Goal: Task Accomplishment & Management: Use online tool/utility

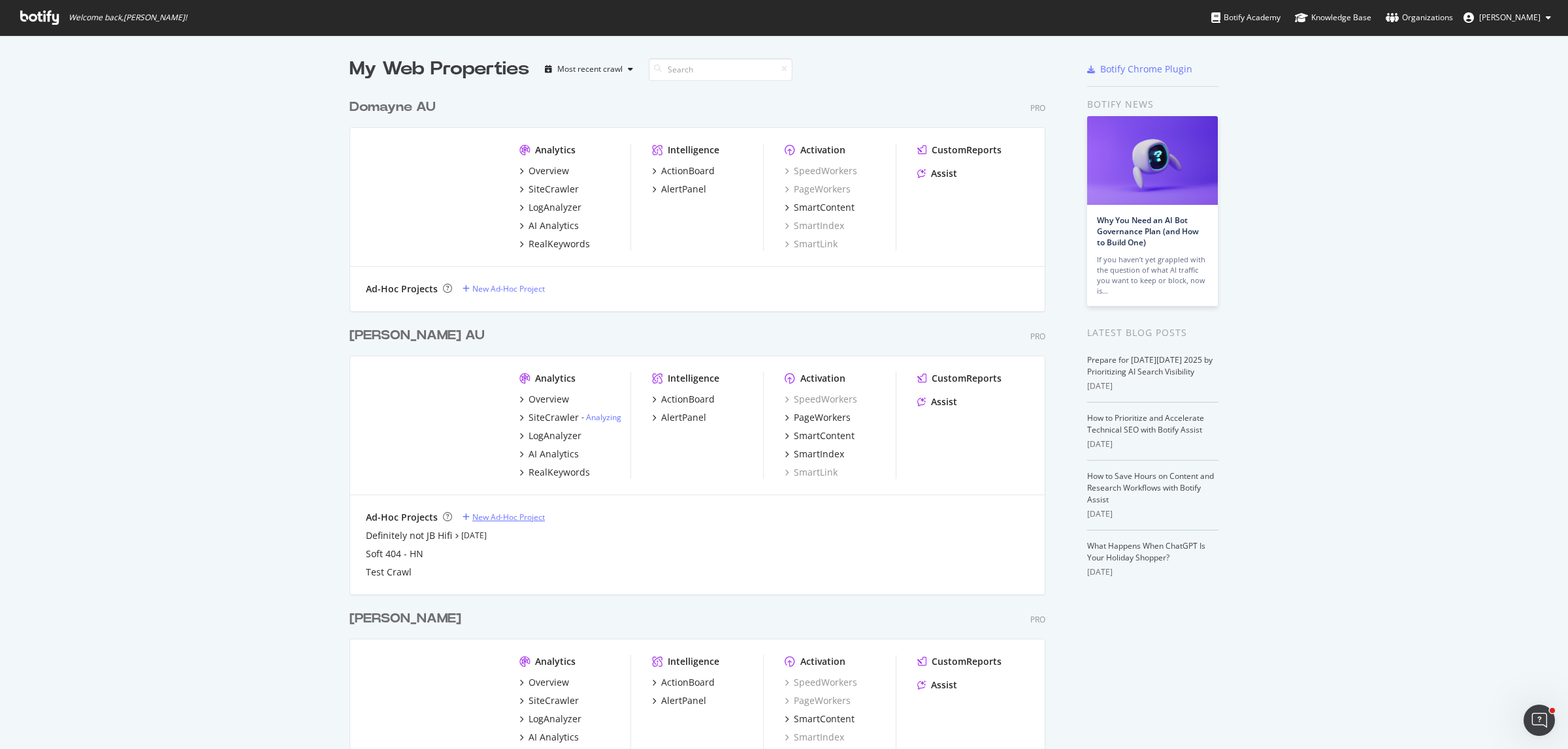
click at [505, 521] on div "New Ad-Hoc Project" at bounding box center [509, 518] width 73 height 12
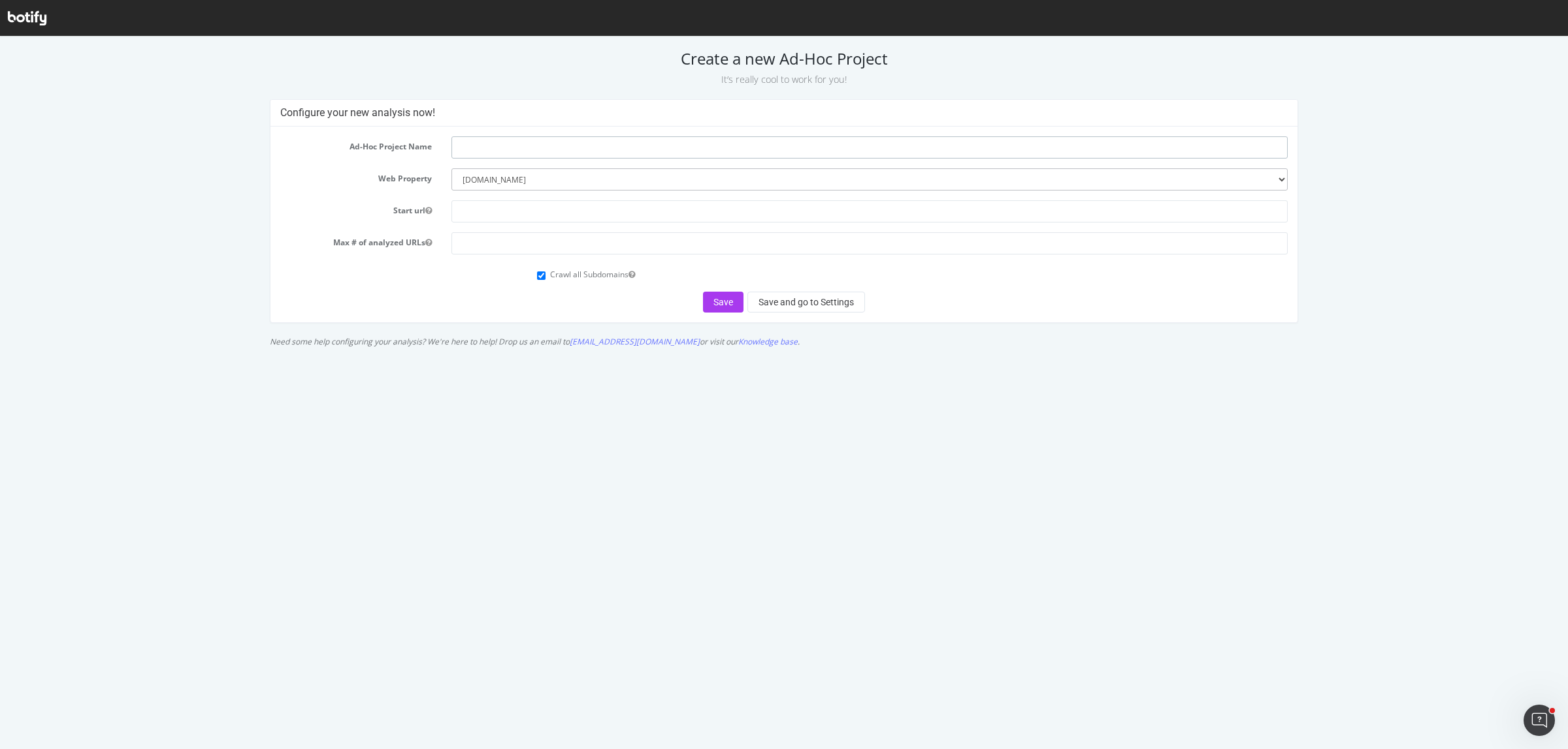
click at [540, 149] on input "text" at bounding box center [869, 147] width 837 height 22
type input "Mobile Phones & Wearables"
click at [807, 305] on button "Save and go to Settings" at bounding box center [806, 302] width 118 height 21
click at [556, 204] on input "text" at bounding box center [869, 211] width 837 height 22
type input "[URL][DOMAIN_NAME]"
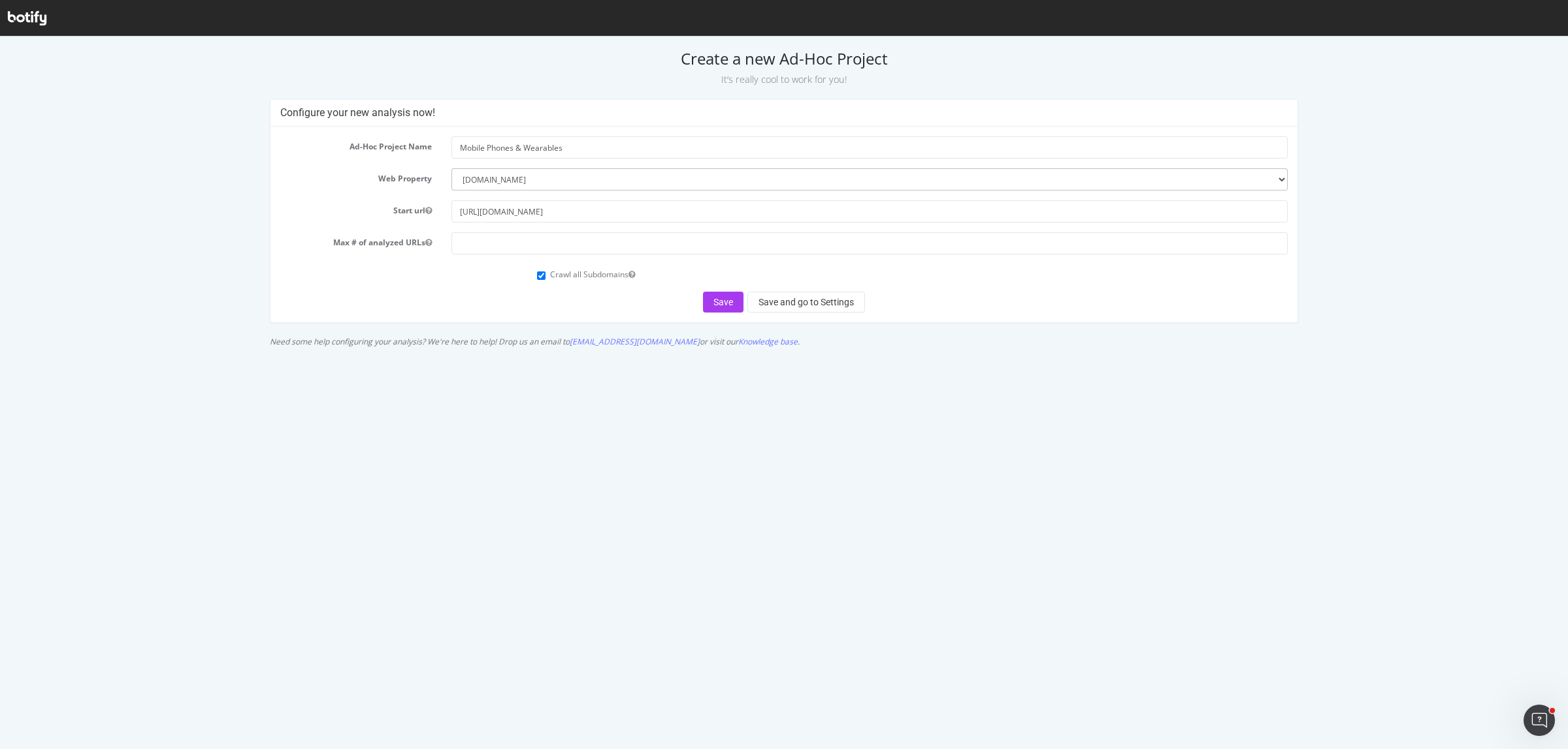
click at [469, 285] on form "Ad-Hoc Project Name Mobile Phones & Wearables Web Property --------- harveynorm…" at bounding box center [784, 224] width 1008 height 176
click at [531, 245] on input "number" at bounding box center [869, 243] width 837 height 22
click at [487, 271] on div "Crawl all Subdomains" at bounding box center [784, 273] width 1028 height 17
drag, startPoint x: 509, startPoint y: 239, endPoint x: 441, endPoint y: 230, distance: 68.6
click at [441, 230] on form "Ad-Hoc Project Name Mobile Phones & Wearables Web Property --------- harveynorm…" at bounding box center [784, 224] width 1008 height 176
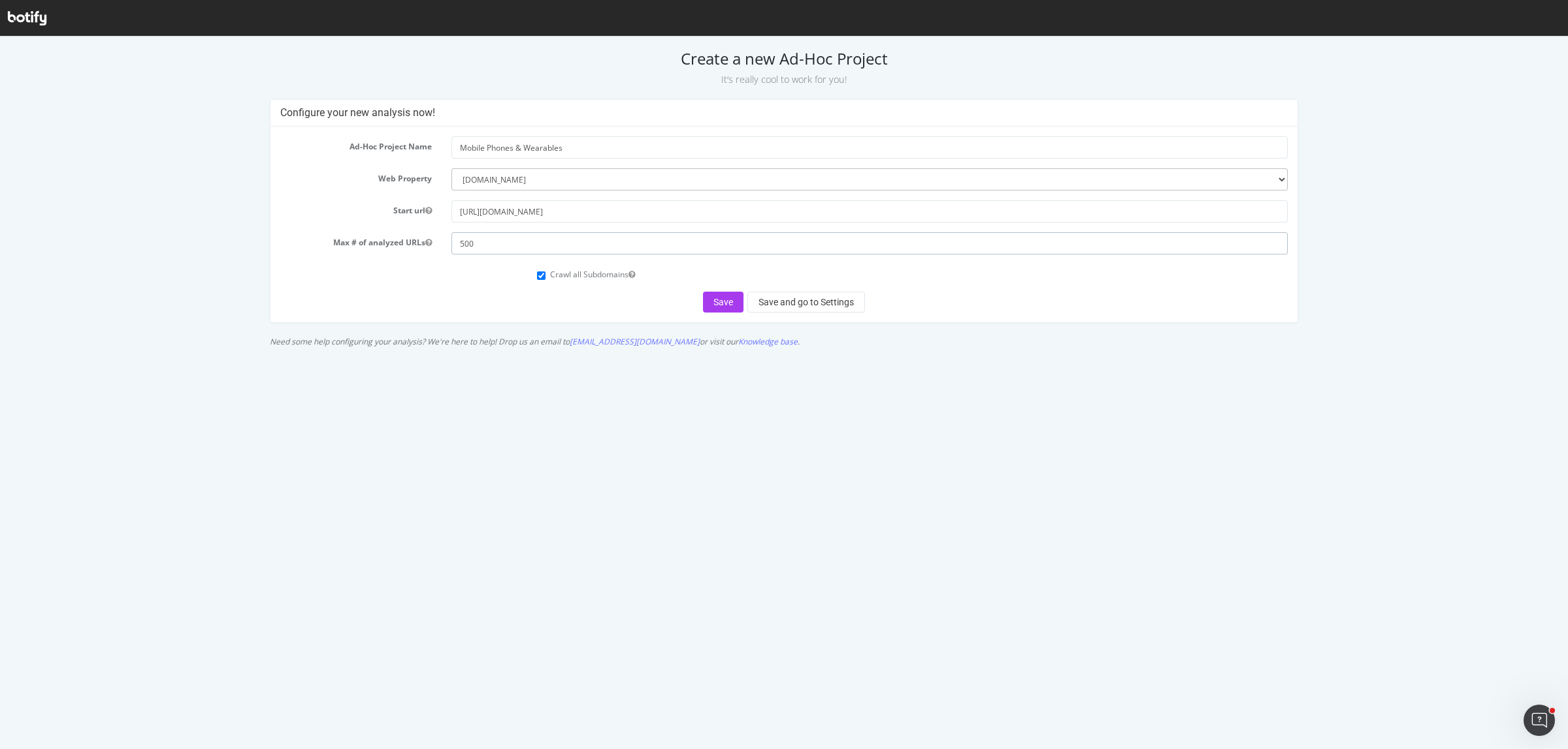
type input "500"
click at [479, 314] on div "Ad-Hoc Project Name Mobile Phones & Wearables Web Property --------- harveynorm…" at bounding box center [784, 224] width 1028 height 196
click at [802, 308] on button "Save and go to Settings" at bounding box center [806, 302] width 118 height 21
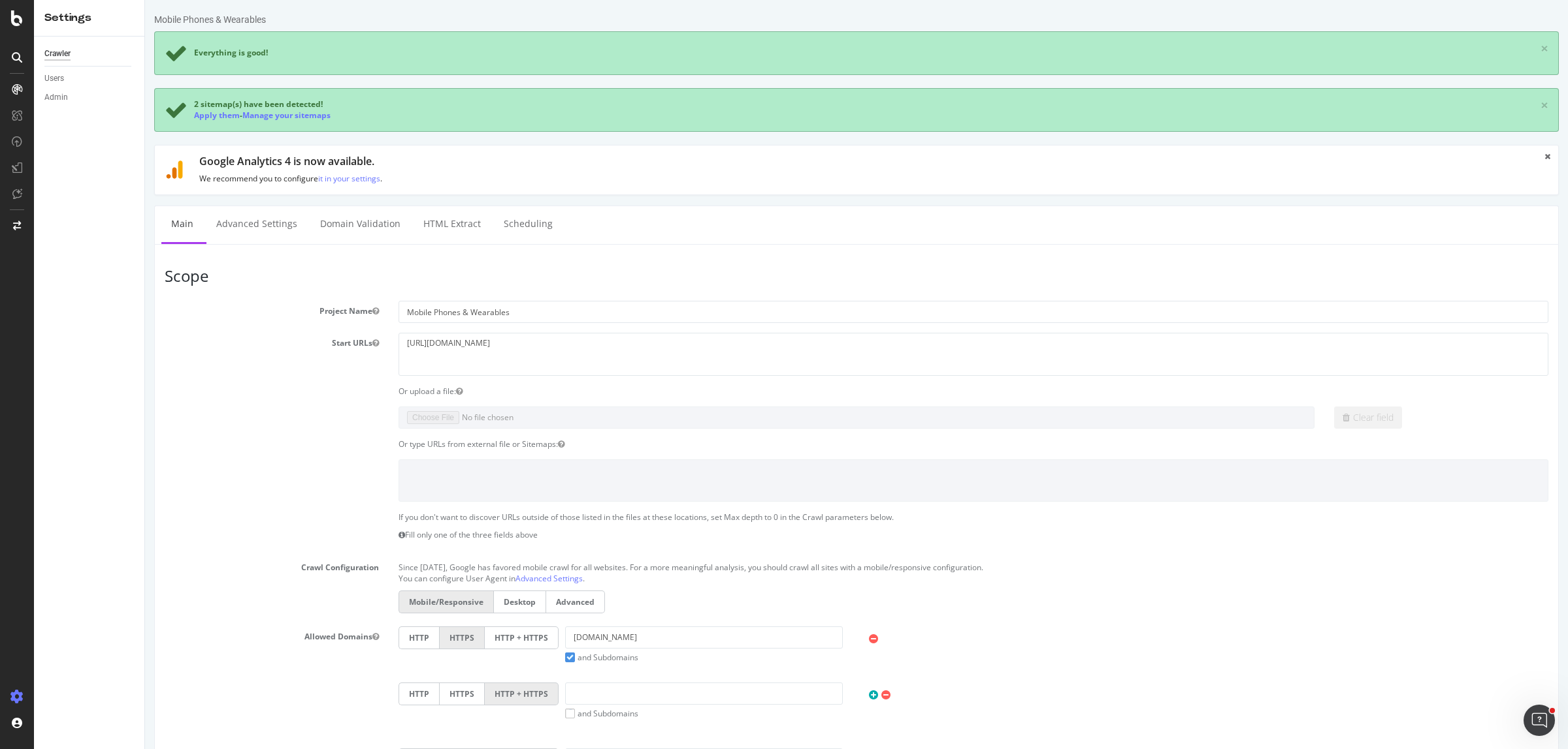
click at [275, 435] on section "Project Name Mobile Phones & Wearables Start URLs https://www.harveynorman.com.…" at bounding box center [857, 570] width 1384 height 537
click at [357, 429] on div "Clear field" at bounding box center [856, 417] width 1403 height 22
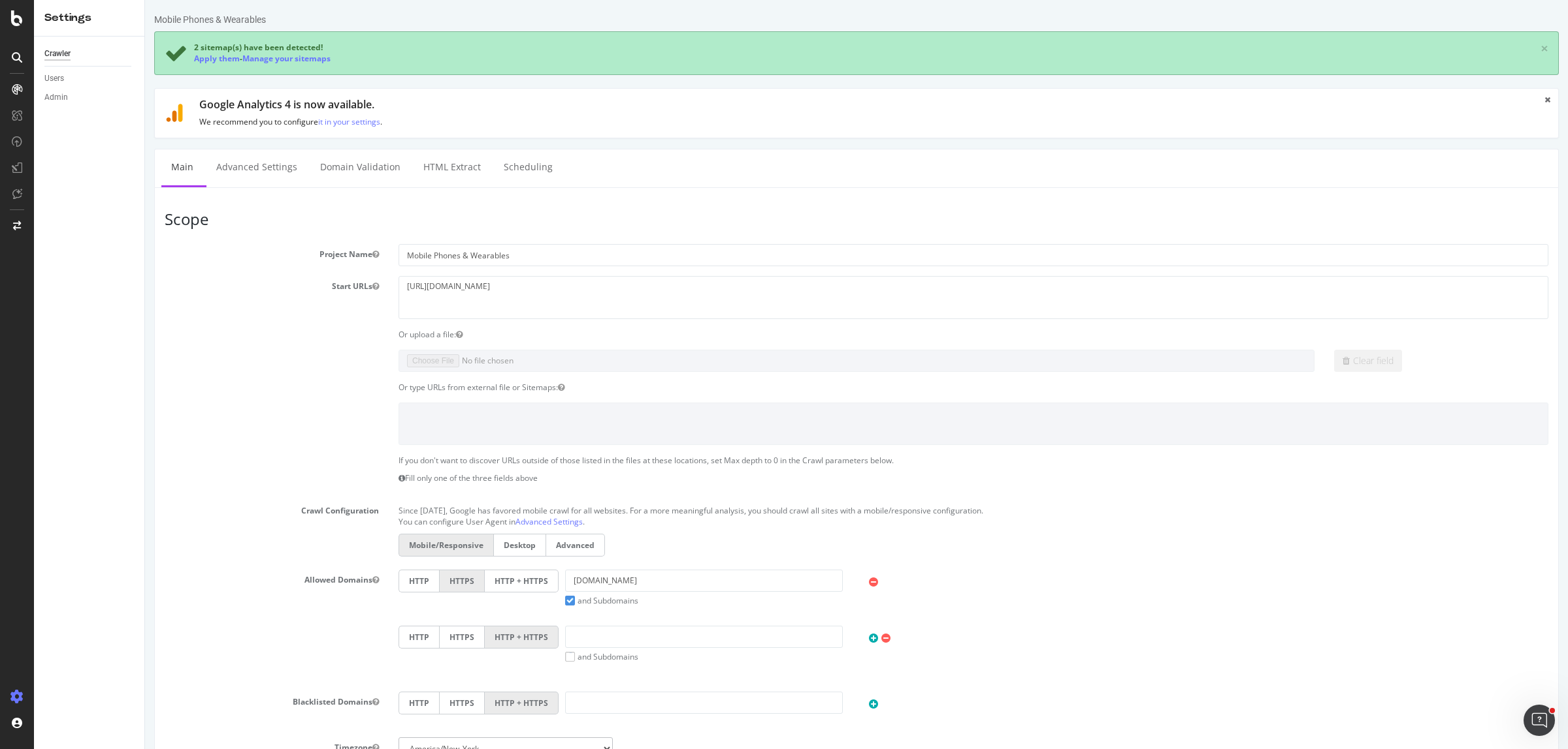
click at [324, 386] on div "Or type URLs from external file or Sitemaps:" at bounding box center [856, 387] width 1403 height 12
click at [505, 282] on textarea "[URL][DOMAIN_NAME]" at bounding box center [973, 297] width 1150 height 42
click at [230, 369] on div "Clear field" at bounding box center [856, 361] width 1403 height 22
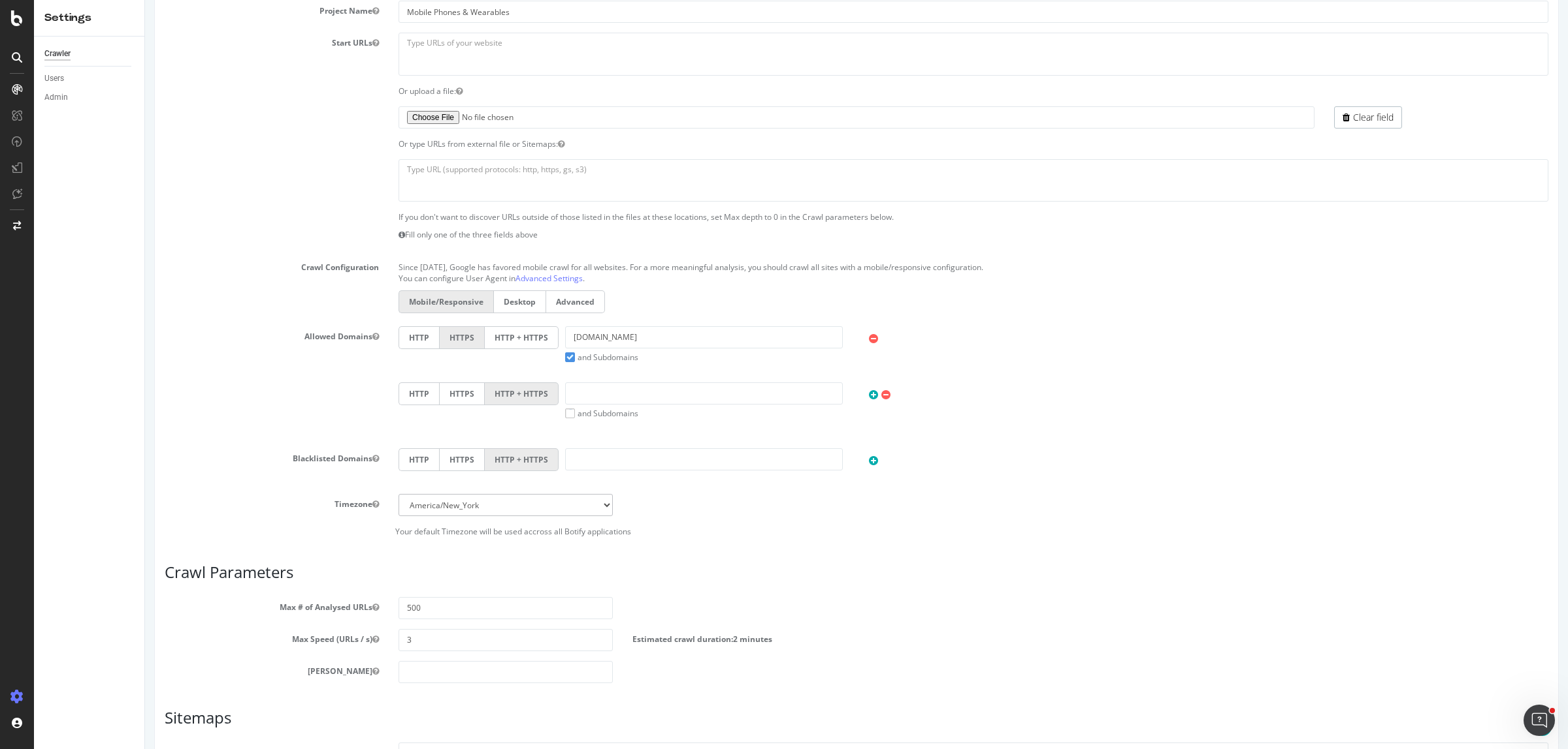
scroll to position [245, 0]
click at [440, 669] on input "number" at bounding box center [505, 670] width 214 height 22
type input "0"
click at [277, 692] on div "Scope Project Name Mobile Phones & Wearables Start URLs https://www.harveynorma…" at bounding box center [857, 424] width 1384 height 916
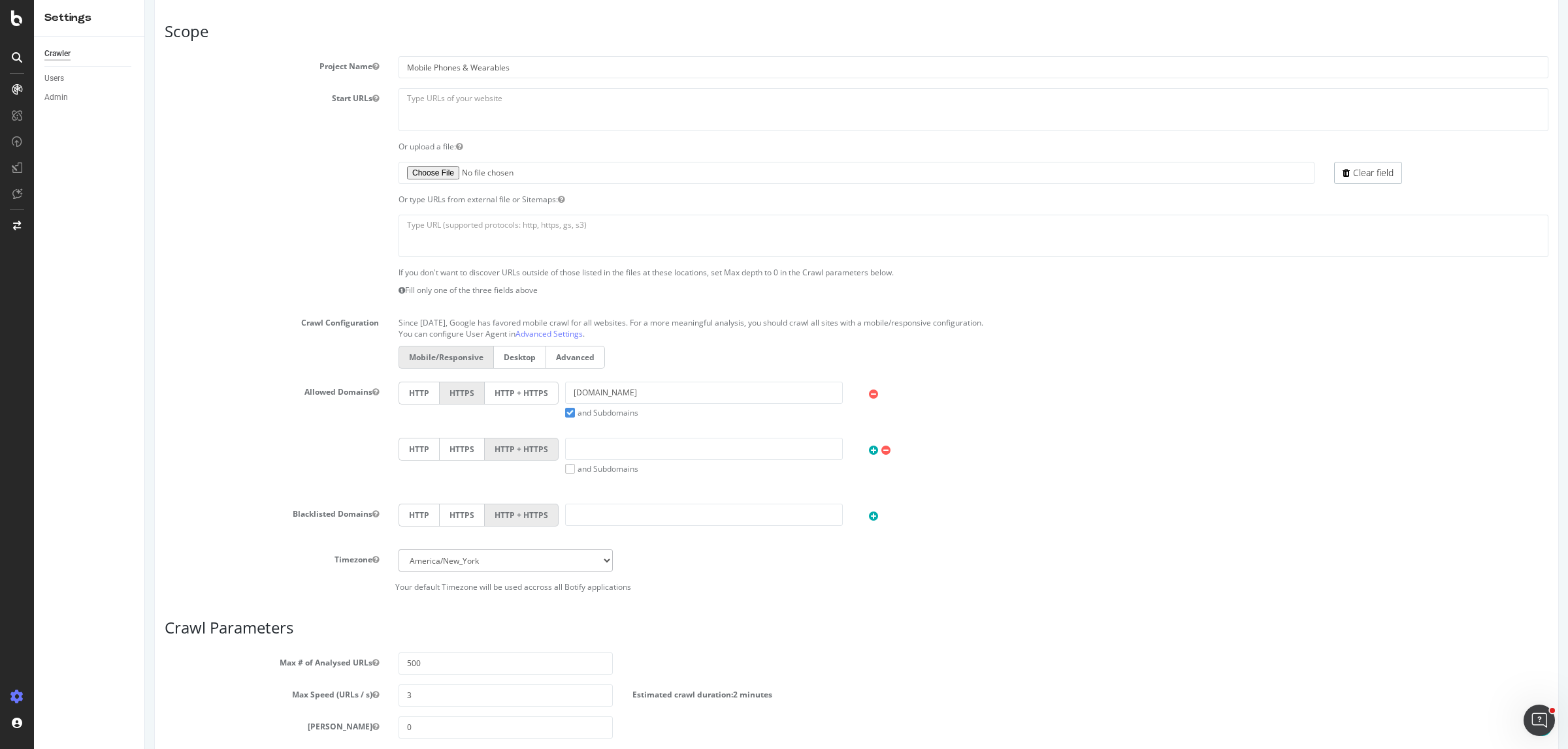
scroll to position [163, 0]
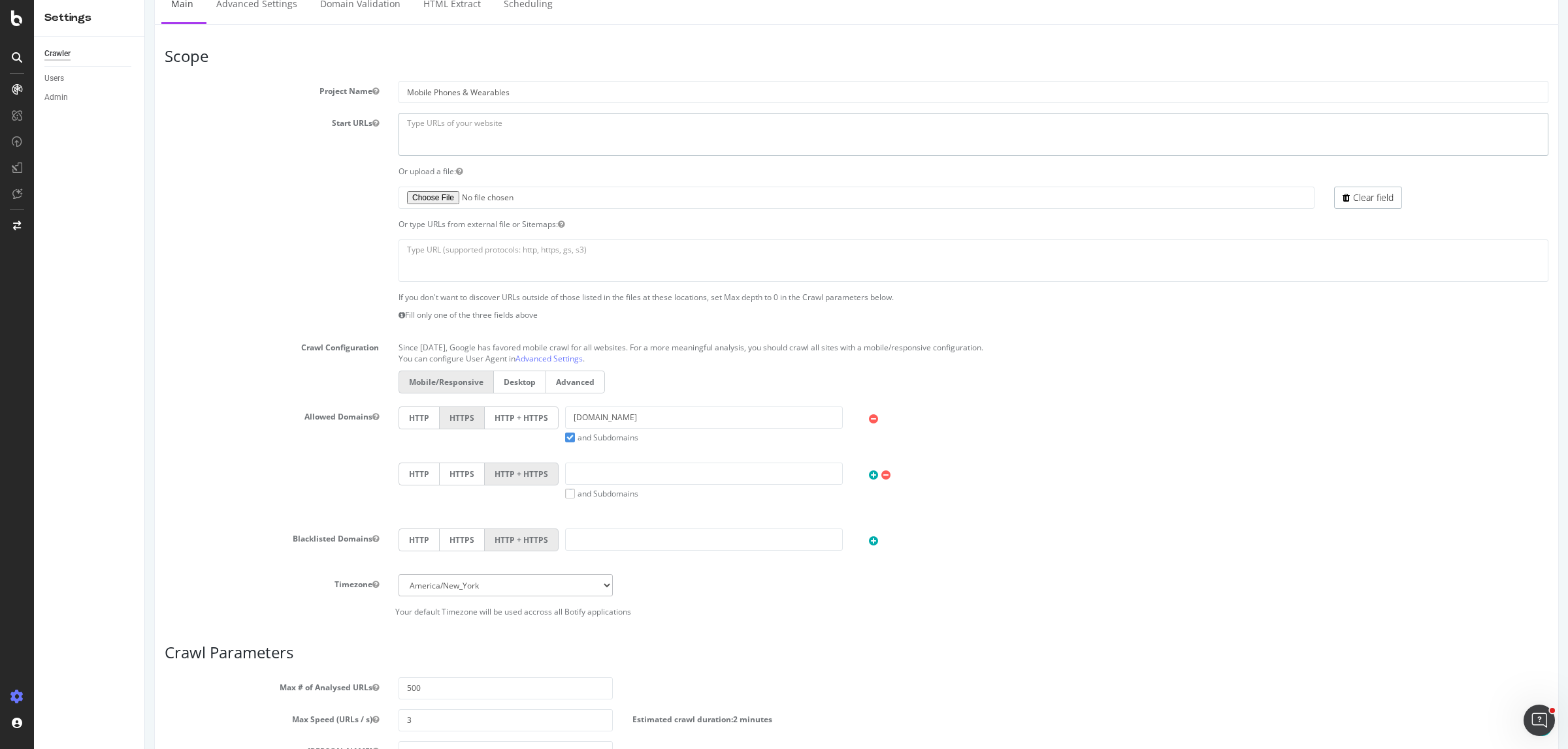
click at [438, 132] on textarea "[URL][DOMAIN_NAME]" at bounding box center [973, 134] width 1150 height 42
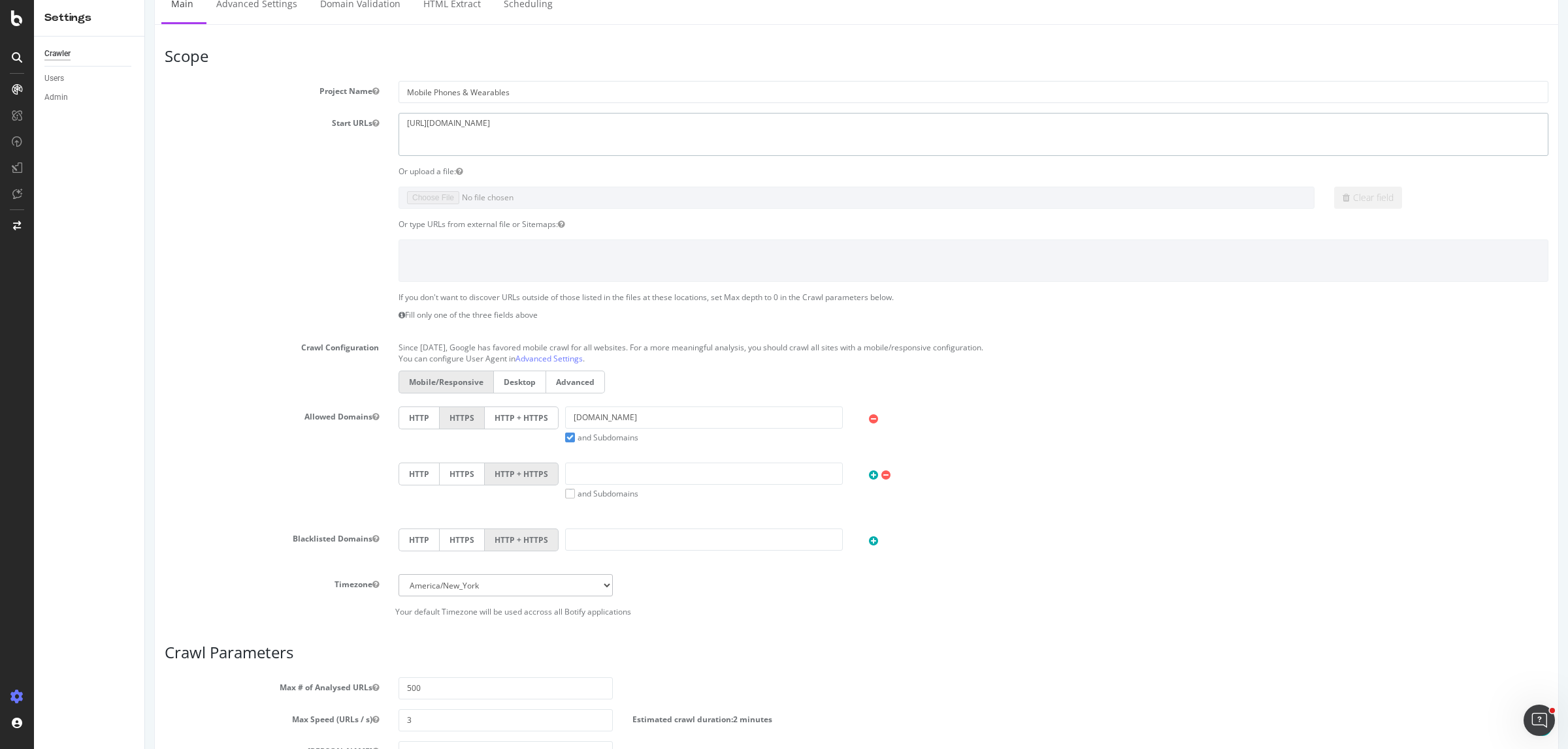
type textarea "[URL][DOMAIN_NAME]"
click at [331, 203] on div "Clear field" at bounding box center [856, 198] width 1403 height 22
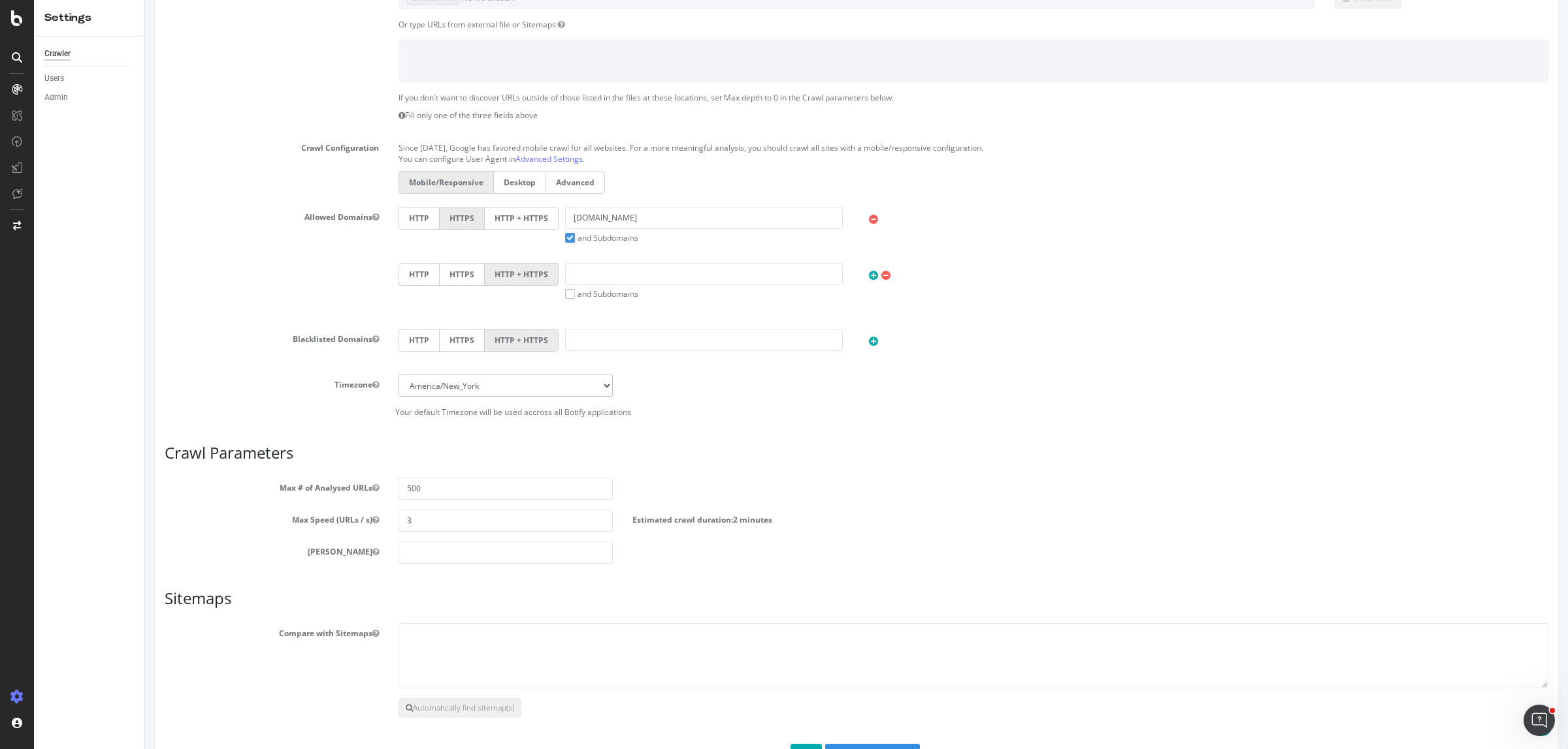
scroll to position [408, 0]
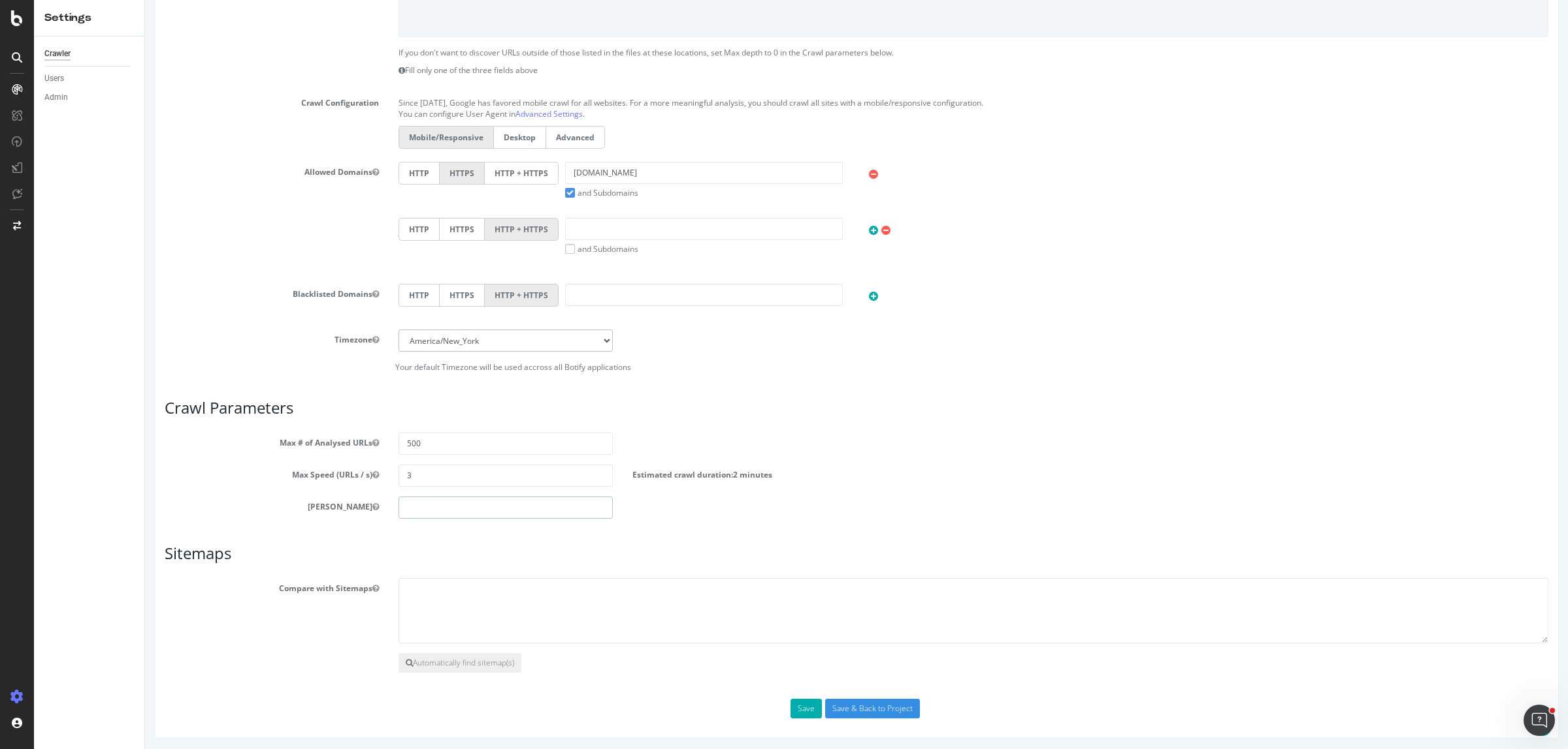
click at [435, 501] on input "number" at bounding box center [505, 507] width 214 height 22
type input "0"
click at [420, 532] on div "Scope Project Name Mobile Phones & Wearables Start URLs https://www.harveynorma…" at bounding box center [857, 260] width 1384 height 916
click at [413, 337] on select "Africa/Abidjan Africa/Accra Africa/Addis_Ababa Africa/Algiers Africa/Asmara Afr…" at bounding box center [505, 340] width 214 height 22
click at [684, 537] on div "Scope Project Name Mobile Phones & Wearables Start URLs https://www.harveynorma…" at bounding box center [857, 260] width 1384 height 916
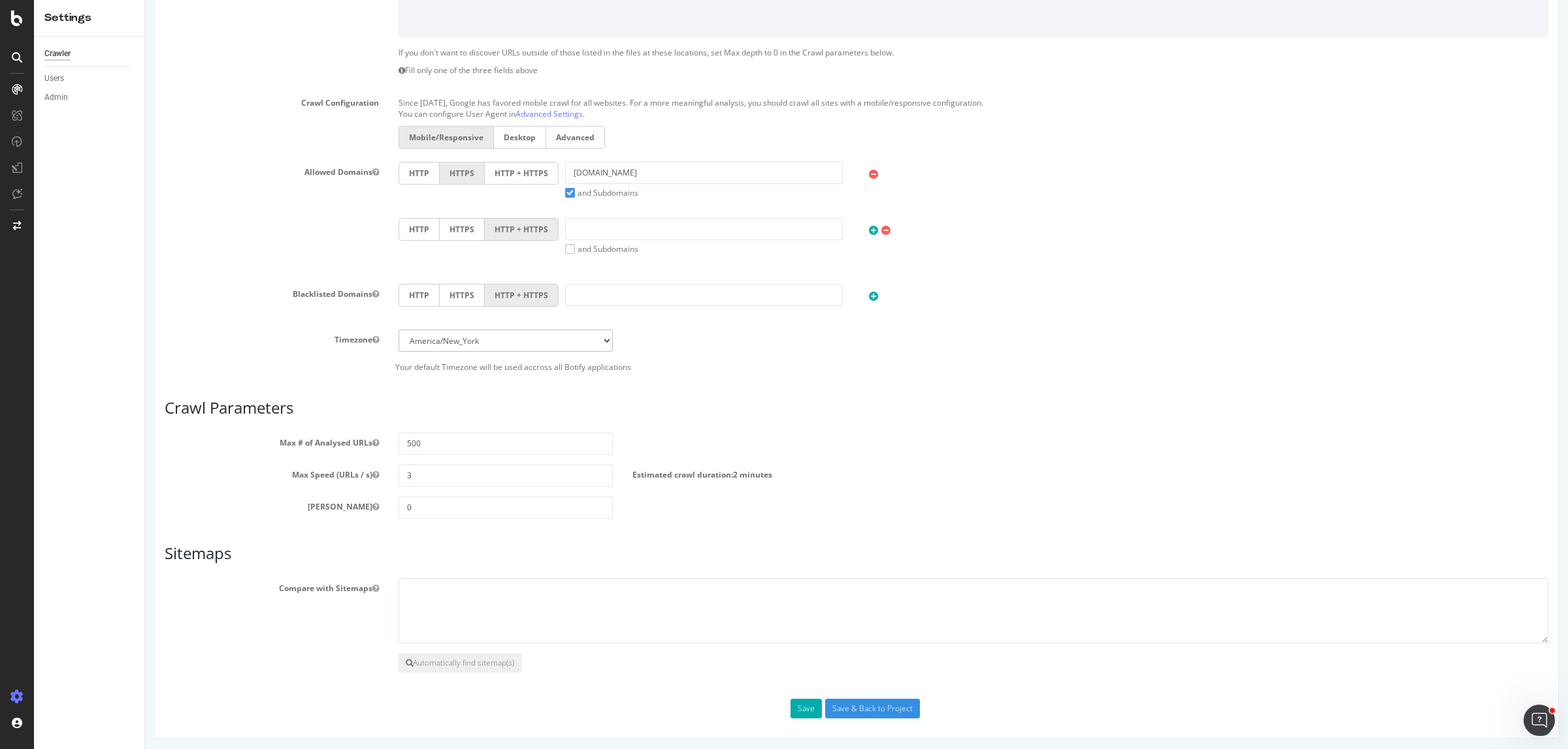
click at [442, 339] on select "Africa/Abidjan Africa/Accra Africa/Addis_Ababa Africa/Algiers Africa/Asmara Afr…" at bounding box center [505, 340] width 214 height 22
select select "[GEOGRAPHIC_DATA]/[GEOGRAPHIC_DATA]"
click at [398, 332] on select "Africa/Abidjan Africa/Accra Africa/Addis_Ababa Africa/Algiers Africa/Asmara Afr…" at bounding box center [505, 340] width 214 height 22
click at [520, 397] on div "Scope Project Name Mobile Phones & Wearables Start URLs https://www.harveynorma…" at bounding box center [857, 260] width 1384 height 916
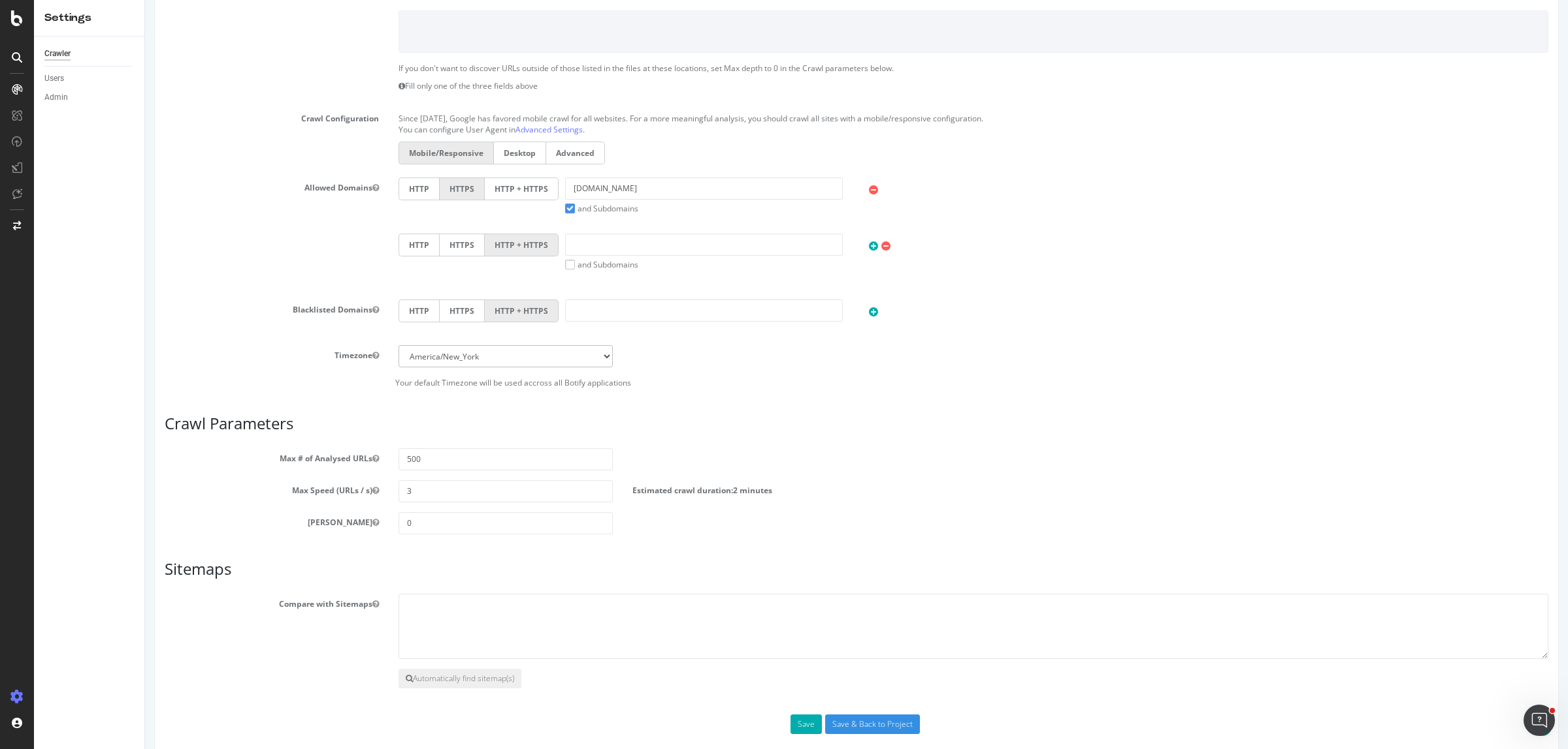
scroll to position [412, 0]
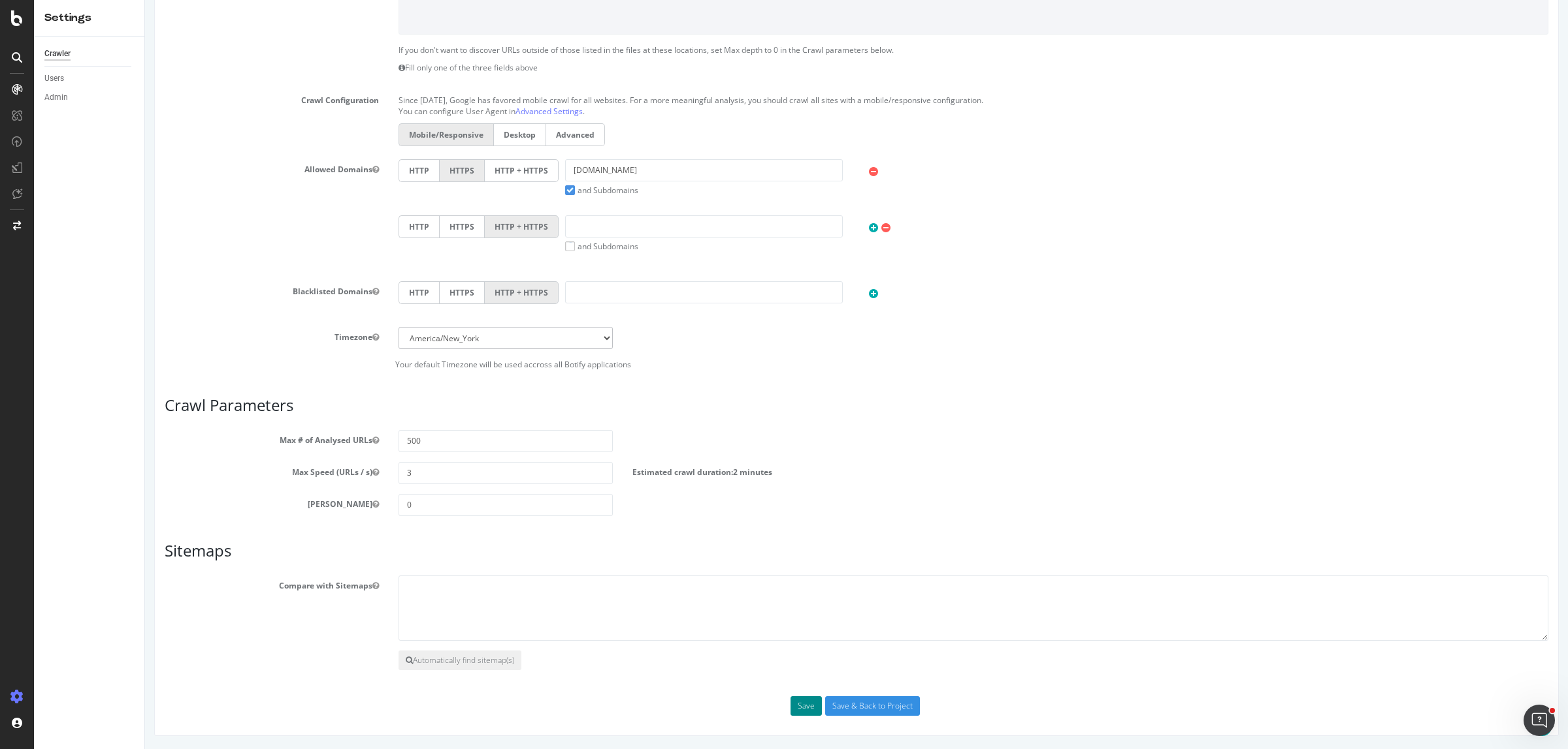
click at [804, 709] on button "Save" at bounding box center [806, 706] width 32 height 19
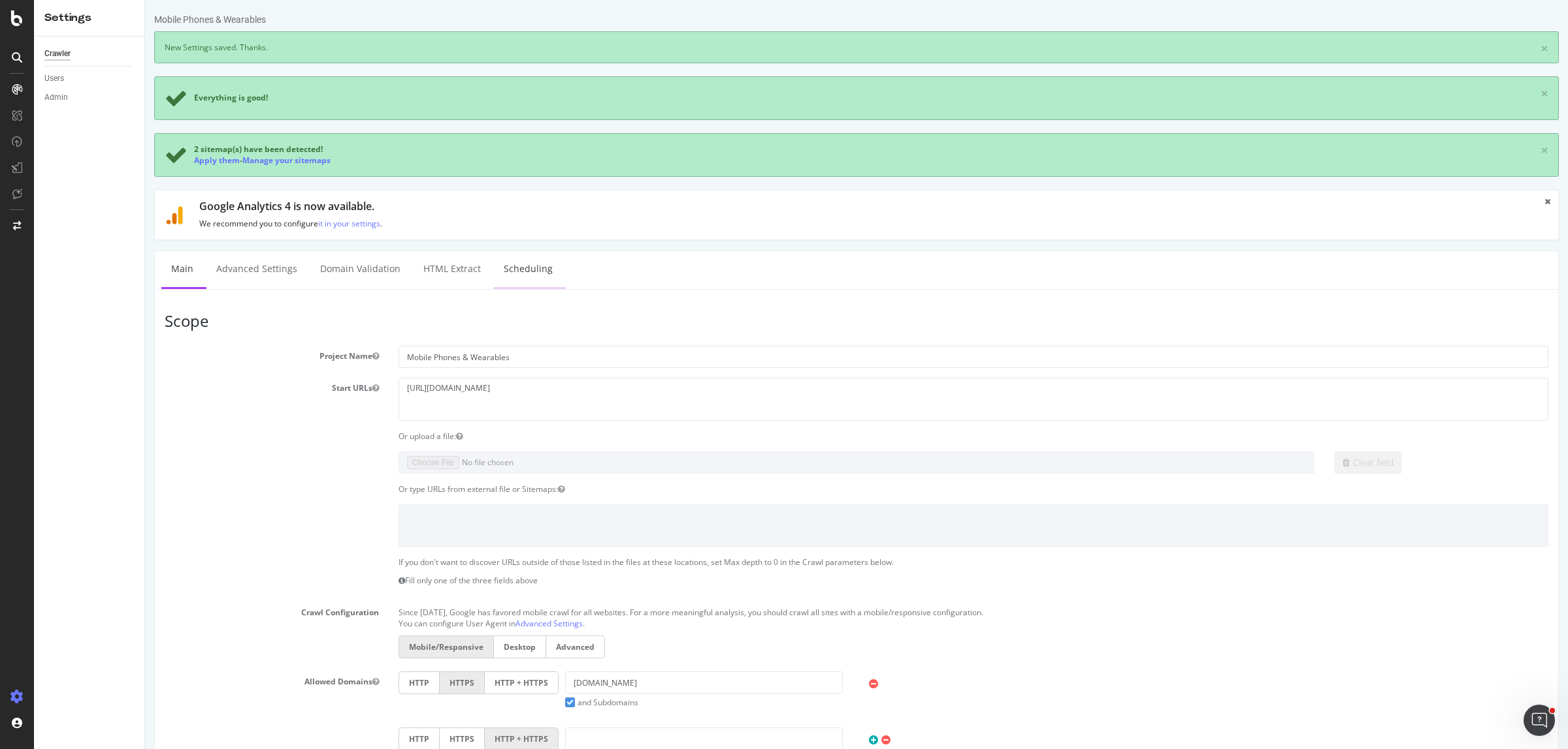
click at [524, 271] on link "Scheduling" at bounding box center [528, 269] width 68 height 35
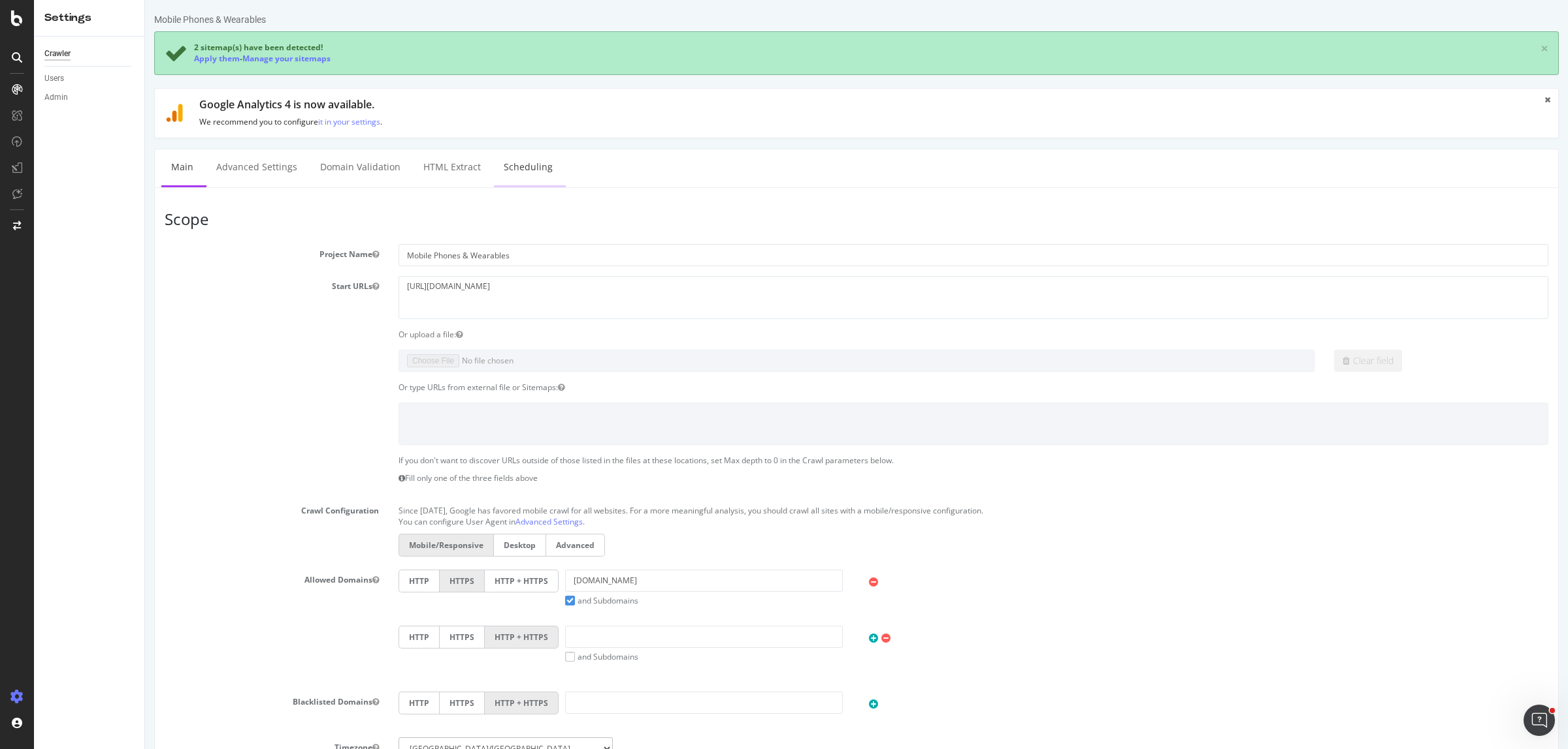
click at [528, 173] on link "Scheduling" at bounding box center [528, 167] width 68 height 35
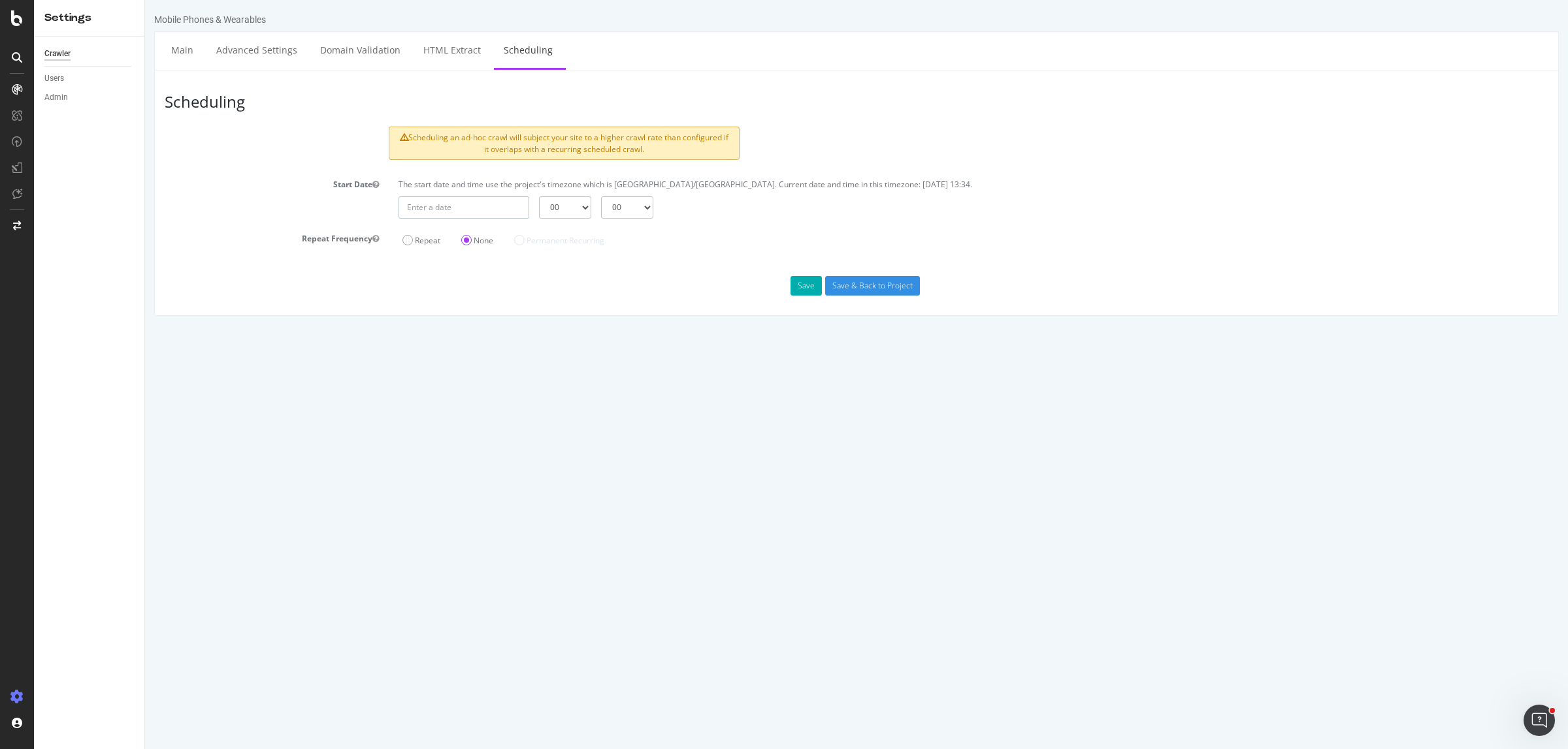
type input "2025-10-13"
click at [465, 200] on input "2025-10-13" at bounding box center [463, 207] width 131 height 22
click at [446, 312] on td "13" at bounding box center [446, 316] width 32 height 19
click at [572, 212] on select "00 01 02 03 04 05 06 07 08 09 10 11 12 13 14 15 16 17 18 19 20 21 22 23" at bounding box center [565, 207] width 52 height 22
select select "13"
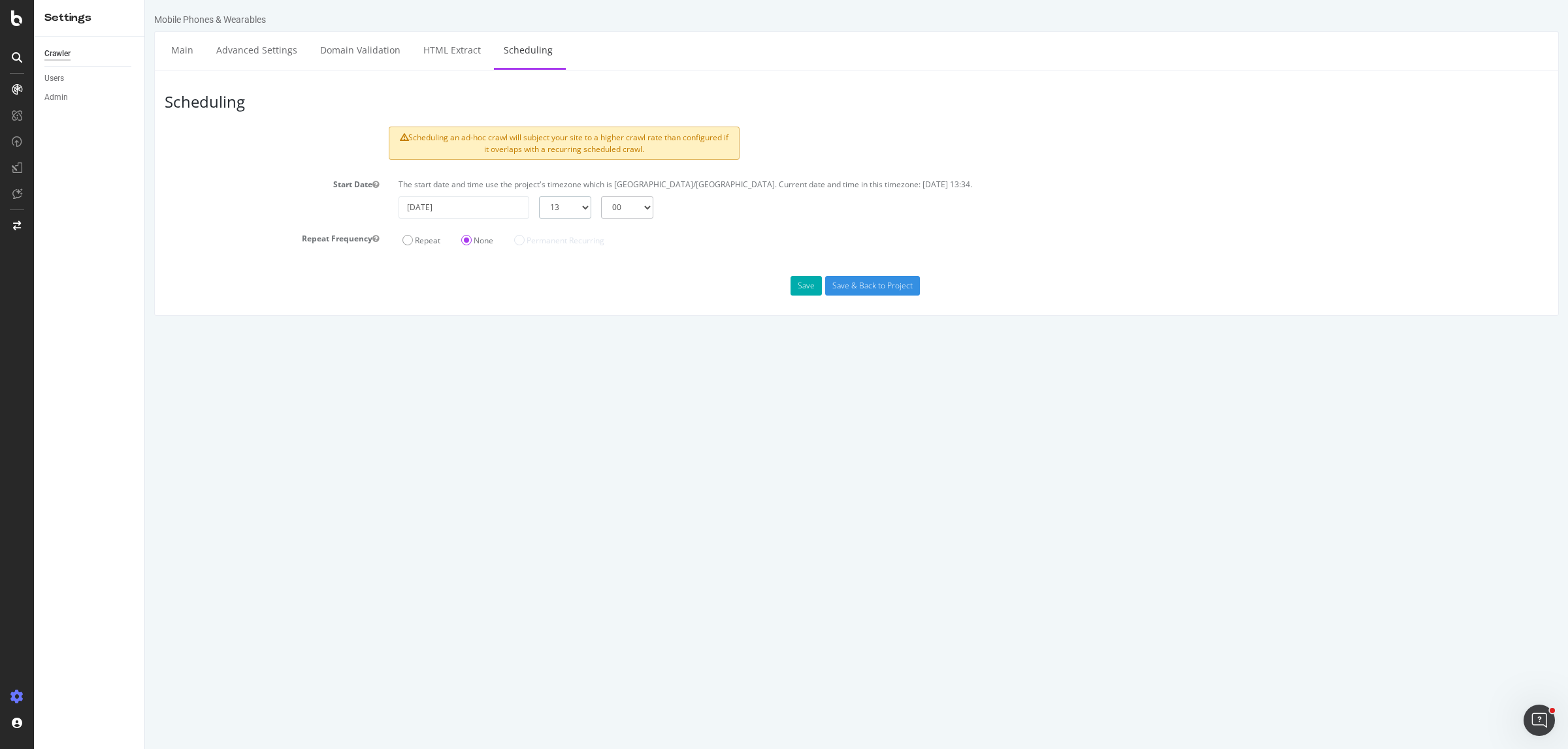
click at [539, 197] on select "00 01 02 03 04 05 06 07 08 09 10 11 12 13 14 15 16 17 18 19 20 21 22 23" at bounding box center [565, 207] width 52 height 22
click at [630, 212] on select "00 15 30 45" at bounding box center [627, 207] width 52 height 22
select select "45"
click at [601, 197] on select "00 15 30 45" at bounding box center [627, 207] width 52 height 22
click at [805, 292] on button "Save" at bounding box center [806, 286] width 32 height 19
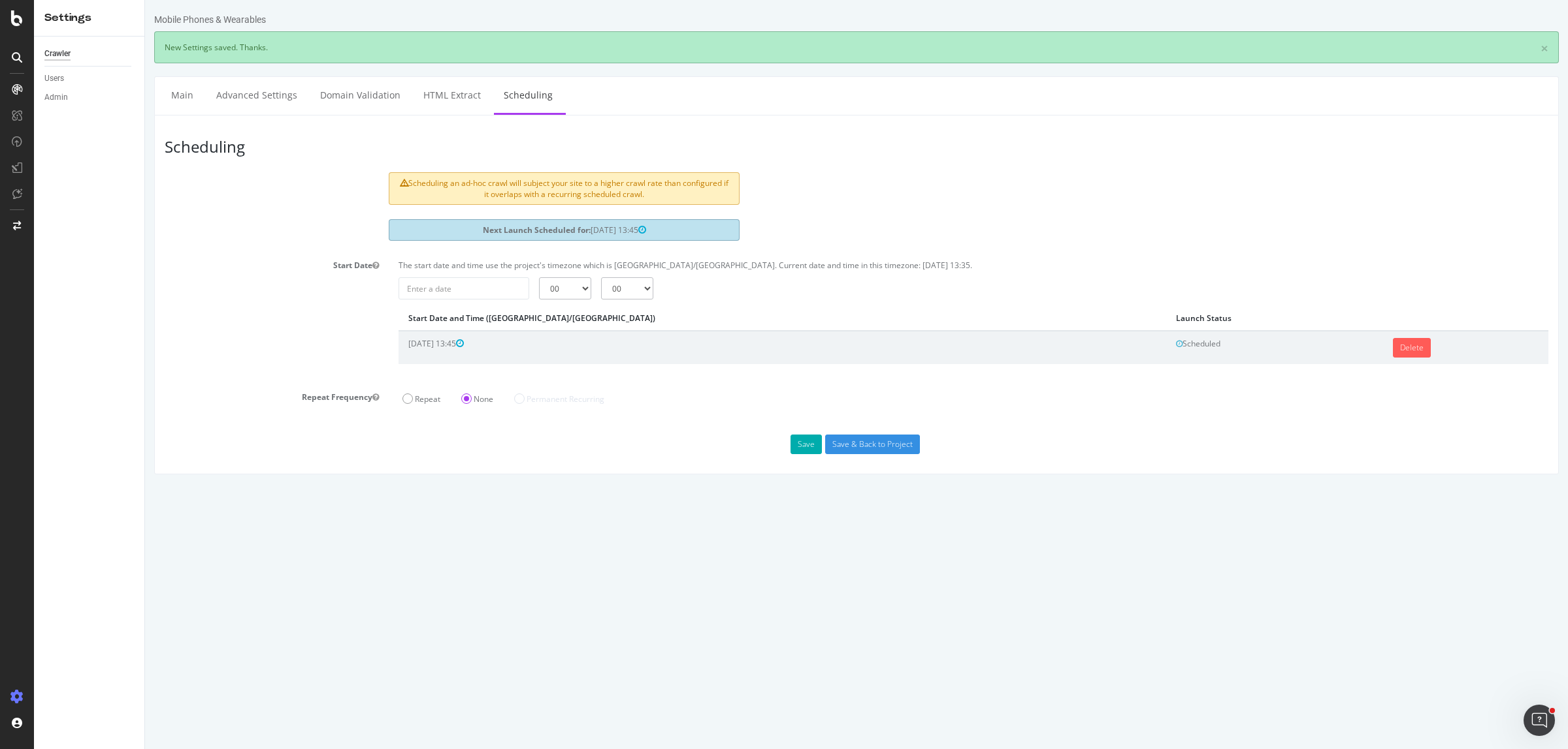
click at [500, 443] on div "Save Save & Back to Project" at bounding box center [856, 444] width 1403 height 19
click at [367, 488] on html "Mobile Phones & Wearables × New Settings saved. Thanks. Main Advanced Settings …" at bounding box center [856, 244] width 1423 height 488
click at [16, 17] on icon at bounding box center [17, 18] width 12 height 15
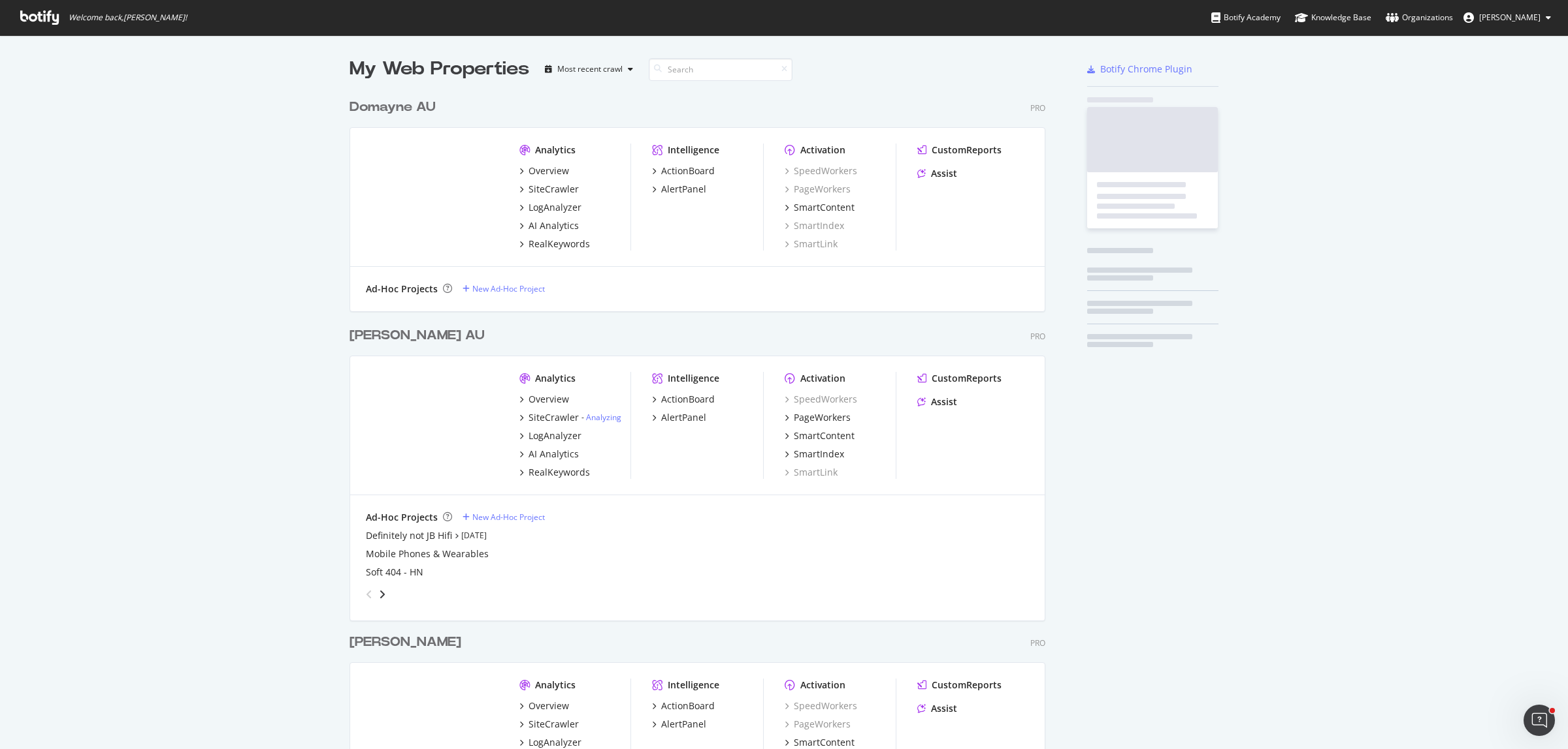
scroll to position [116, 0]
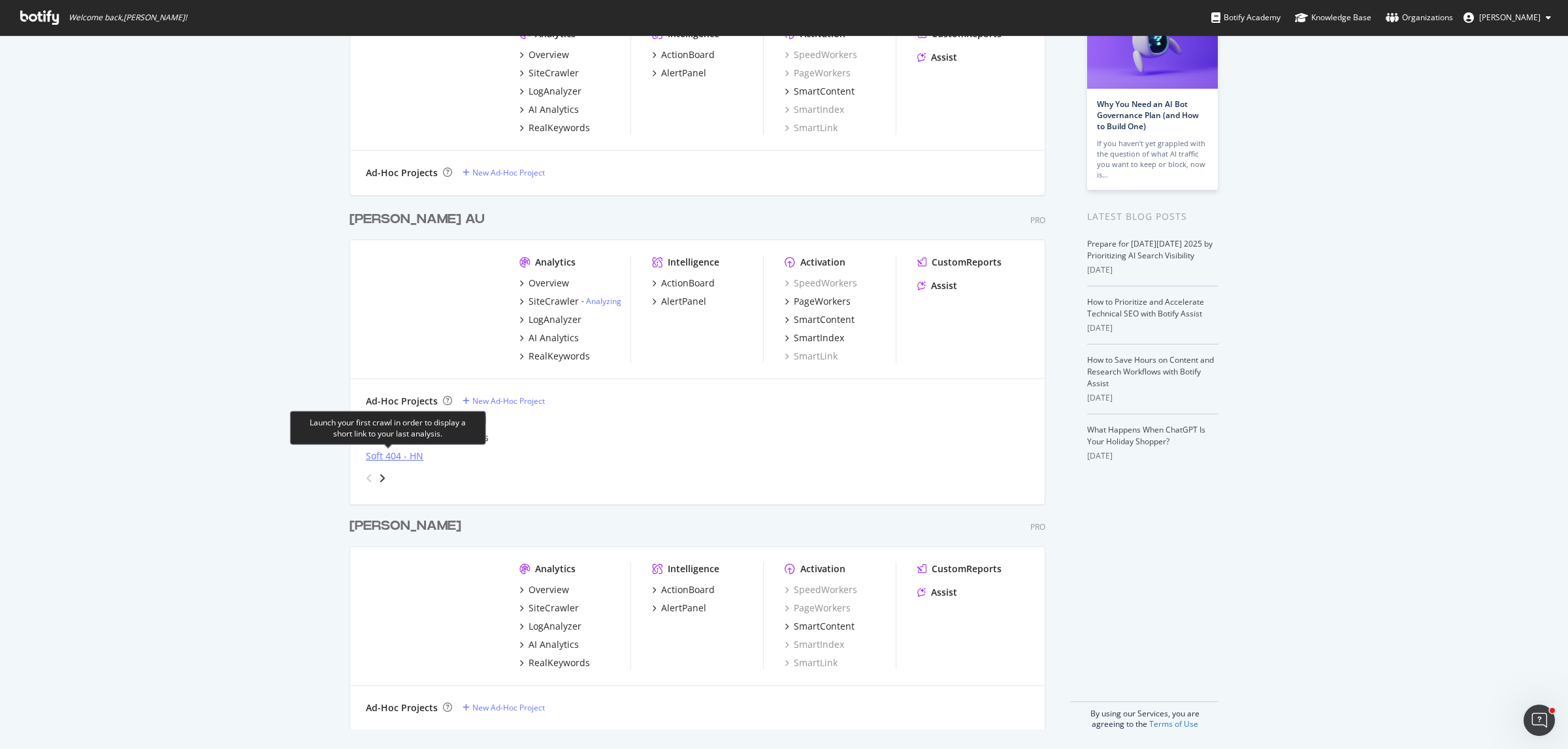
click at [380, 459] on div "Soft 404 - HN" at bounding box center [394, 456] width 58 height 13
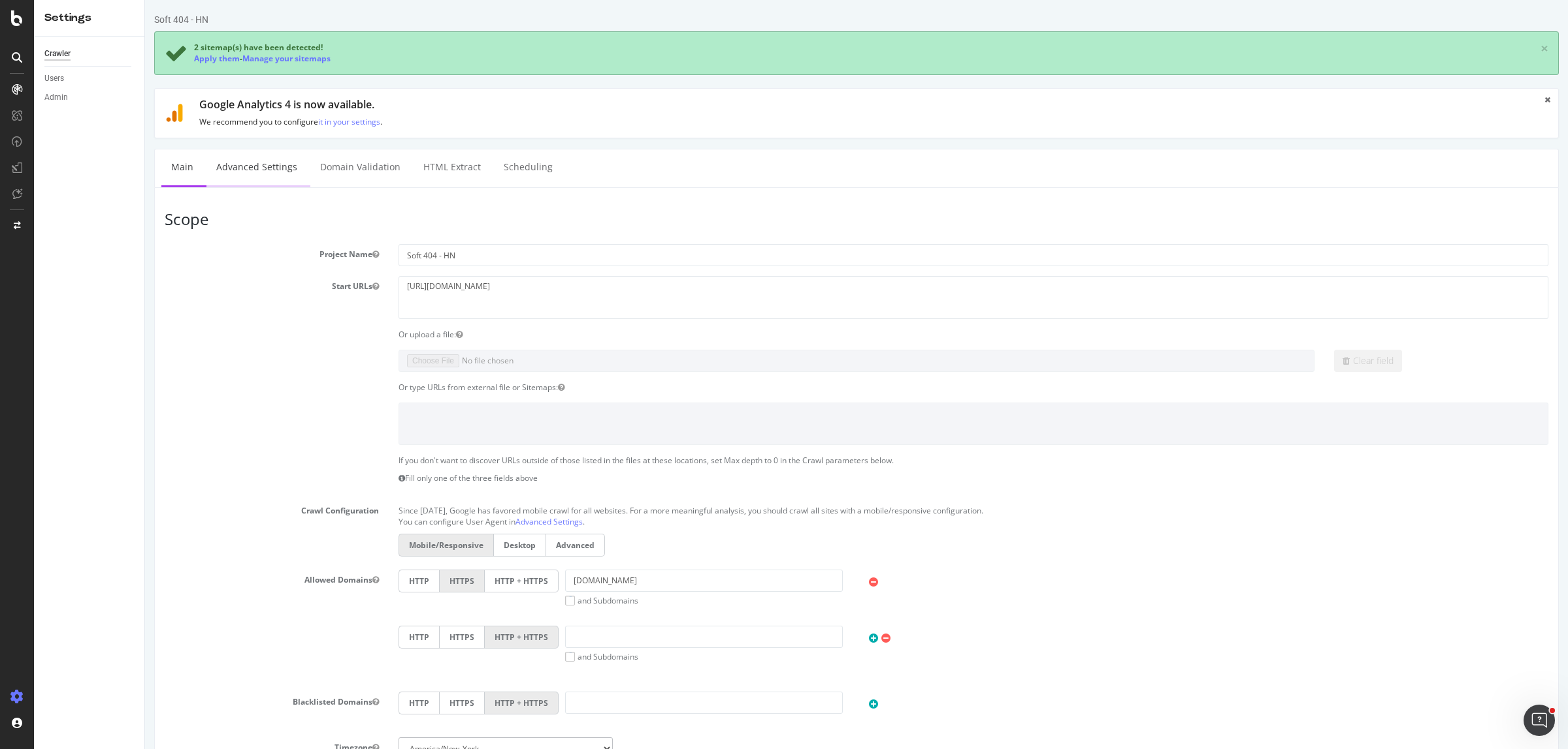
click at [278, 171] on link "Advanced Settings" at bounding box center [256, 167] width 101 height 35
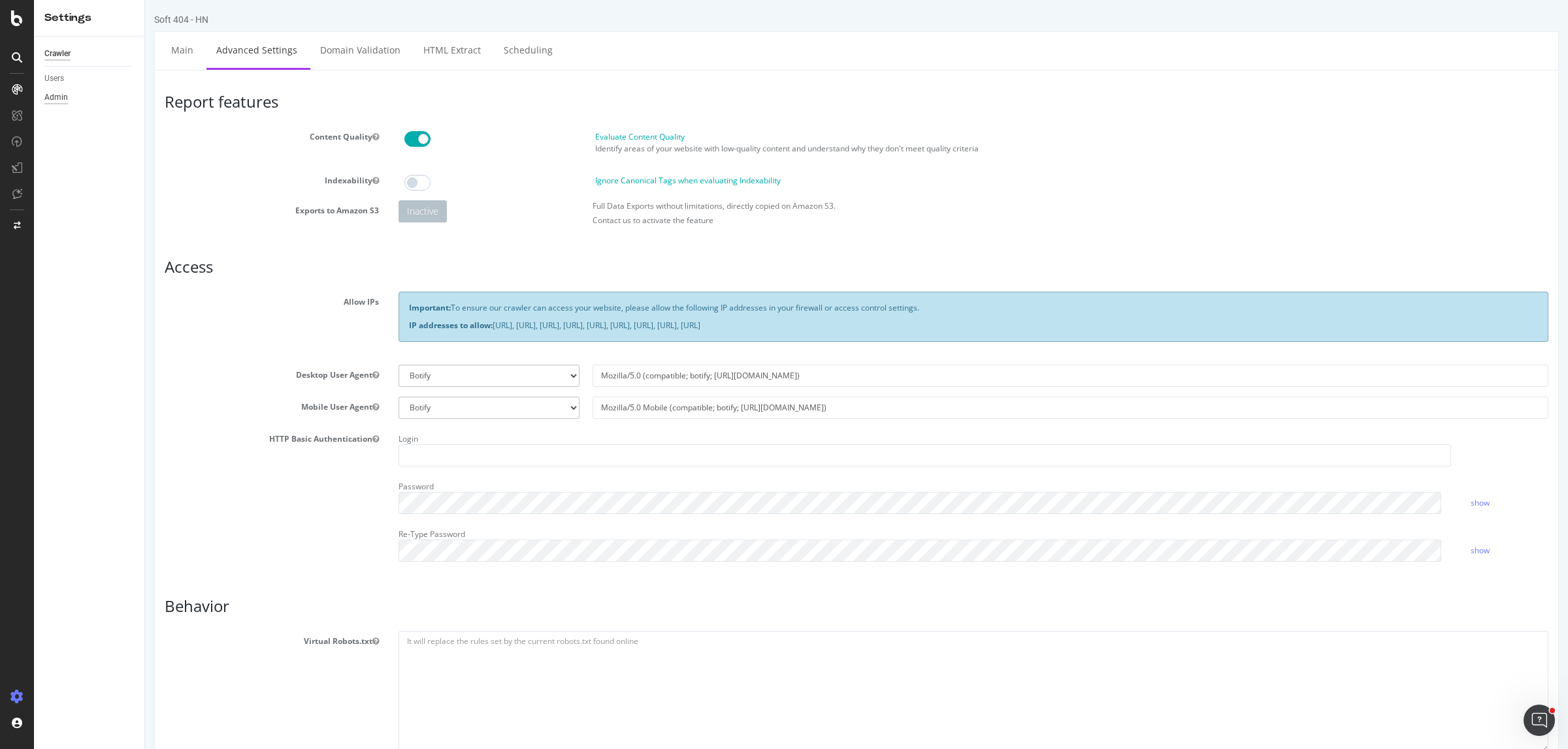
click at [57, 99] on div "Admin" at bounding box center [56, 98] width 24 height 13
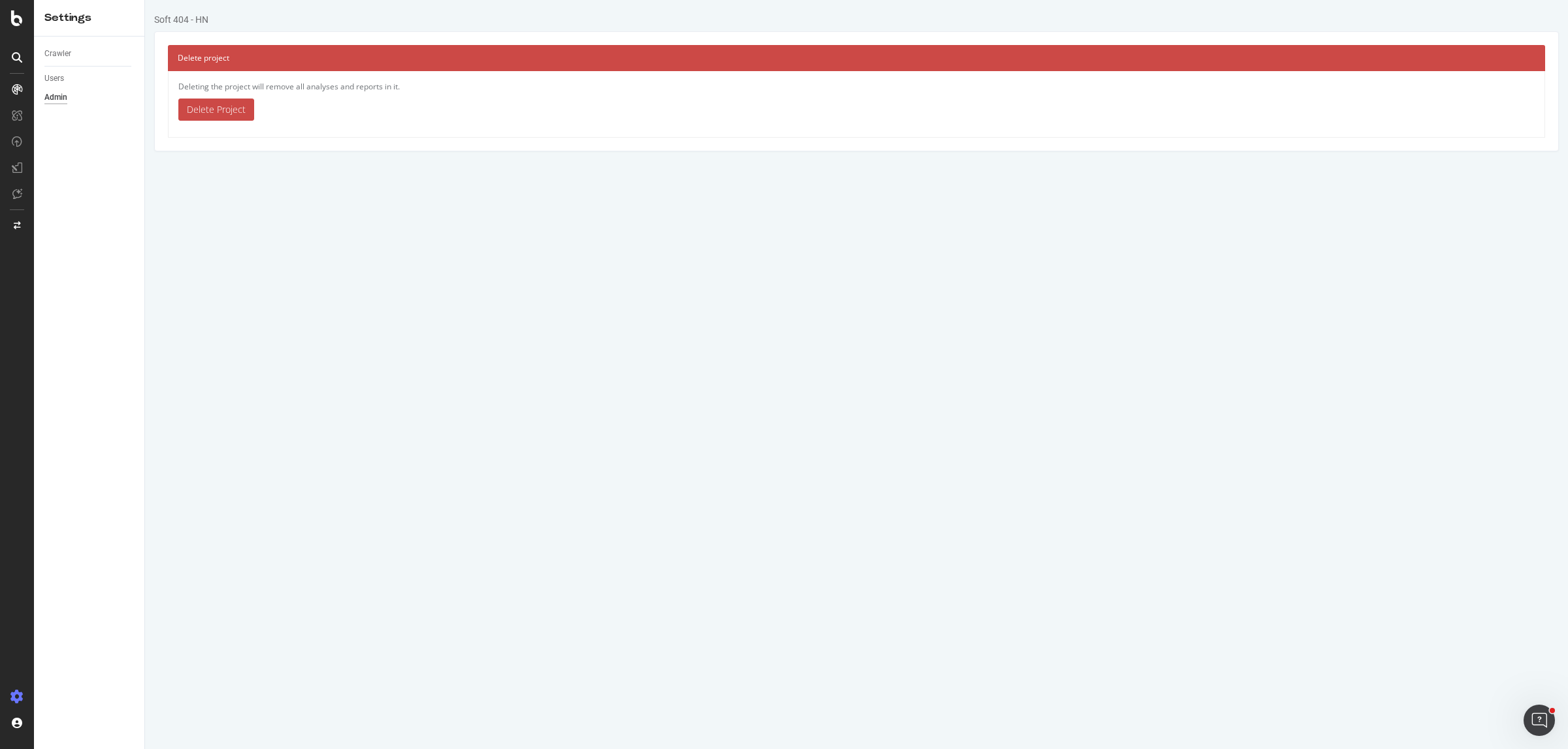
click at [224, 111] on link "Delete Project" at bounding box center [216, 109] width 76 height 22
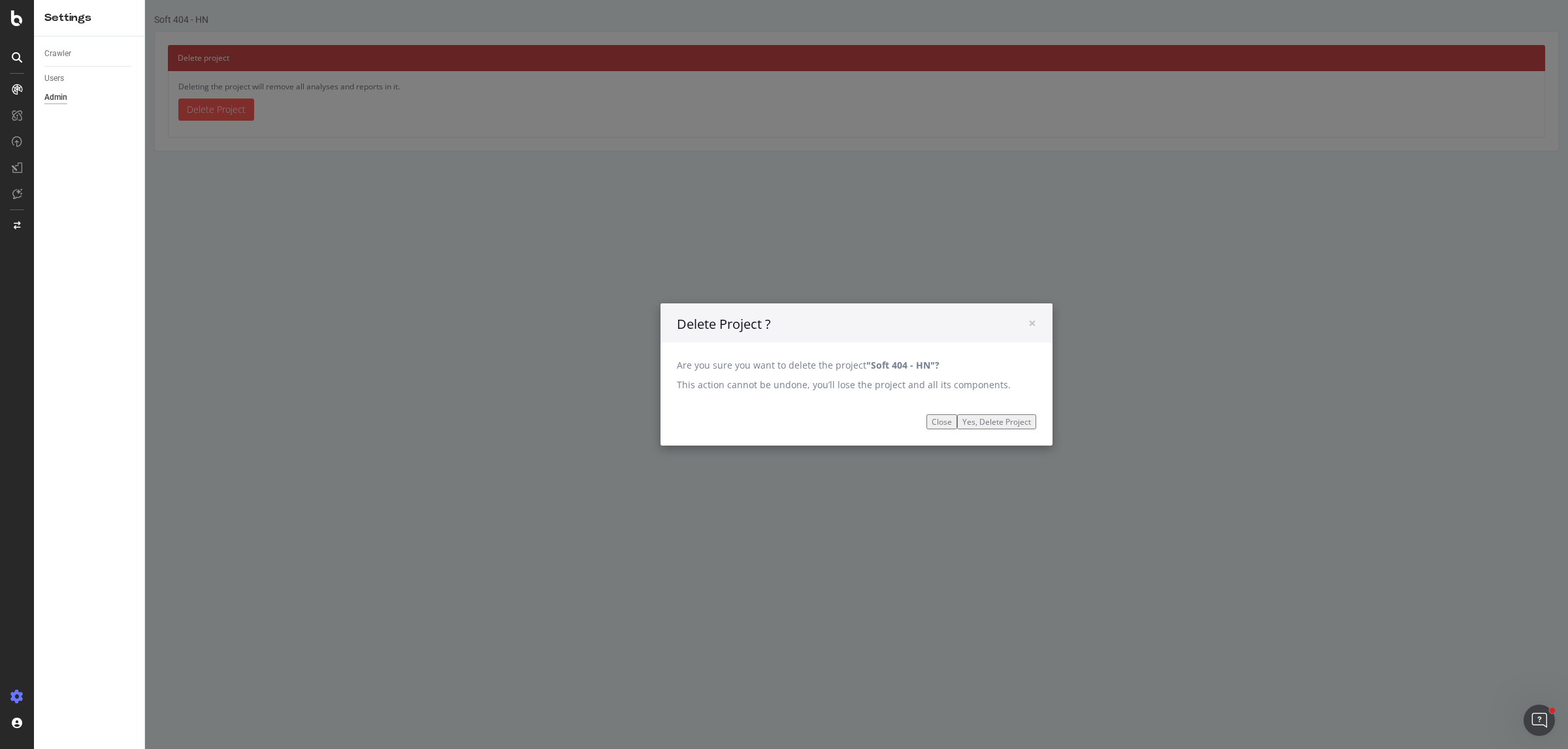
click at [981, 422] on input "Yes, Delete Project" at bounding box center [996, 422] width 79 height 15
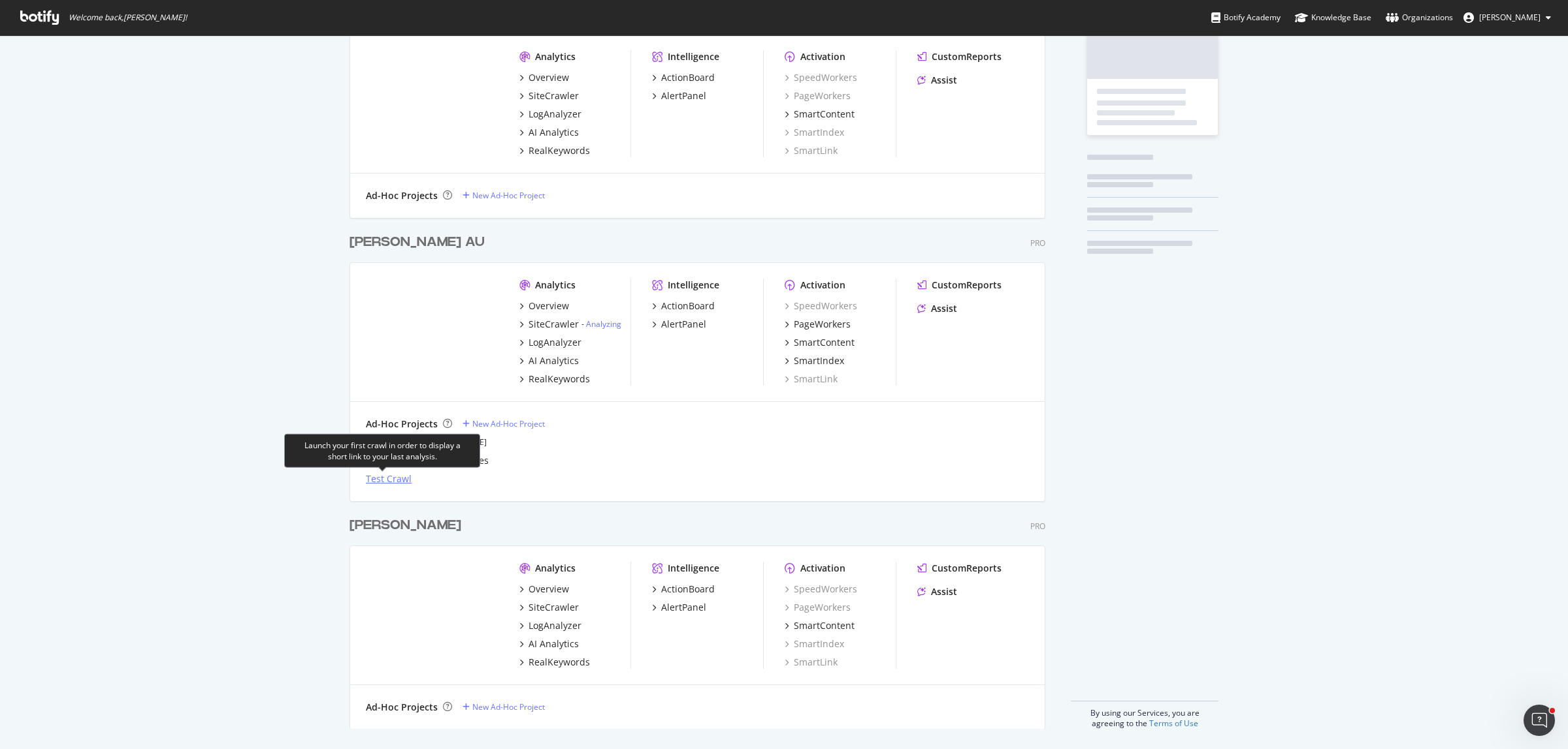
click at [375, 479] on div "Test Crawl" at bounding box center [389, 480] width 46 height 13
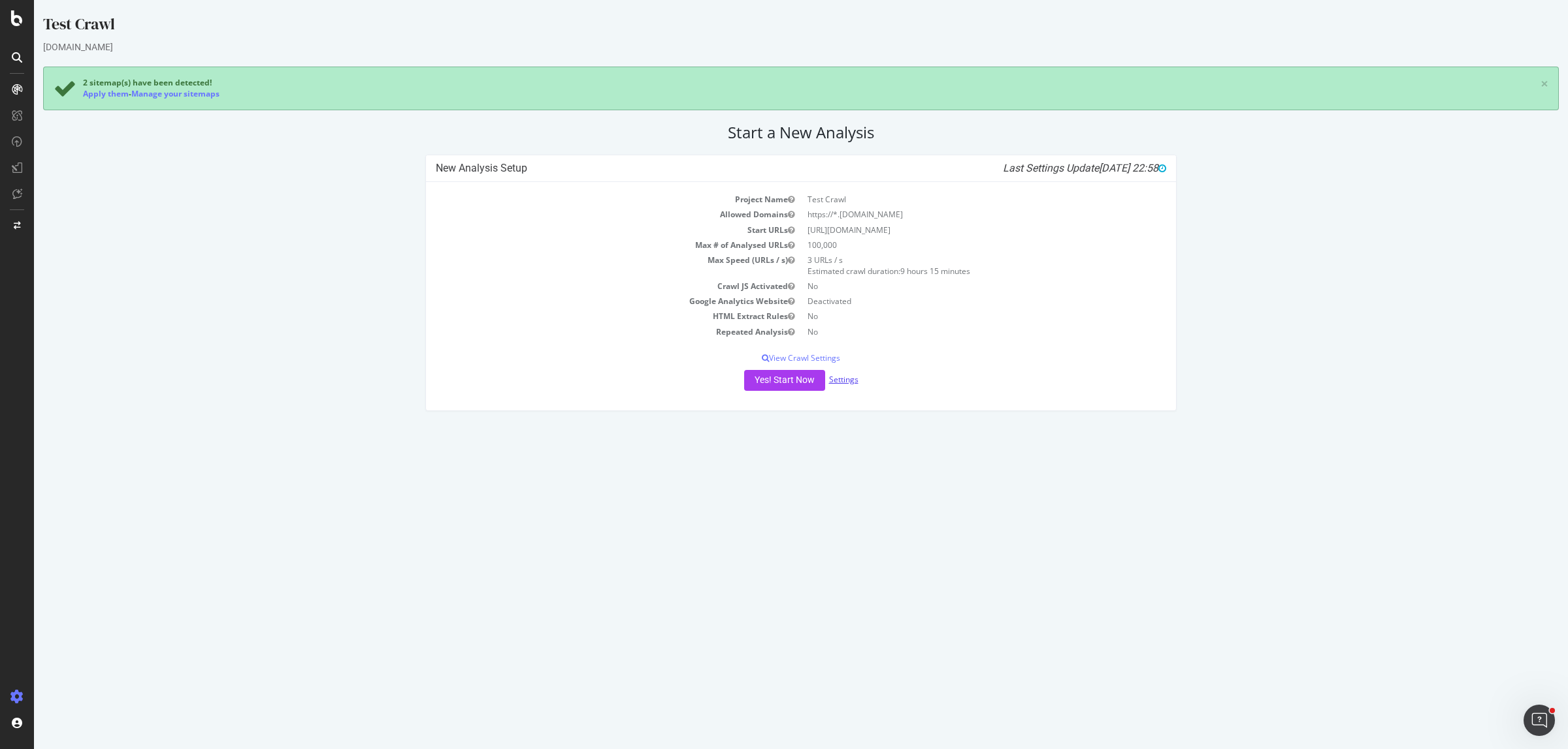
click at [843, 380] on link "Settings" at bounding box center [843, 380] width 30 height 12
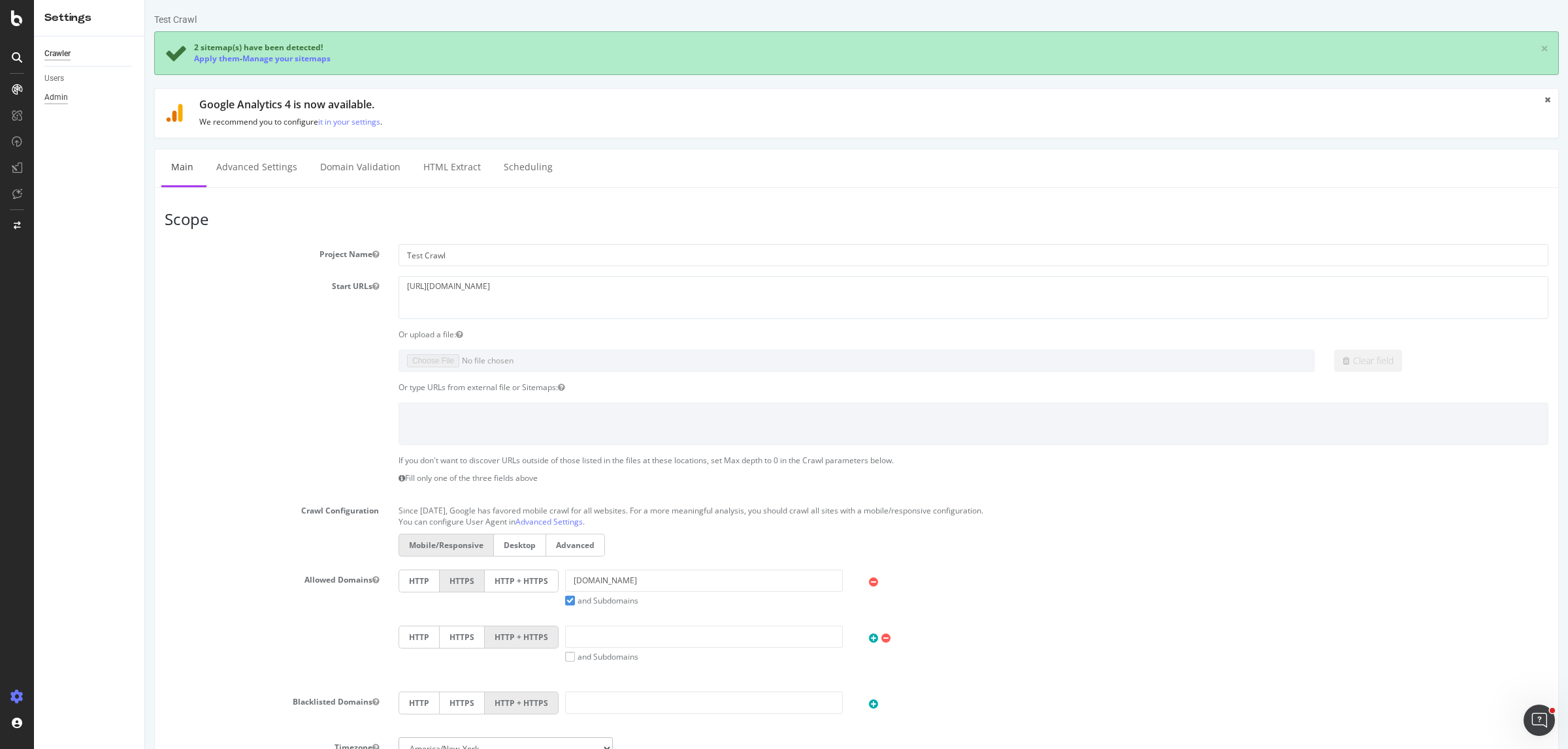
click at [60, 99] on div "Admin" at bounding box center [56, 98] width 24 height 13
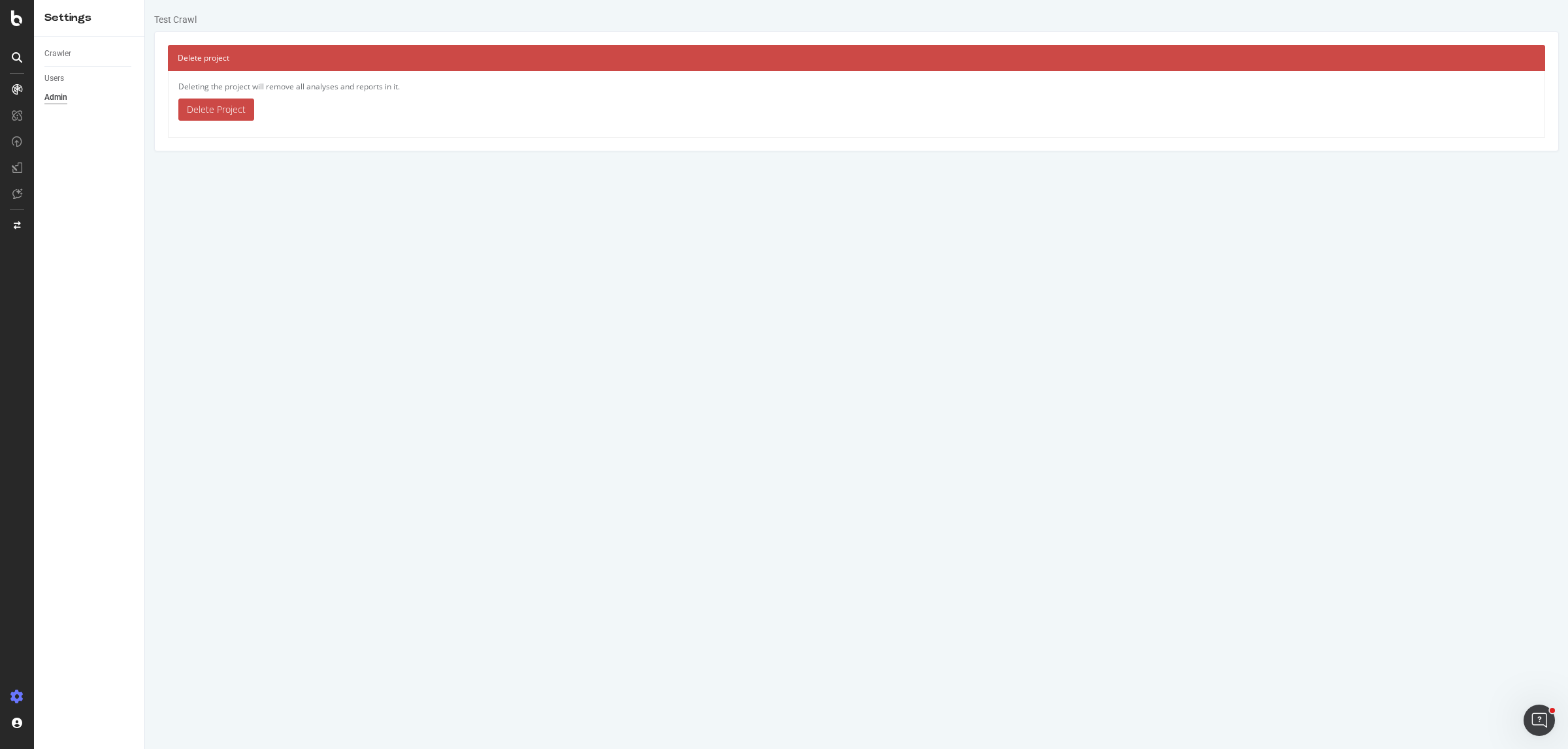
click at [234, 111] on link "Delete Project" at bounding box center [216, 109] width 76 height 22
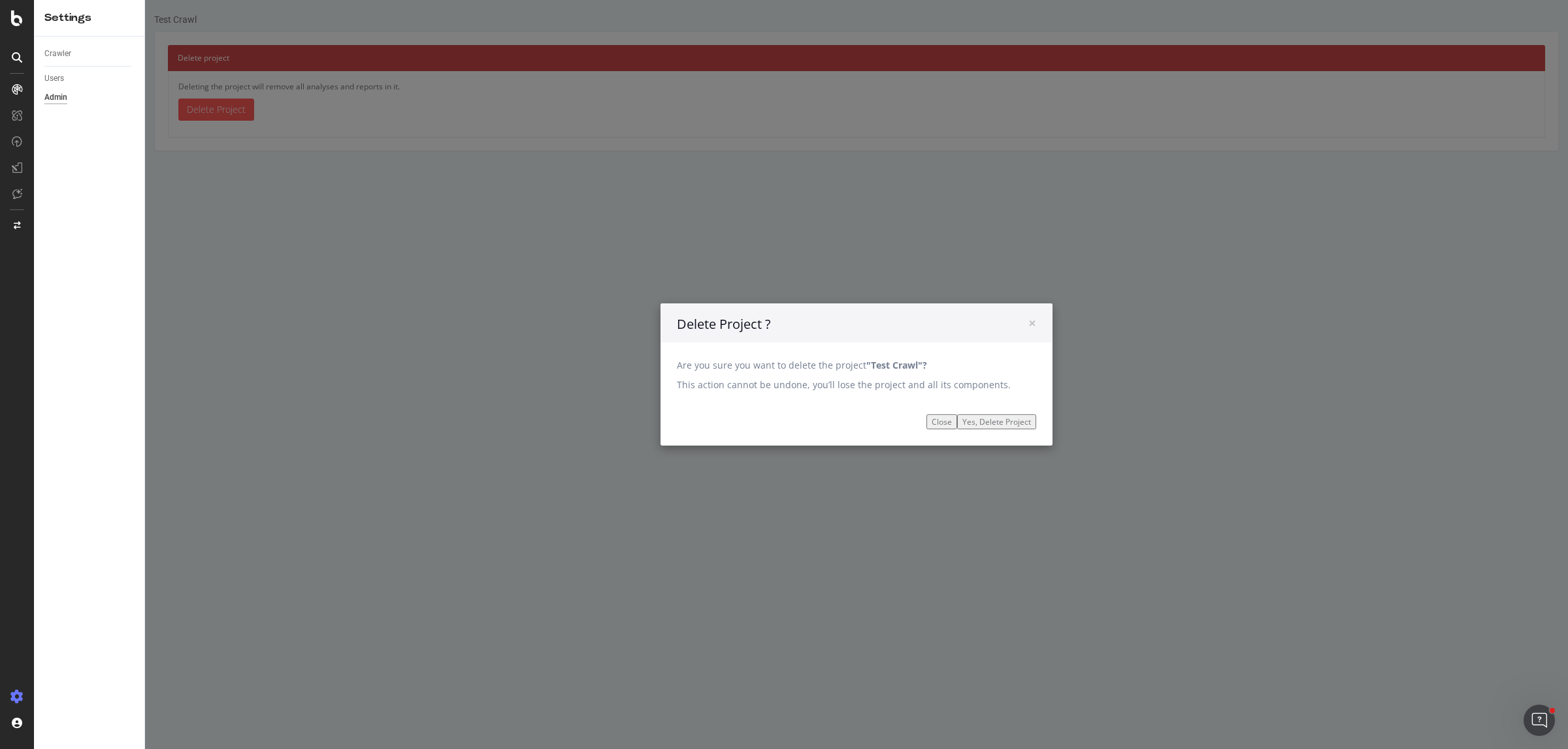
click at [980, 424] on input "Yes, Delete Project" at bounding box center [996, 422] width 79 height 15
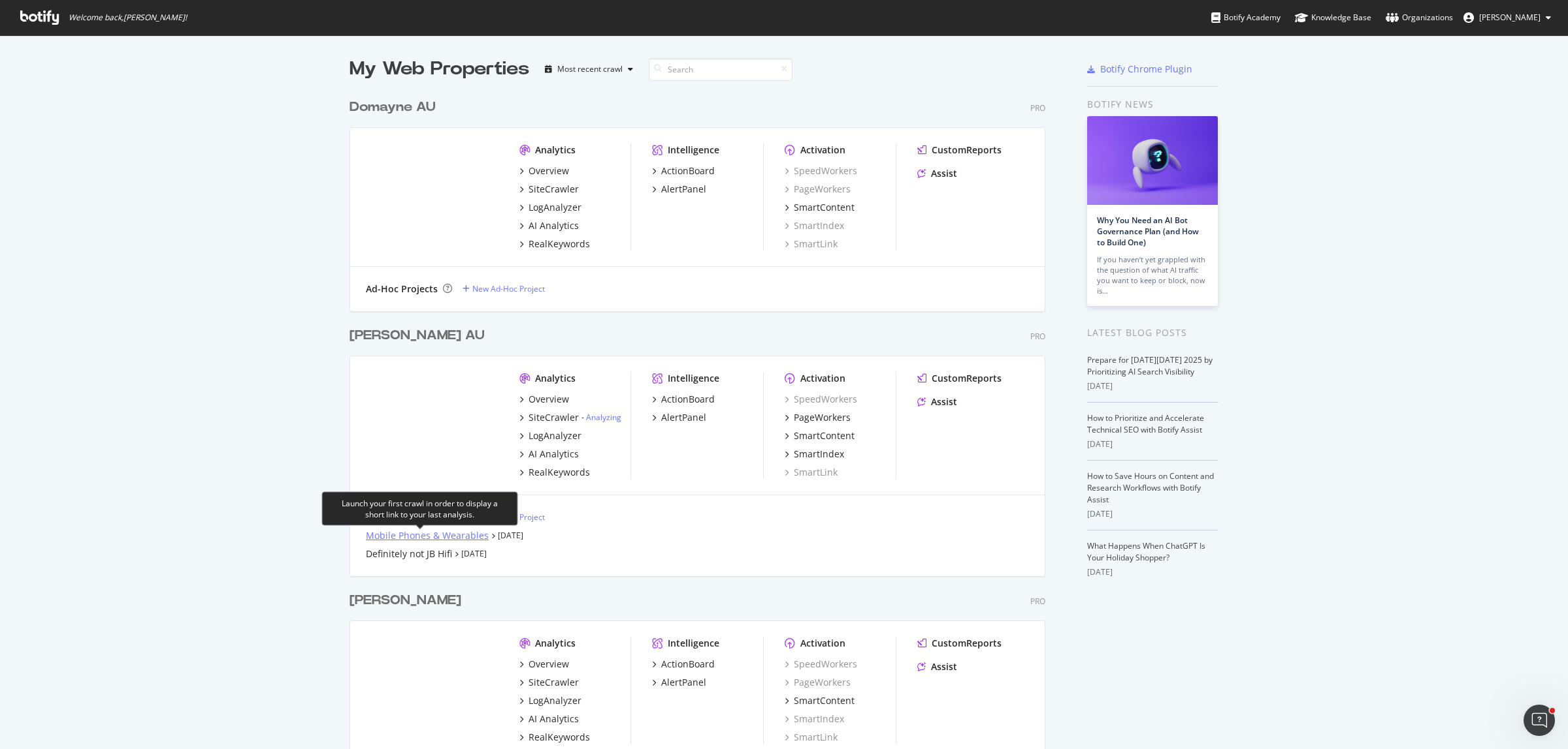
click at [416, 539] on div "Mobile Phones & Wearables" at bounding box center [427, 536] width 123 height 13
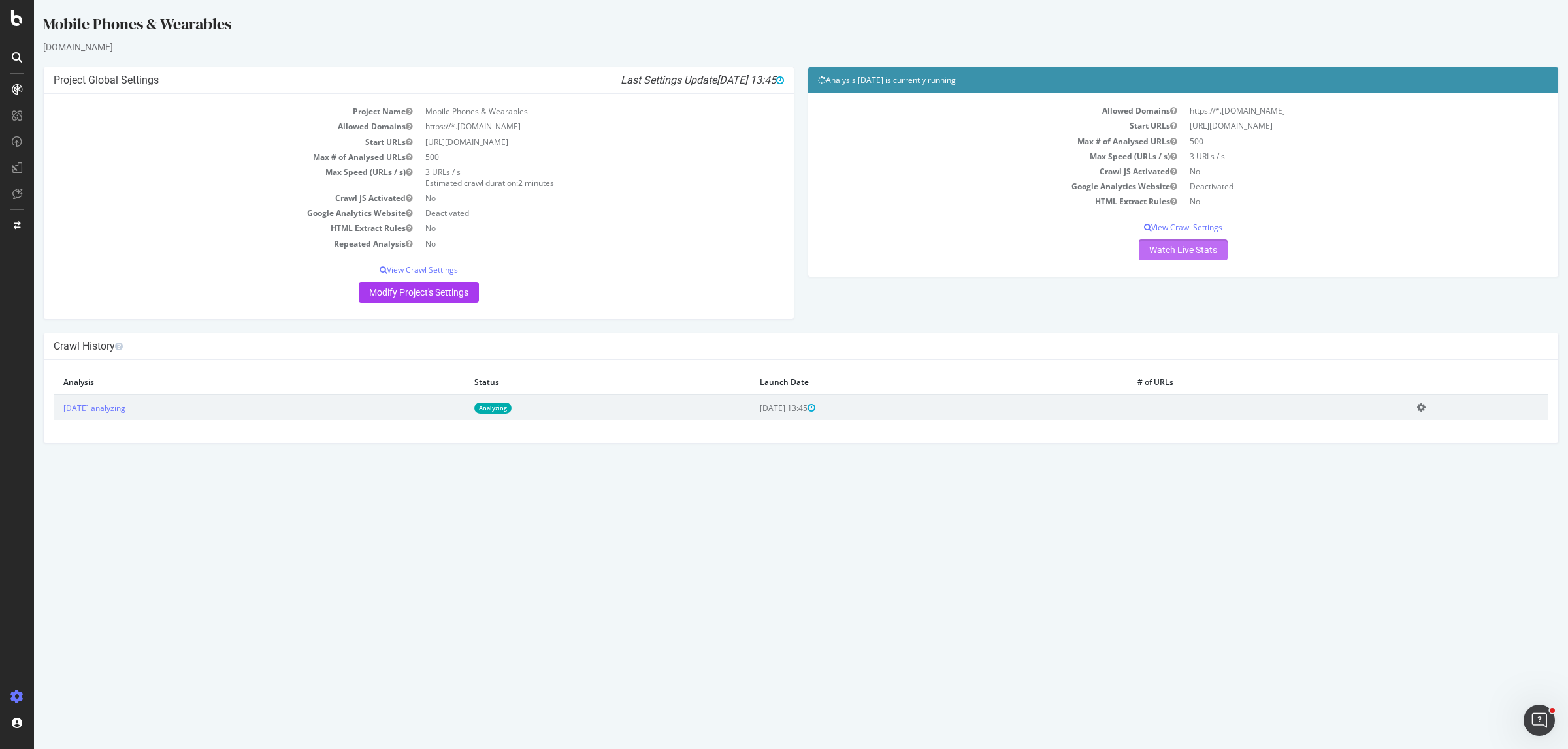
click at [1157, 248] on link "Watch Live Stats" at bounding box center [1183, 250] width 89 height 21
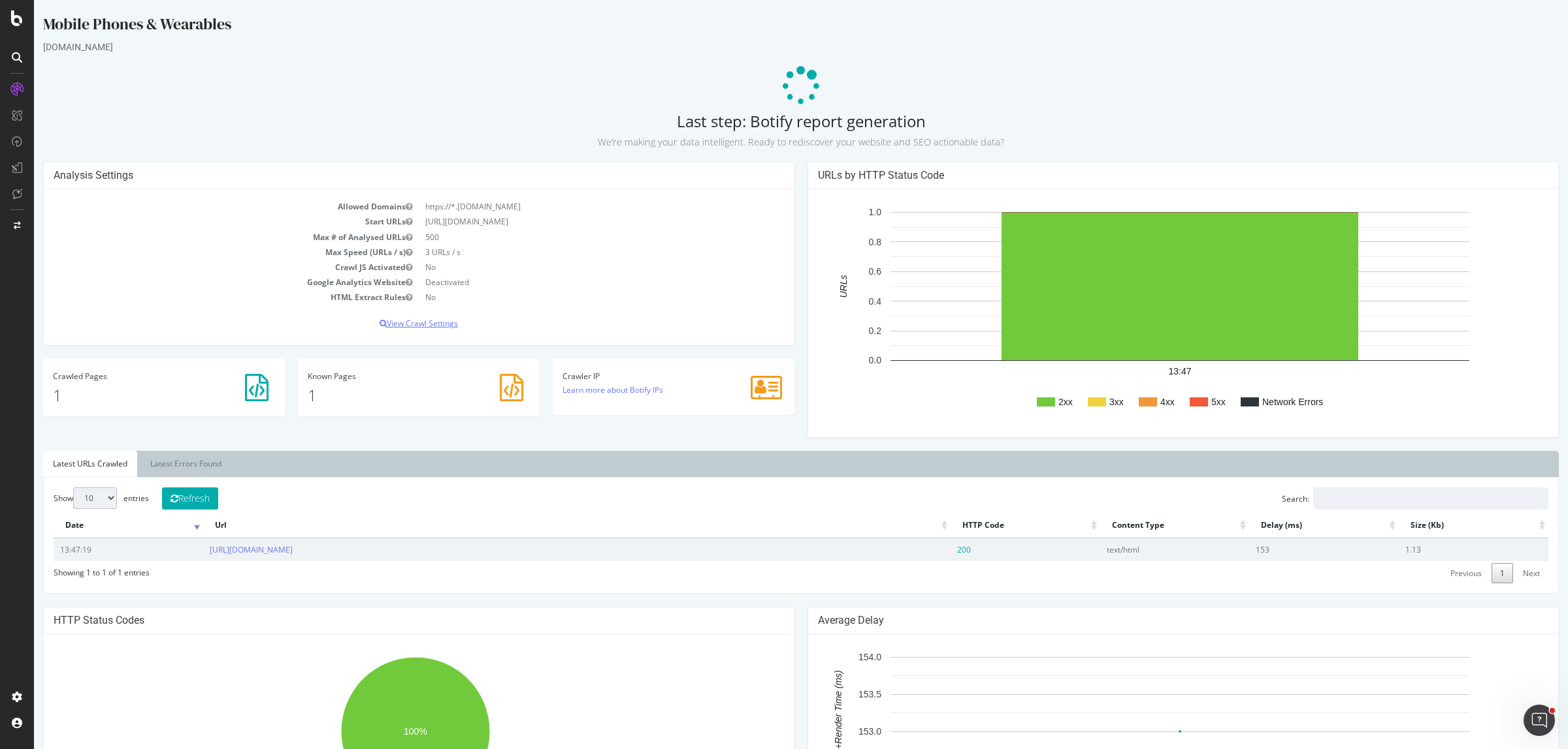
click at [416, 318] on p "View Crawl Settings" at bounding box center [418, 324] width 730 height 12
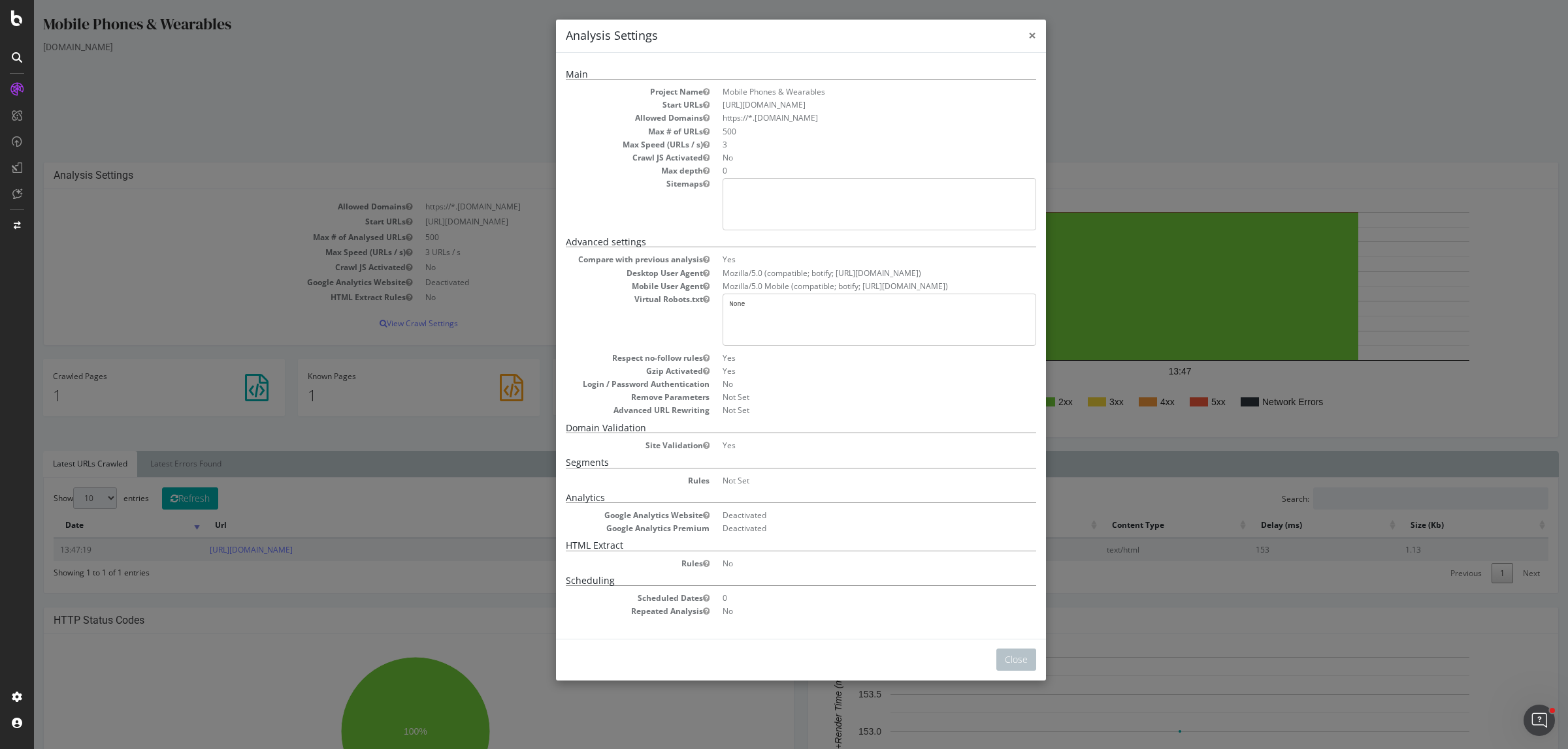
click at [1028, 34] on span "×" at bounding box center [1032, 35] width 8 height 18
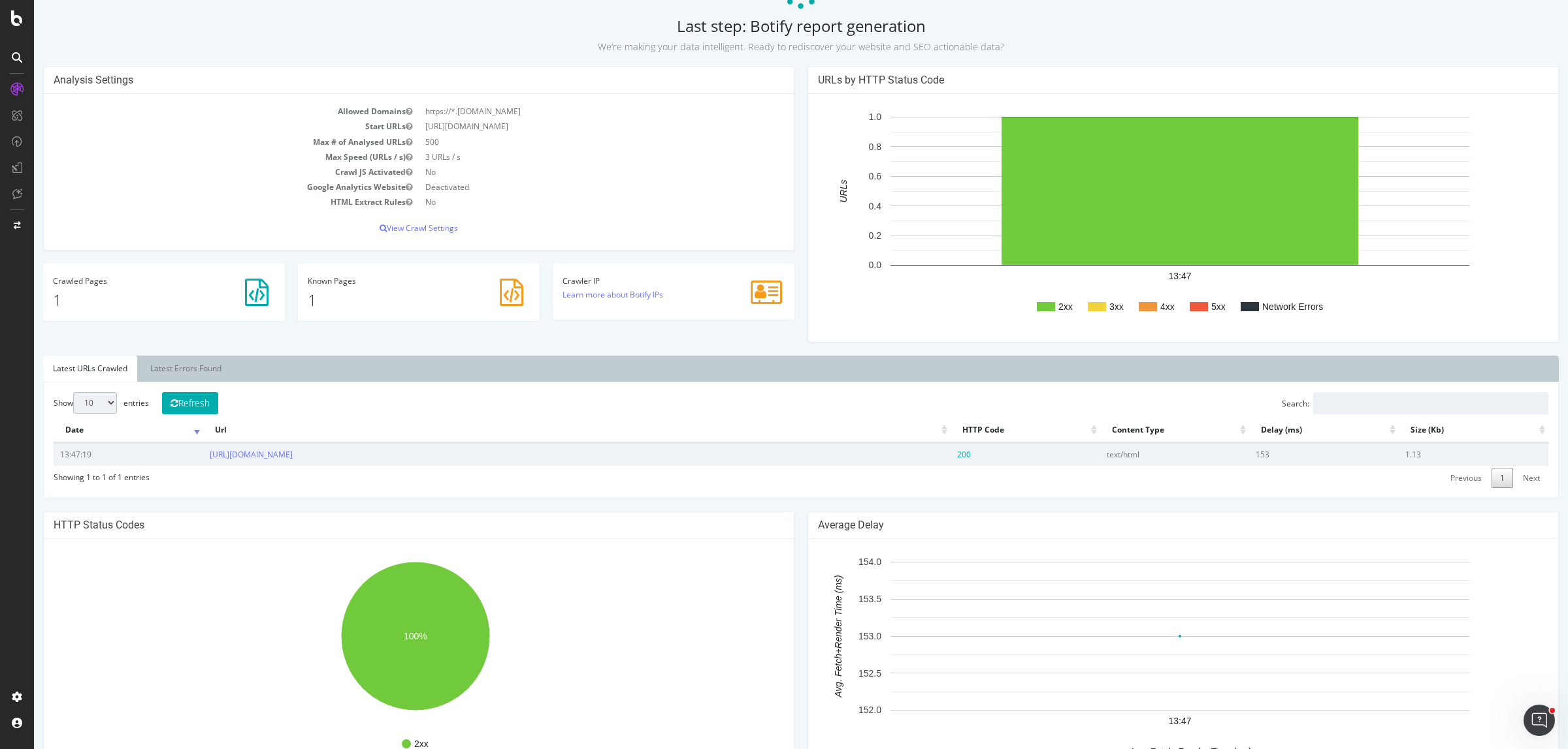
scroll to position [245, 0]
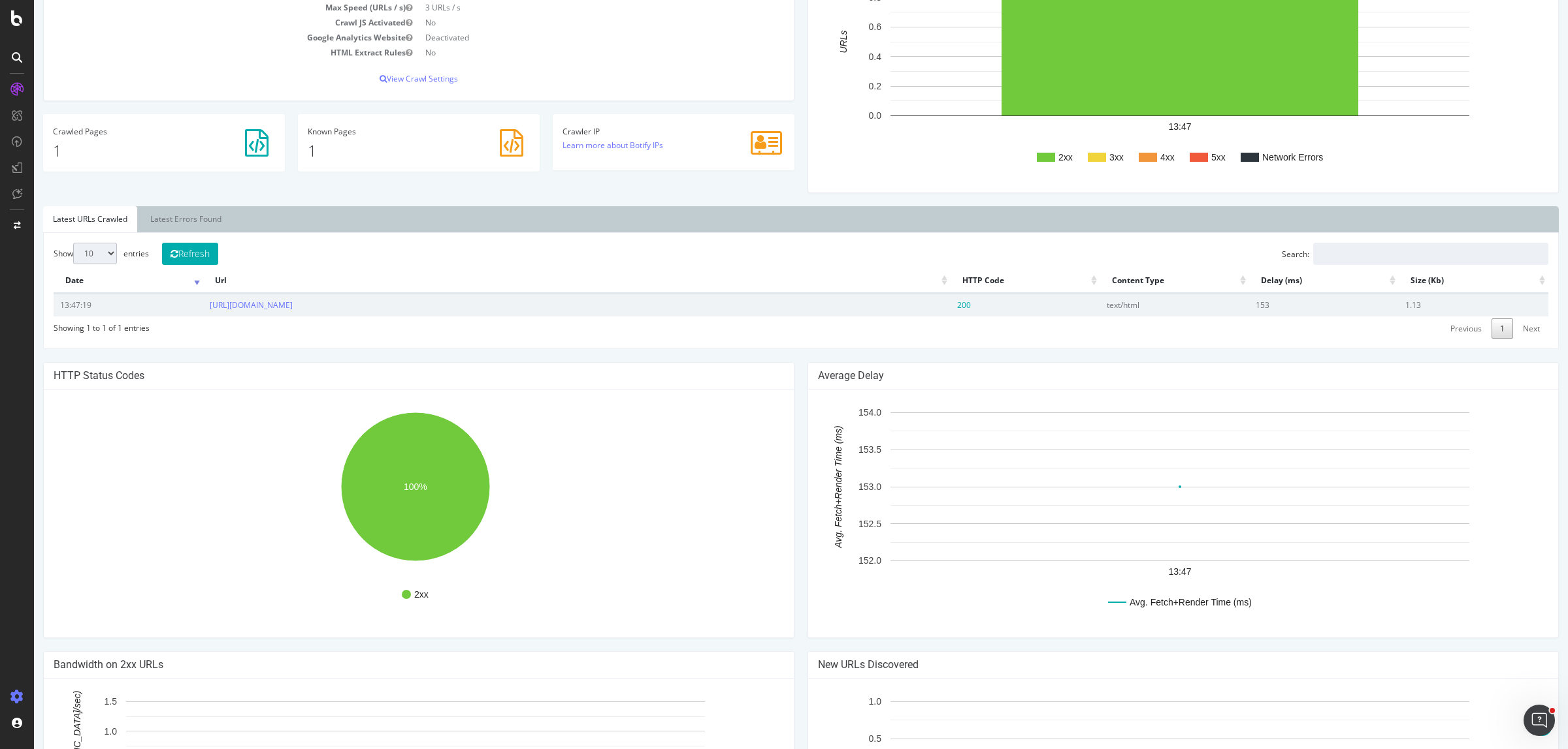
drag, startPoint x: 19, startPoint y: 690, endPoint x: 68, endPoint y: 684, distance: 49.4
click at [19, 690] on div at bounding box center [16, 697] width 32 height 21
click at [89, 644] on div "Project settings" at bounding box center [67, 639] width 55 height 11
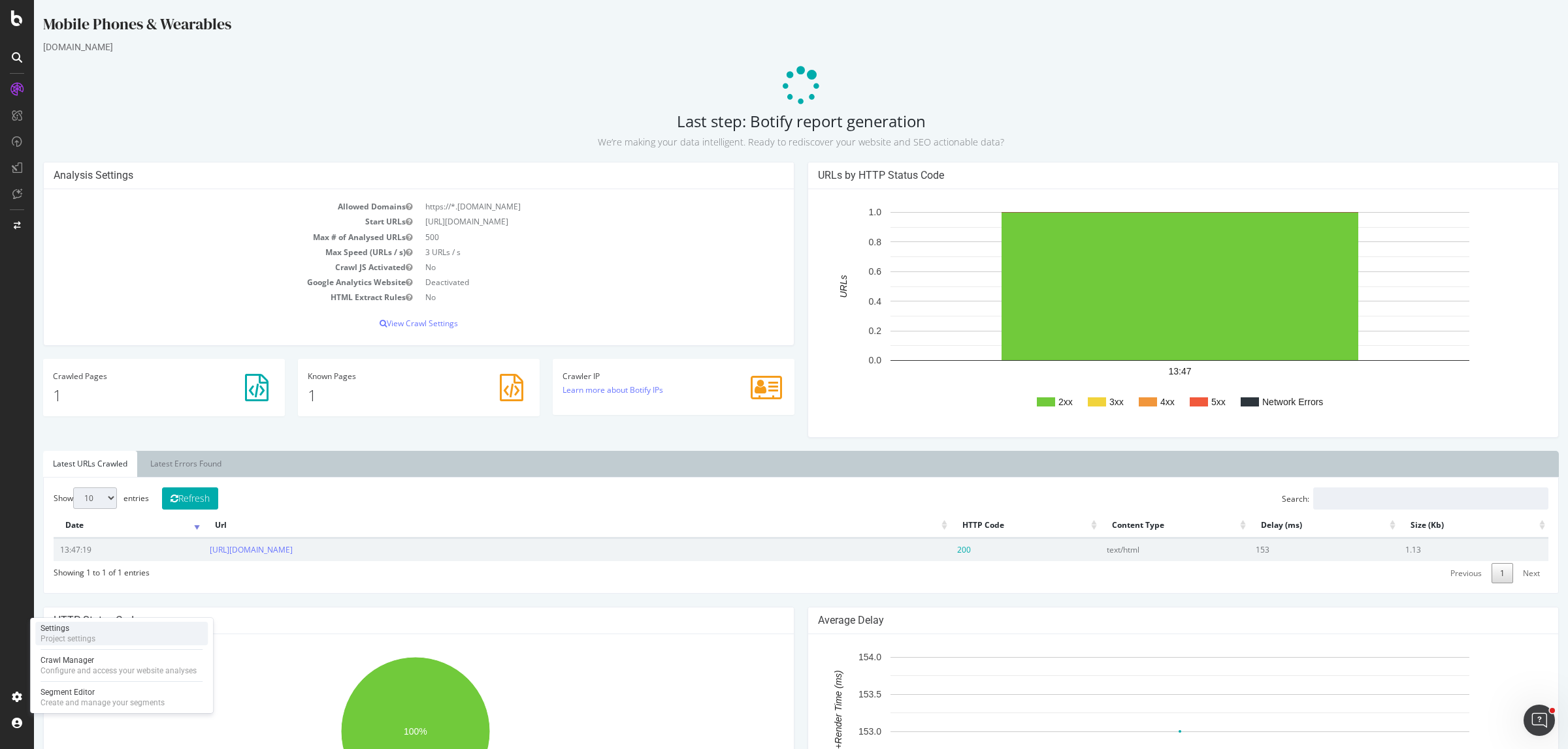
click at [99, 640] on div "Settings Project settings" at bounding box center [122, 634] width 173 height 24
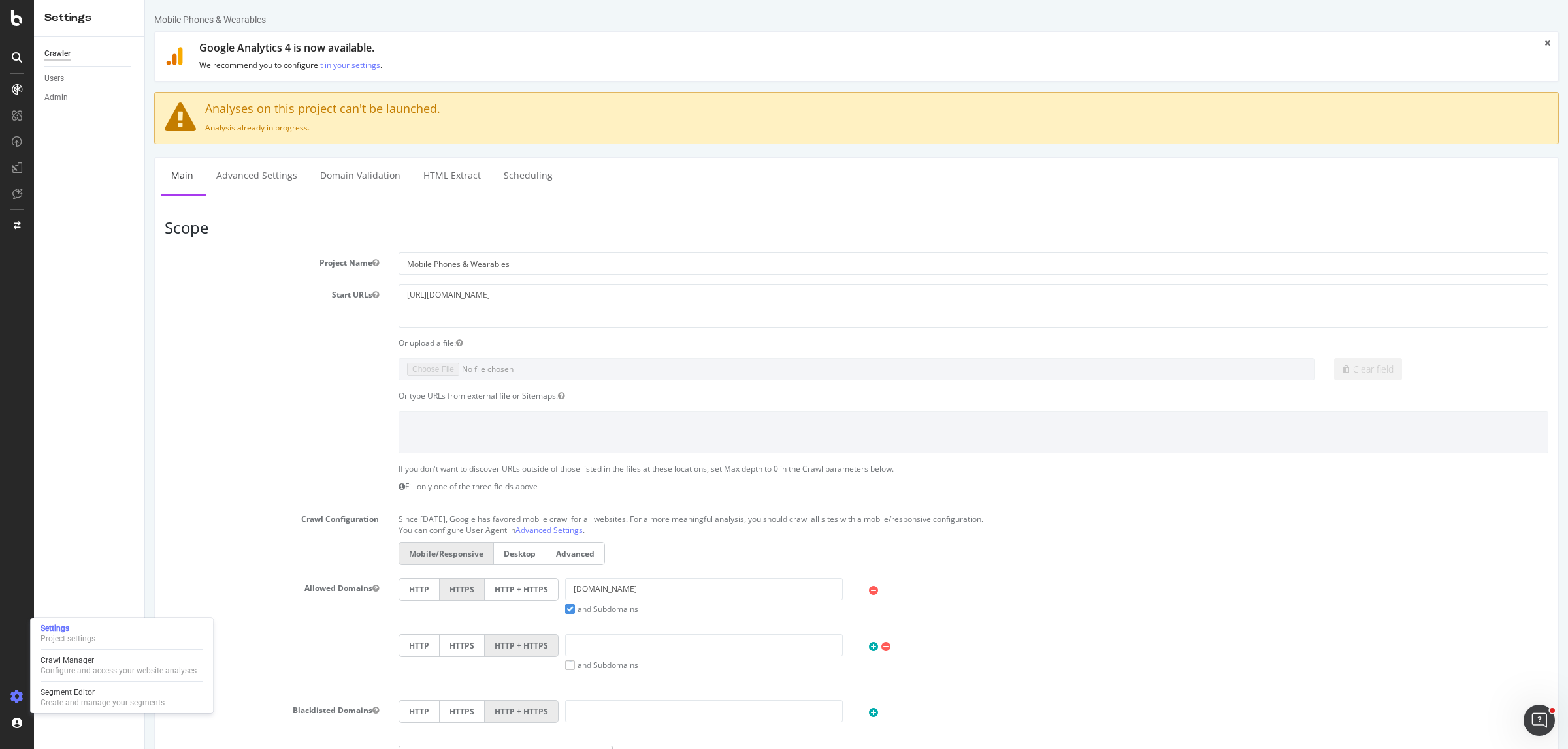
click at [297, 396] on div "Or type URLs from external file or Sitemaps:" at bounding box center [856, 396] width 1403 height 12
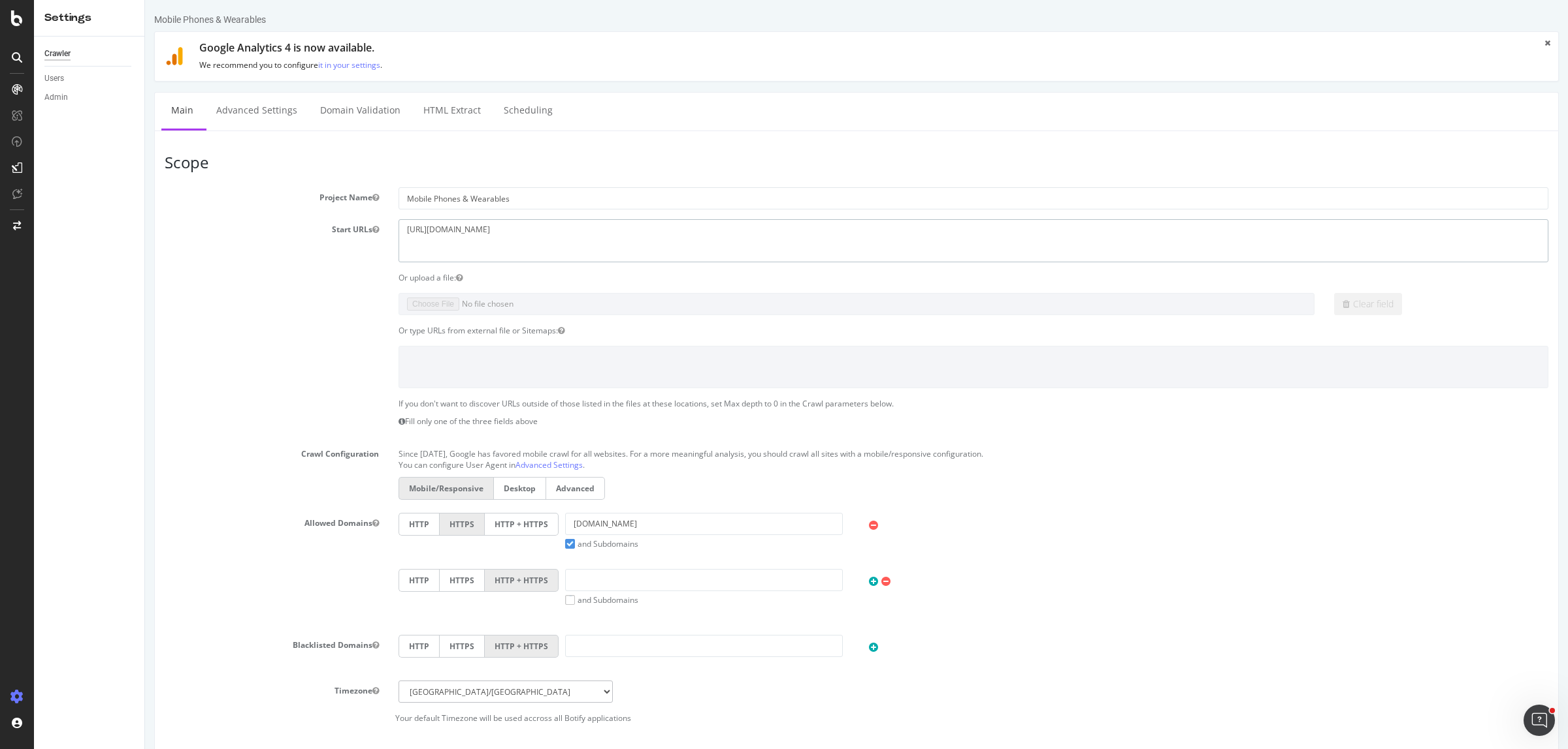
click at [503, 230] on textarea "[URL][DOMAIN_NAME]" at bounding box center [973, 241] width 1150 height 42
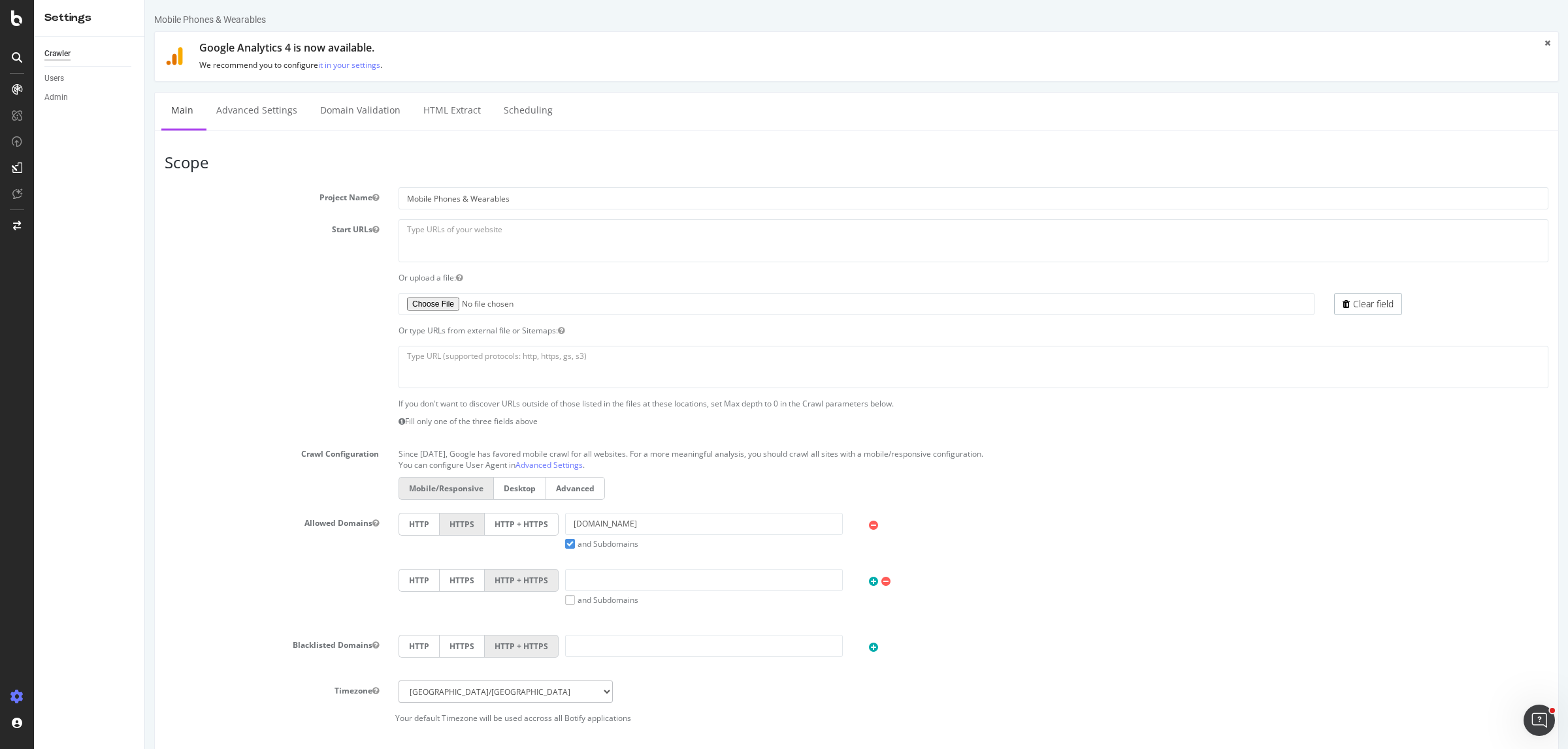
click at [242, 302] on div "Clear field" at bounding box center [856, 304] width 1403 height 22
click at [528, 346] on textarea at bounding box center [973, 367] width 1150 height 42
paste textarea "https://www.harveynorman.com.au/mobile-phones-wearables/apple-iphone https://ww…"
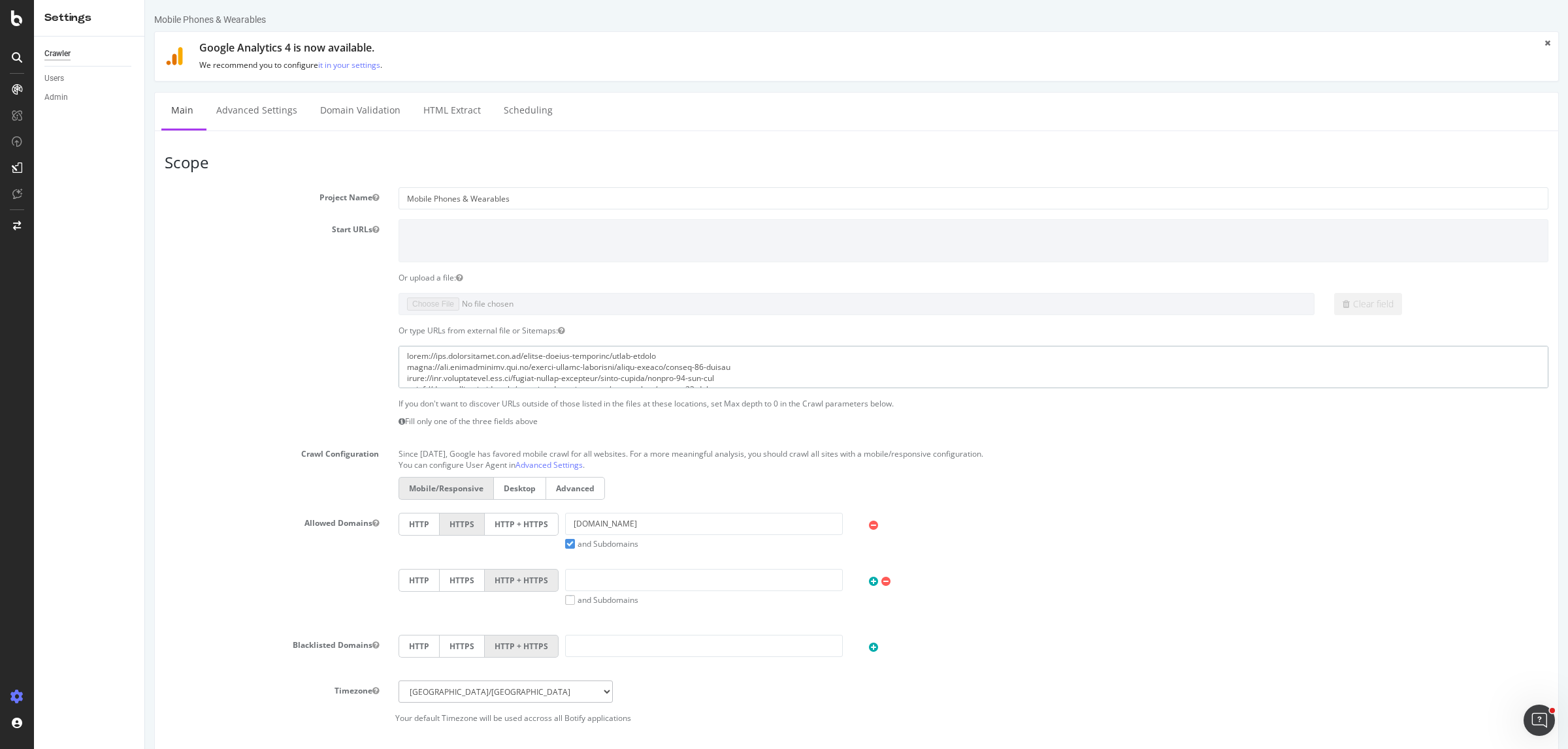
click at [406, 357] on textarea at bounding box center [973, 367] width 1150 height 42
click at [443, 357] on textarea at bounding box center [973, 367] width 1150 height 42
click at [441, 369] on textarea at bounding box center [973, 367] width 1150 height 42
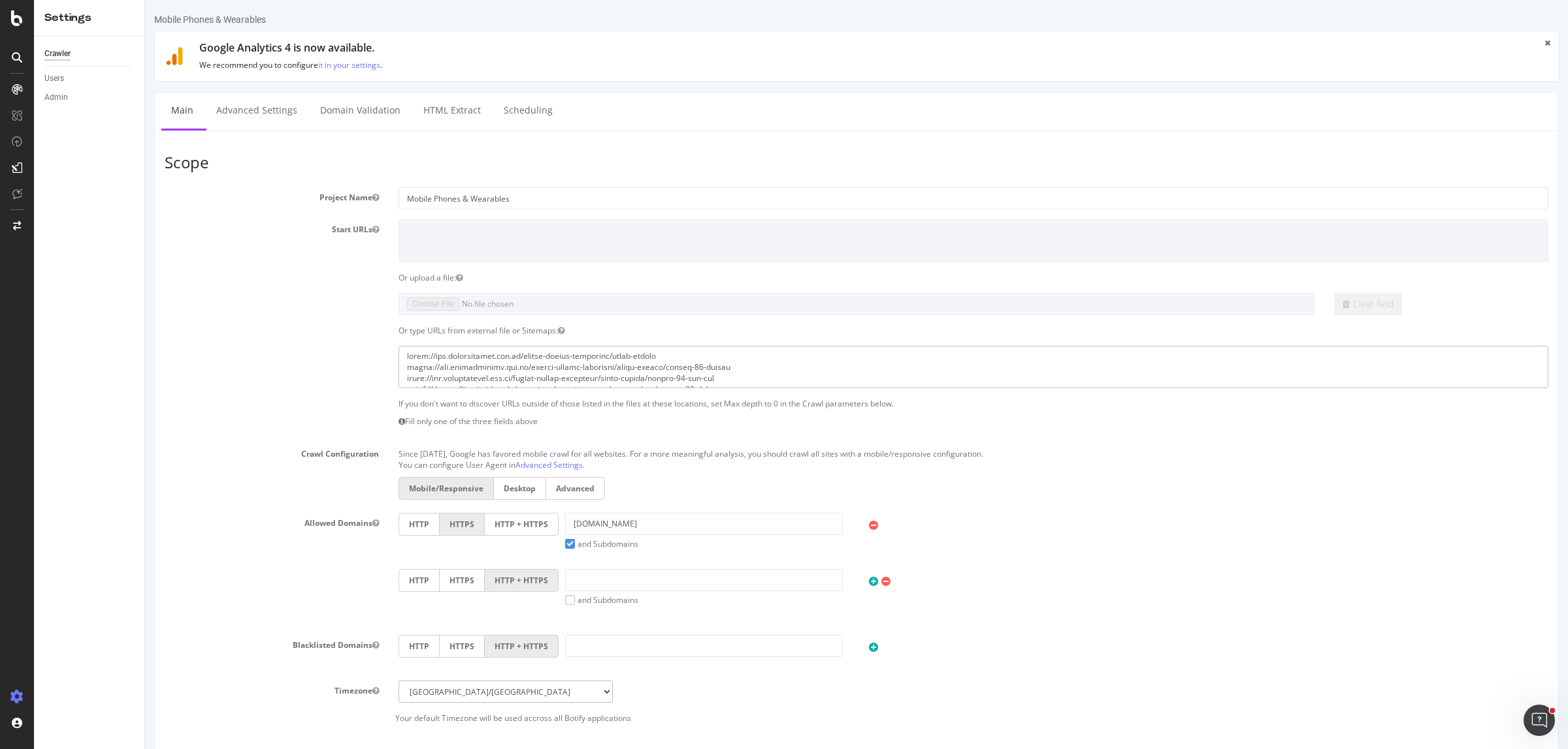
click at [421, 357] on textarea at bounding box center [973, 367] width 1150 height 42
paste textarea "https://www.harveynorman.com.au/mobile-phones-wearables/apple-iphone"
drag, startPoint x: 639, startPoint y: 357, endPoint x: 736, endPoint y: 346, distance: 97.6
click at [733, 346] on textarea at bounding box center [973, 367] width 1150 height 42
click at [717, 369] on textarea at bounding box center [973, 367] width 1150 height 42
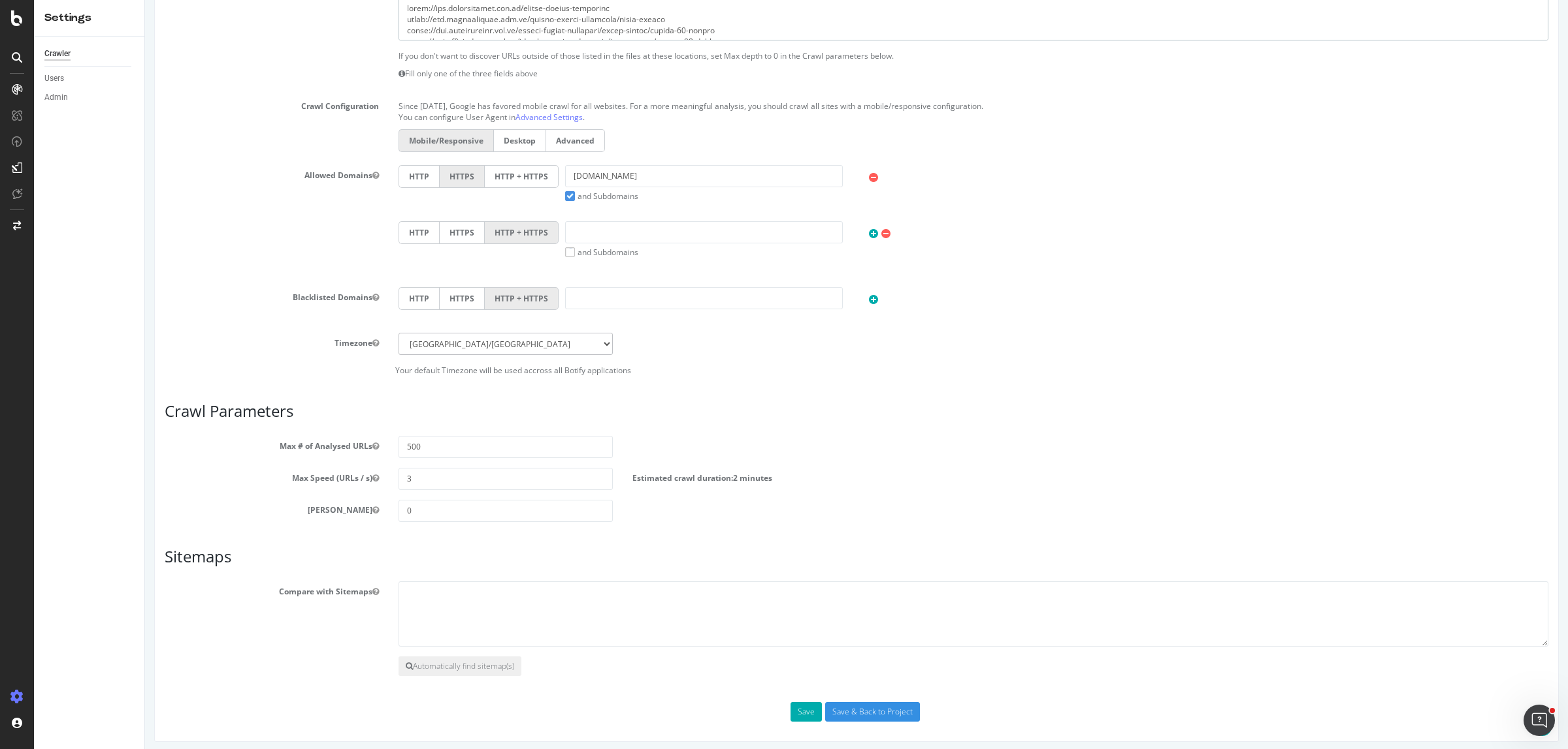
scroll to position [356, 0]
type textarea "https://www.harveynorman.com.au/mobile-phones-wearables https://www.harveynorma…"
click at [796, 707] on button "Save" at bounding box center [806, 706] width 32 height 19
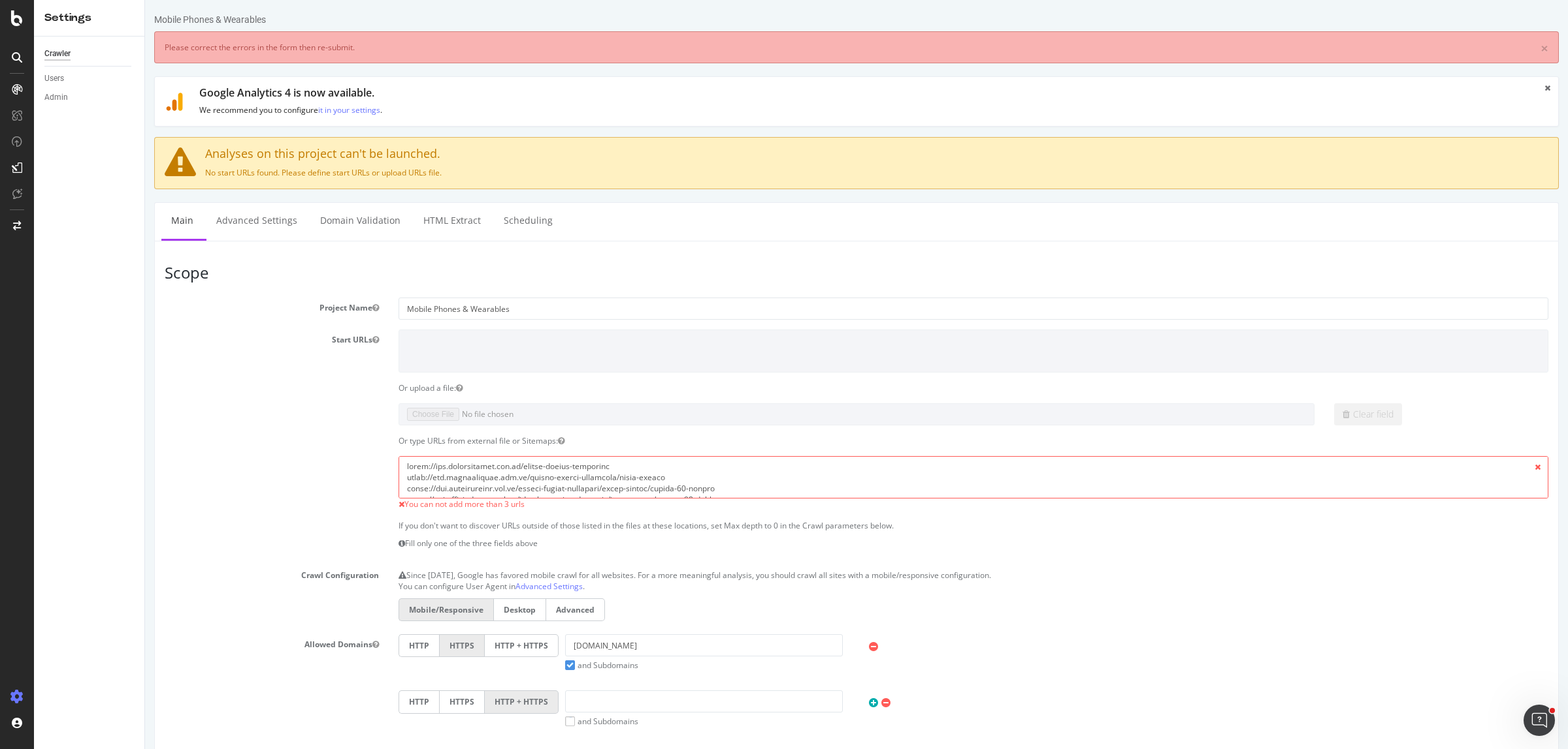
scroll to position [82, 0]
click at [615, 488] on textarea at bounding box center [973, 478] width 1150 height 42
click at [665, 488] on textarea at bounding box center [973, 478] width 1150 height 42
click at [701, 488] on textarea at bounding box center [973, 478] width 1150 height 42
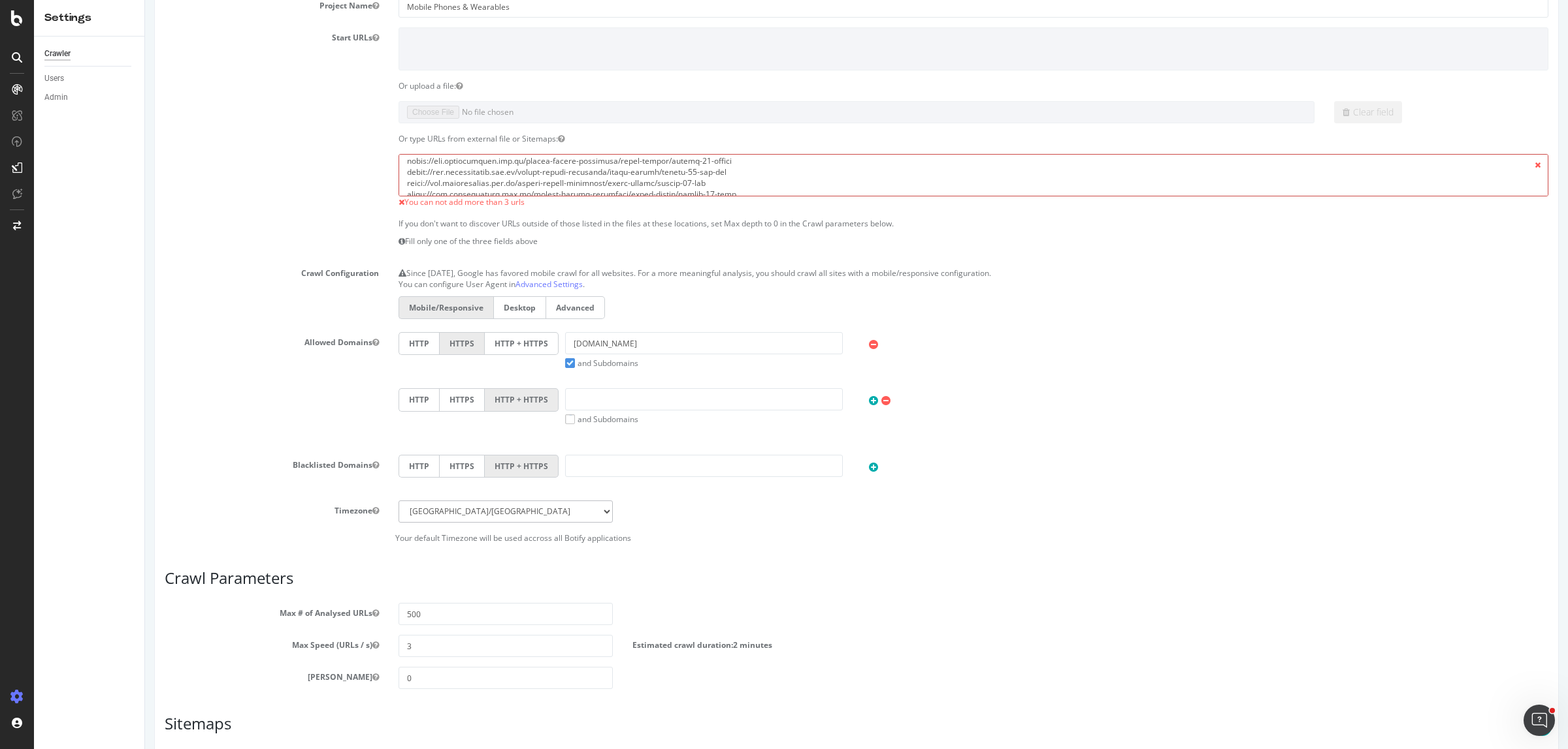
scroll to position [326, 0]
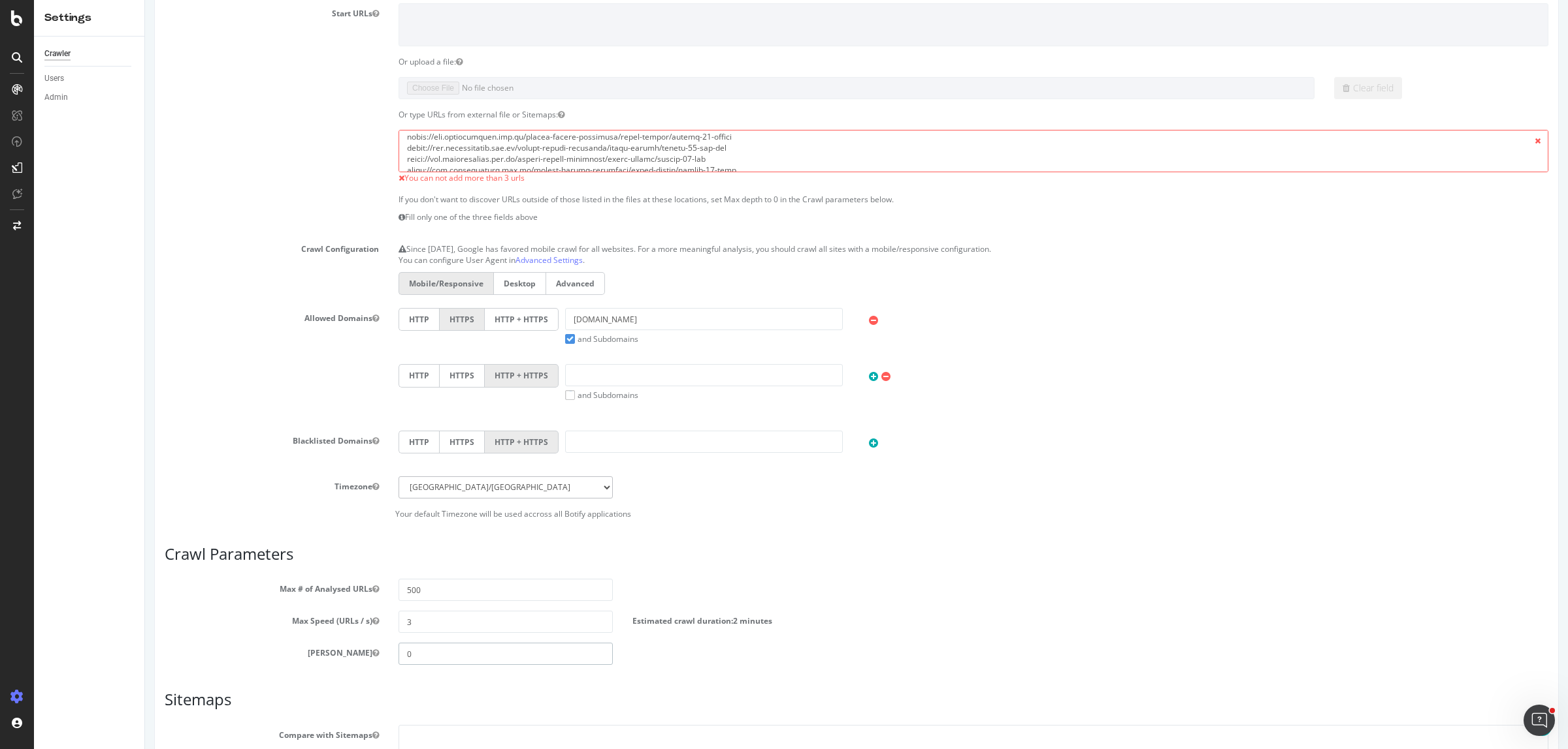
drag, startPoint x: 440, startPoint y: 662, endPoint x: 322, endPoint y: 662, distance: 118.0
click at [325, 662] on div "Max Depth 0" at bounding box center [856, 654] width 1403 height 22
type input "3"
click at [867, 617] on div "Estimated crawl duration: 2 minutes" at bounding box center [798, 619] width 351 height 15
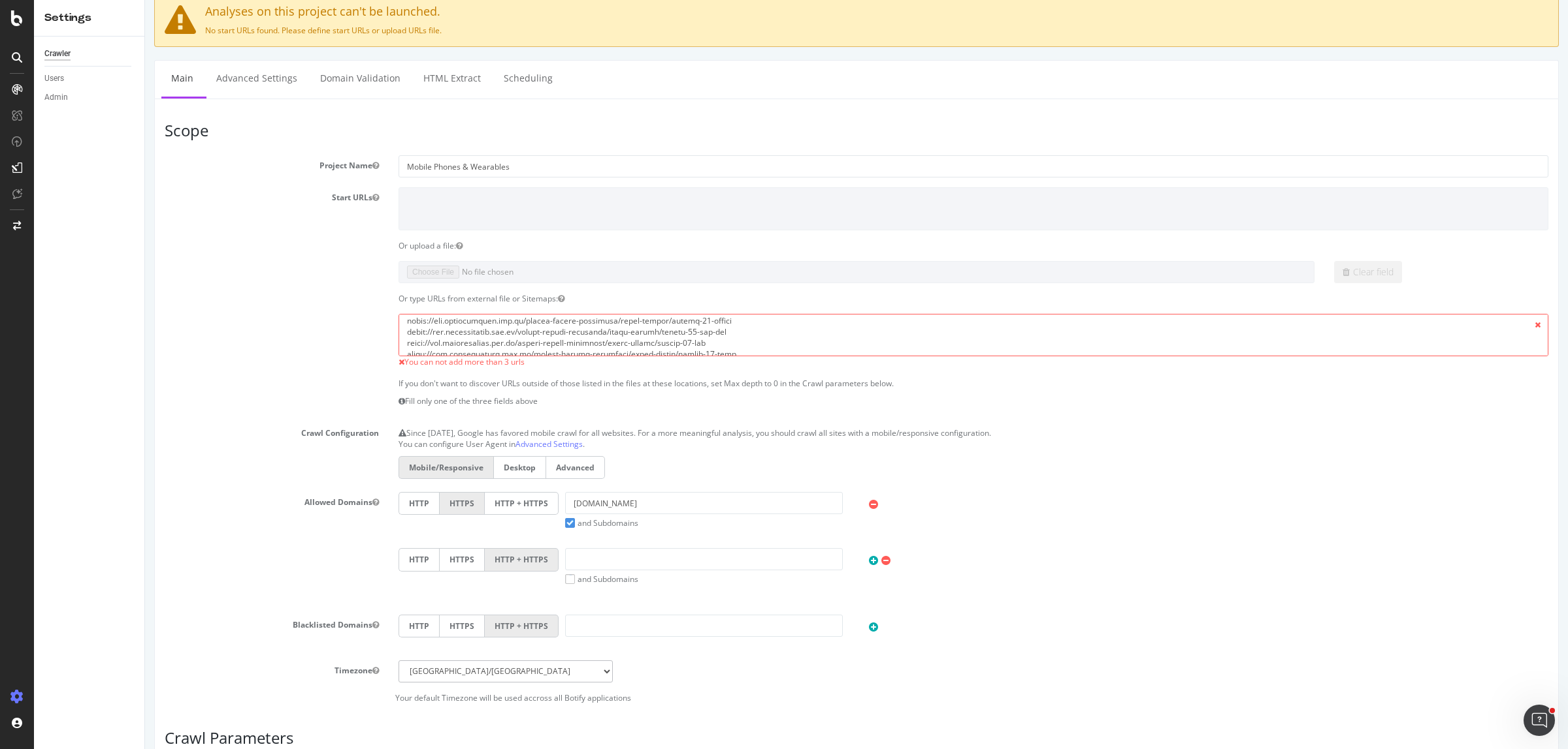
scroll to position [0, 0]
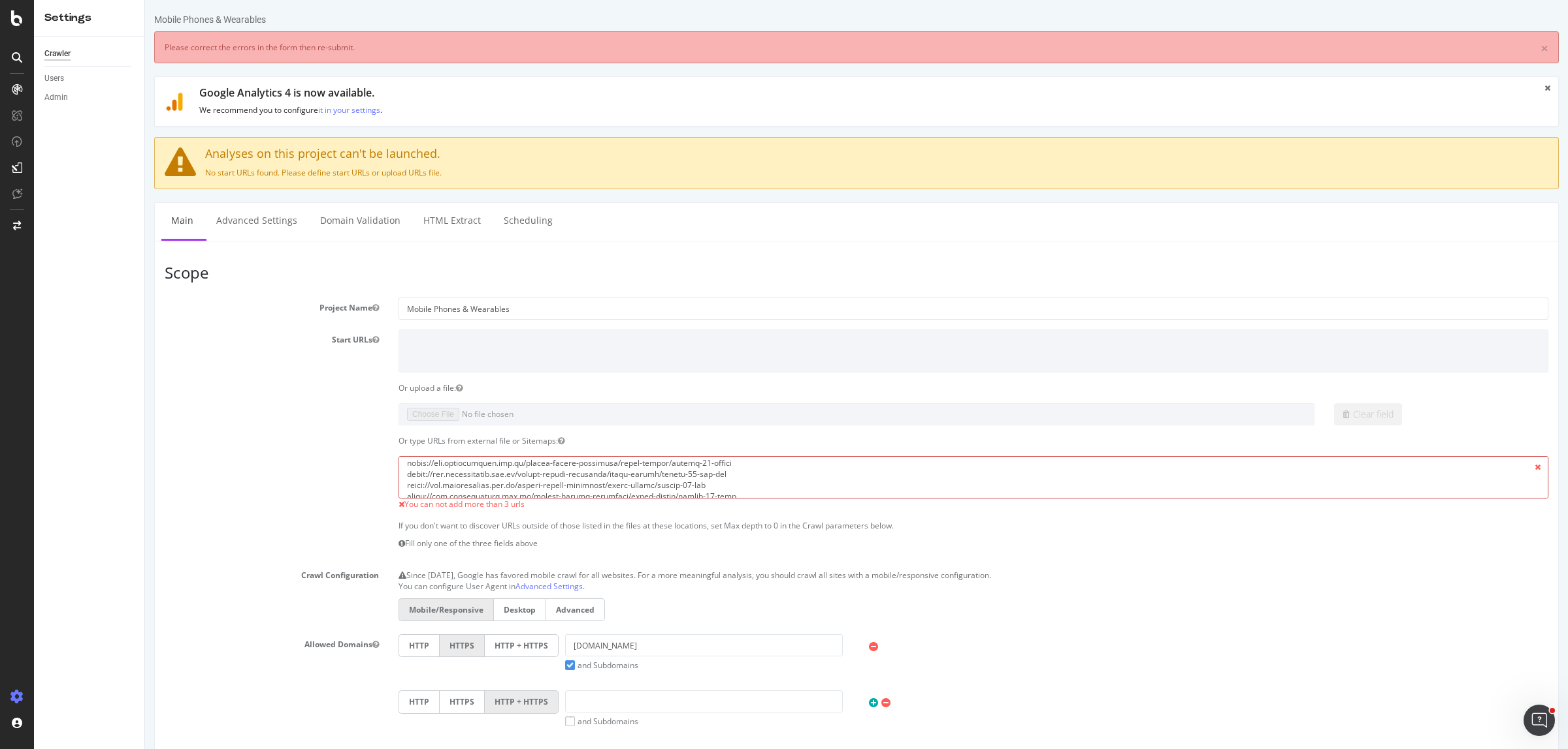
click at [619, 479] on textarea at bounding box center [973, 478] width 1150 height 42
click at [611, 467] on textarea at bounding box center [973, 478] width 1150 height 42
type textarea "https://www.harveynorman.com.au/mobile-phones-wearables/apple-iphone https://ww…"
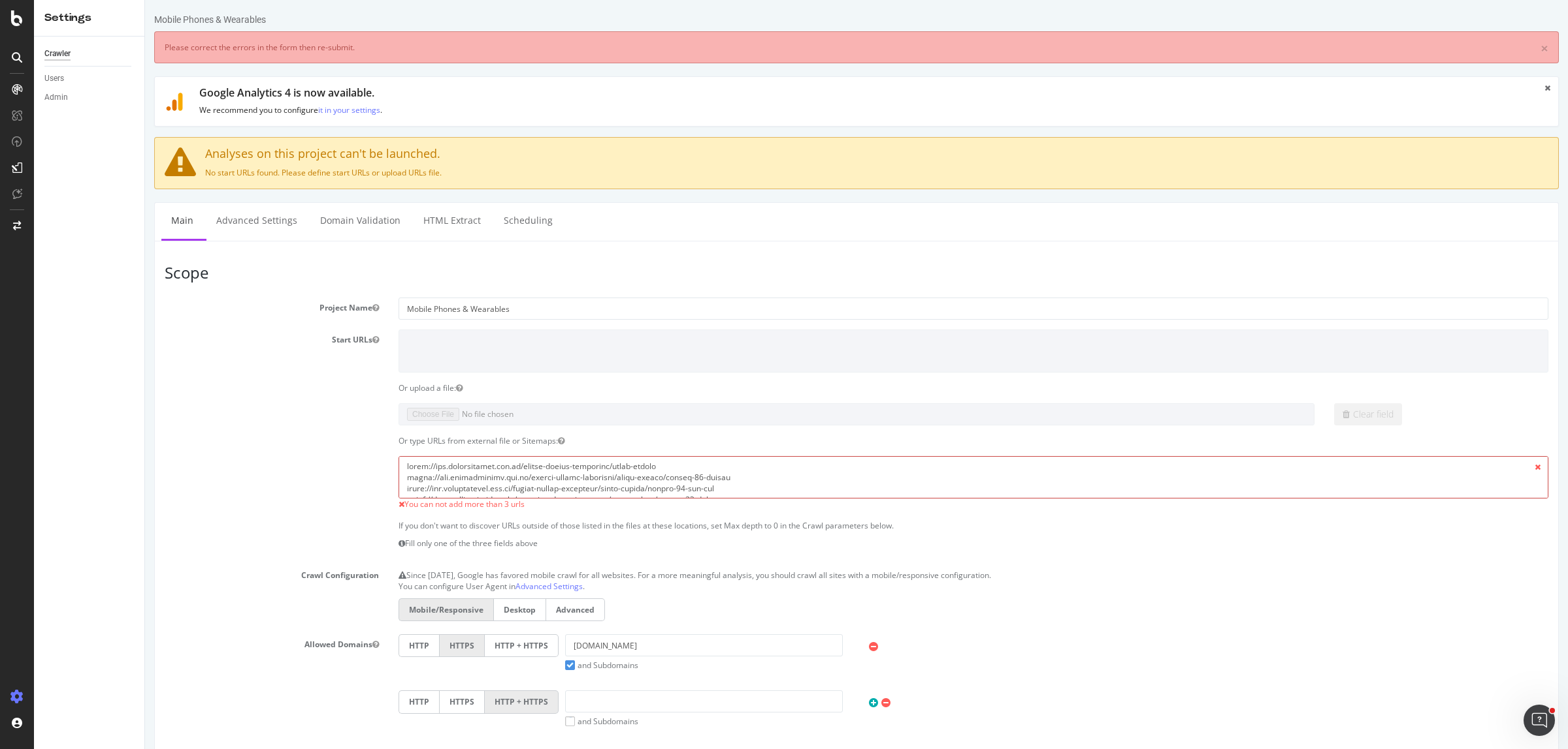
click at [656, 490] on textarea at bounding box center [973, 478] width 1150 height 42
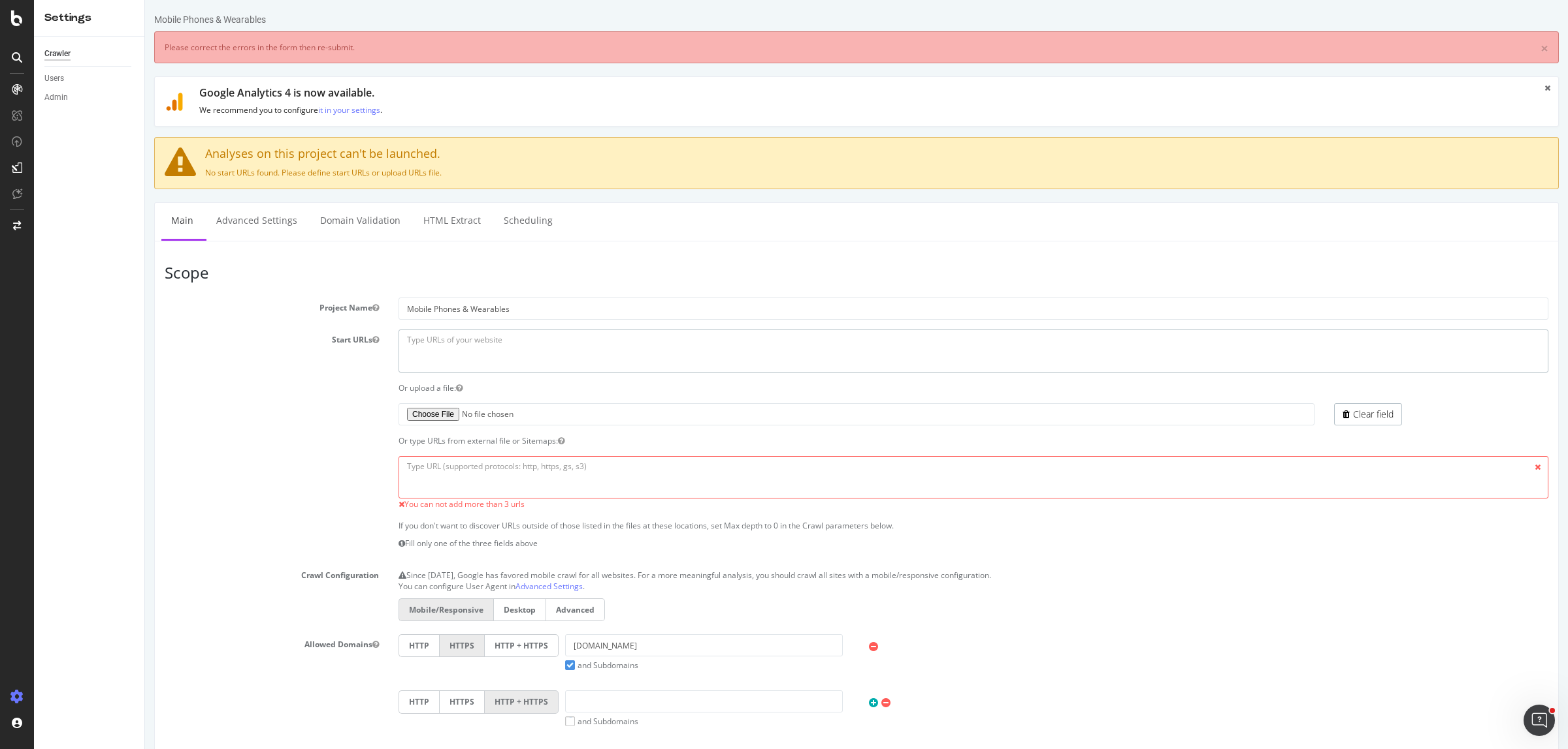
click at [435, 349] on textarea at bounding box center [973, 351] width 1150 height 42
paste textarea "[URL][DOMAIN_NAME]"
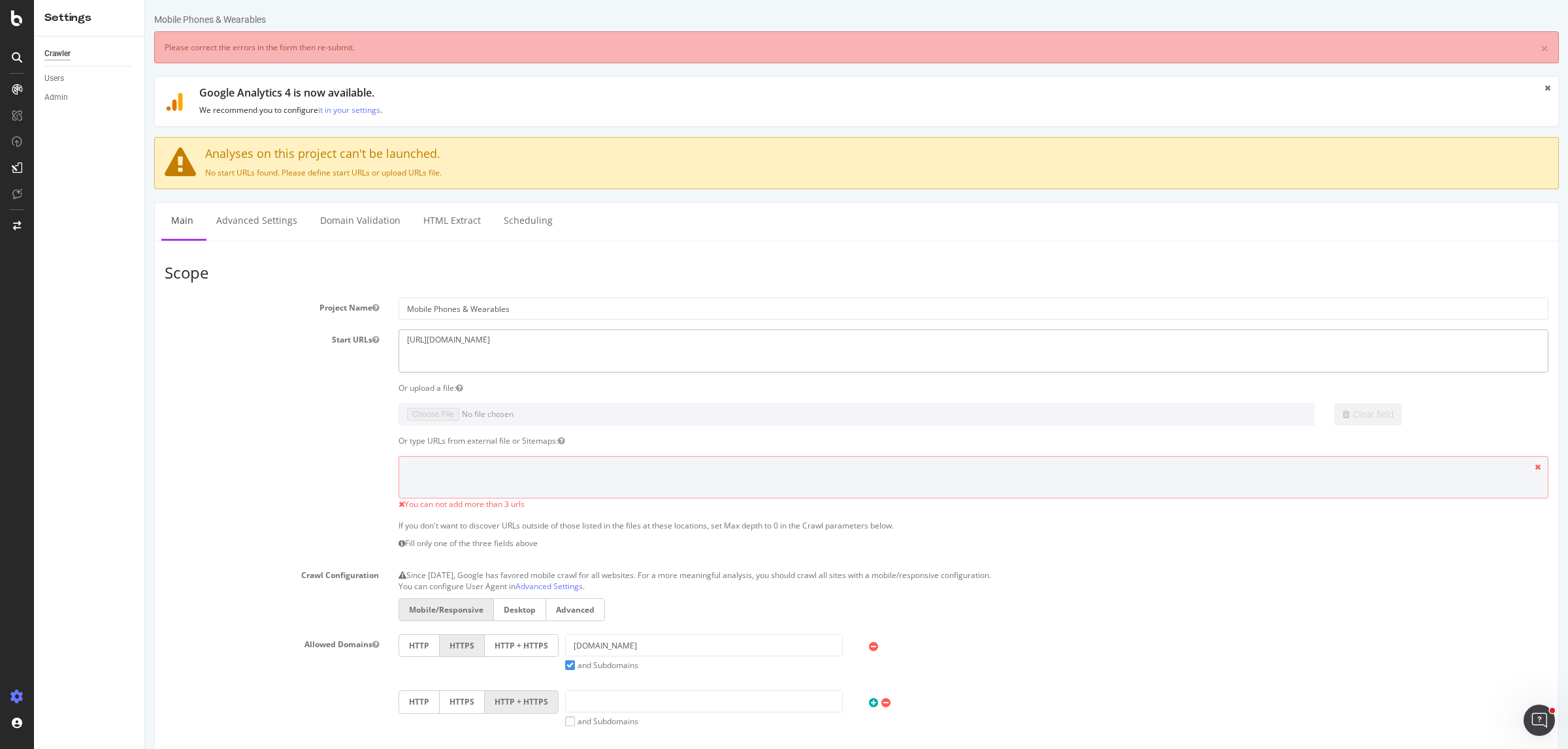
type textarea "[URL][DOMAIN_NAME]"
click at [365, 436] on div "Or type URLs from external file or Sitemaps:" at bounding box center [856, 441] width 1403 height 12
click at [474, 502] on span "You can not add more than 3 urls" at bounding box center [463, 504] width 120 height 12
click at [302, 474] on div "You can not add more than 3 urls" at bounding box center [856, 483] width 1403 height 55
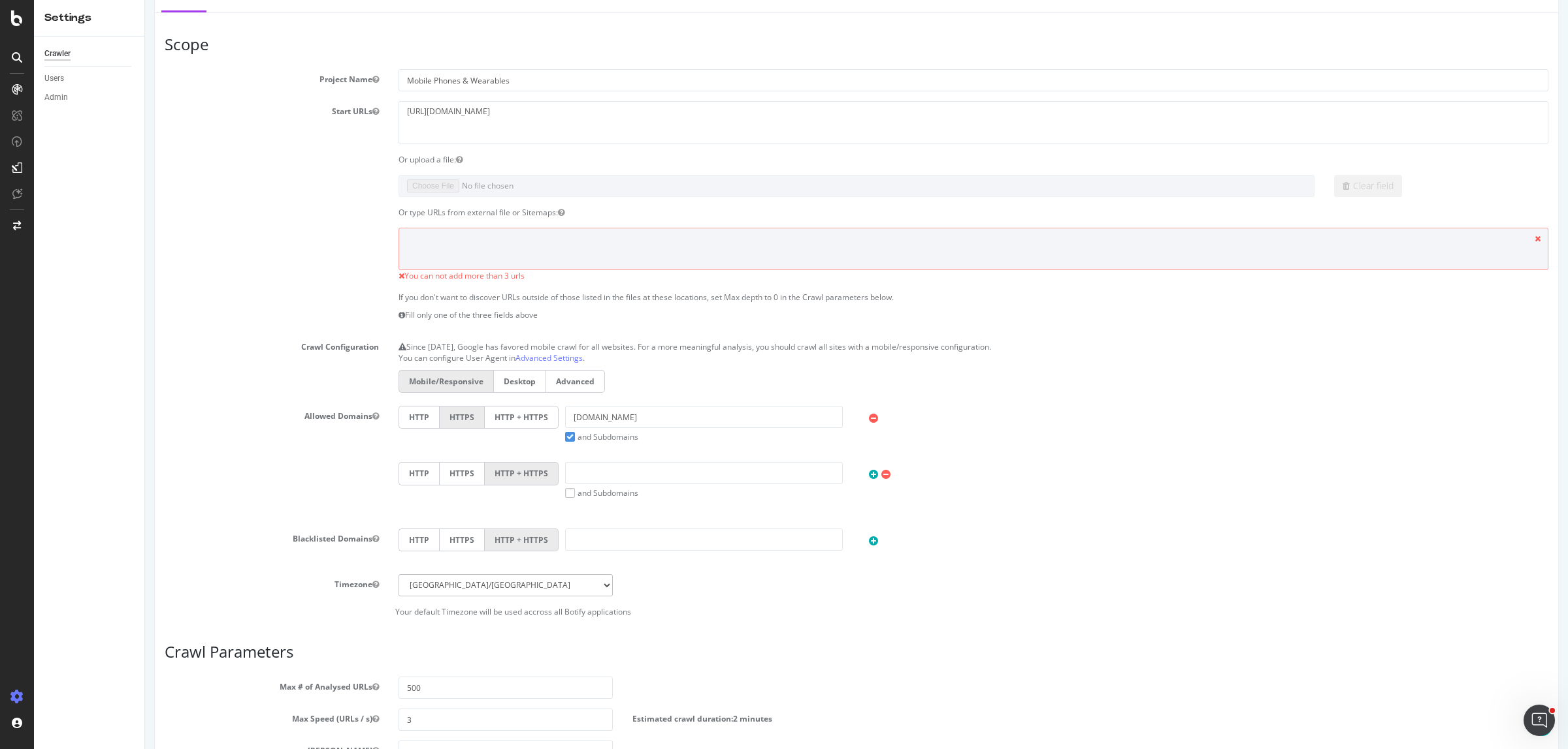
scroll to position [478, 0]
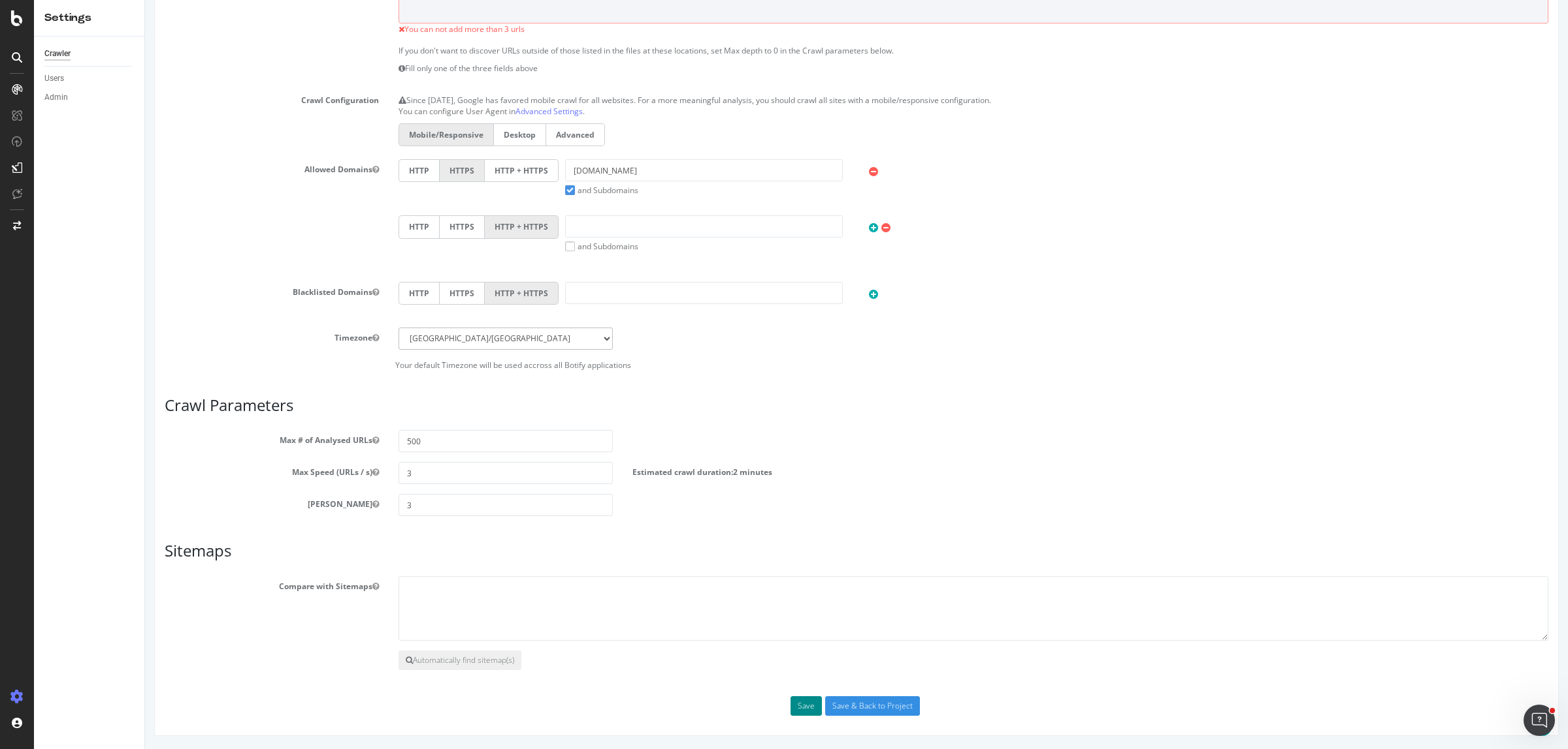
click at [801, 709] on button "Save" at bounding box center [806, 706] width 32 height 19
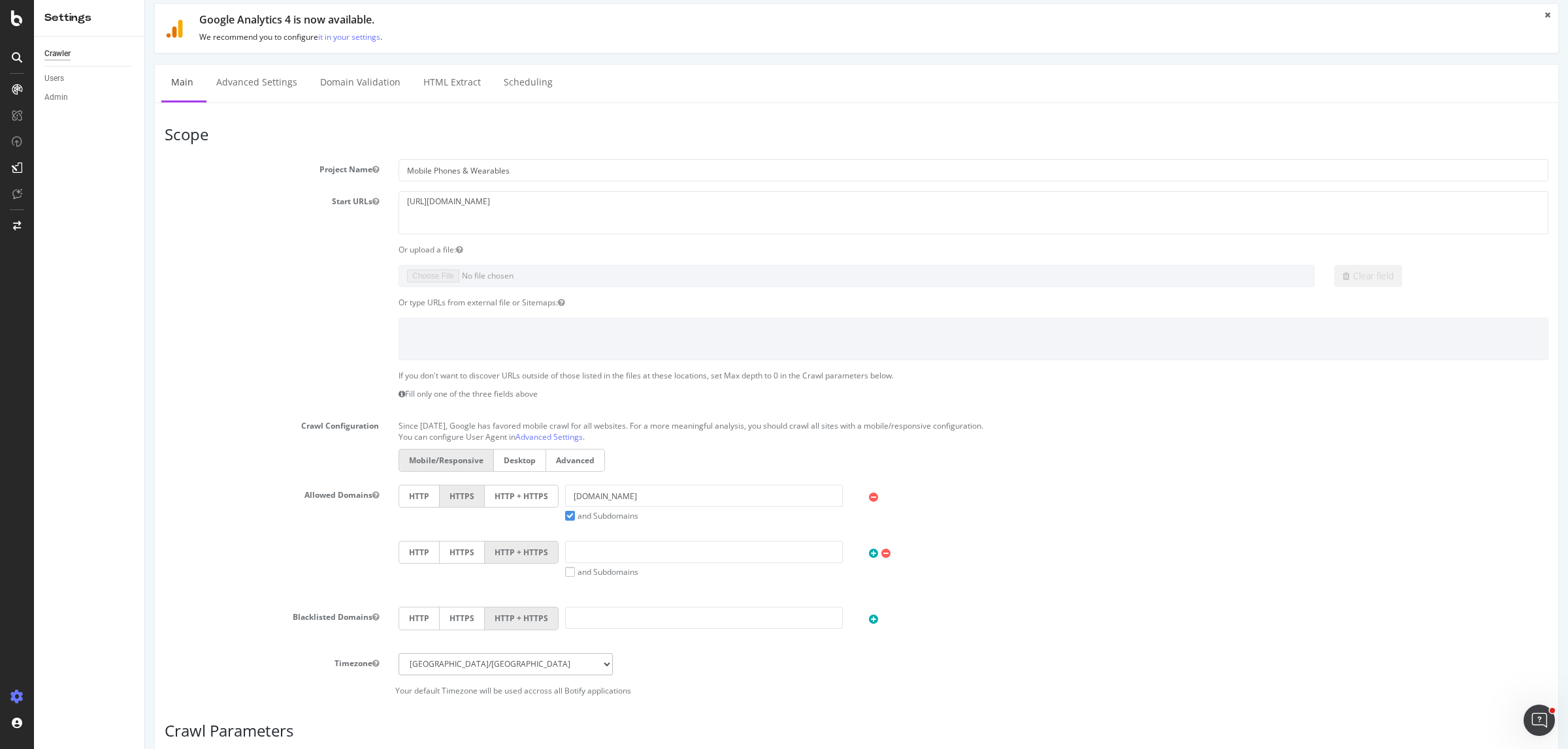
scroll to position [0, 0]
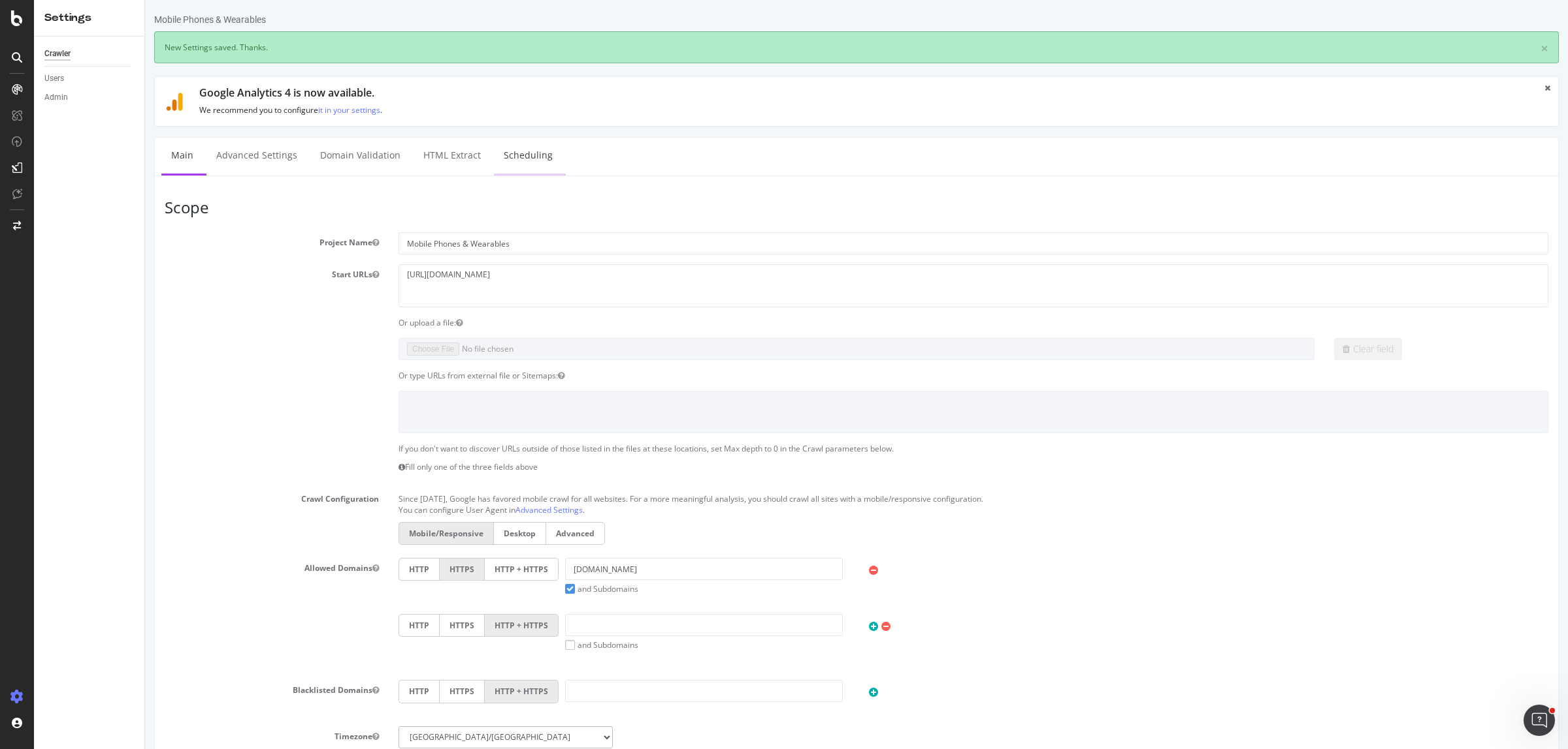
click at [539, 148] on link "Scheduling" at bounding box center [528, 155] width 68 height 35
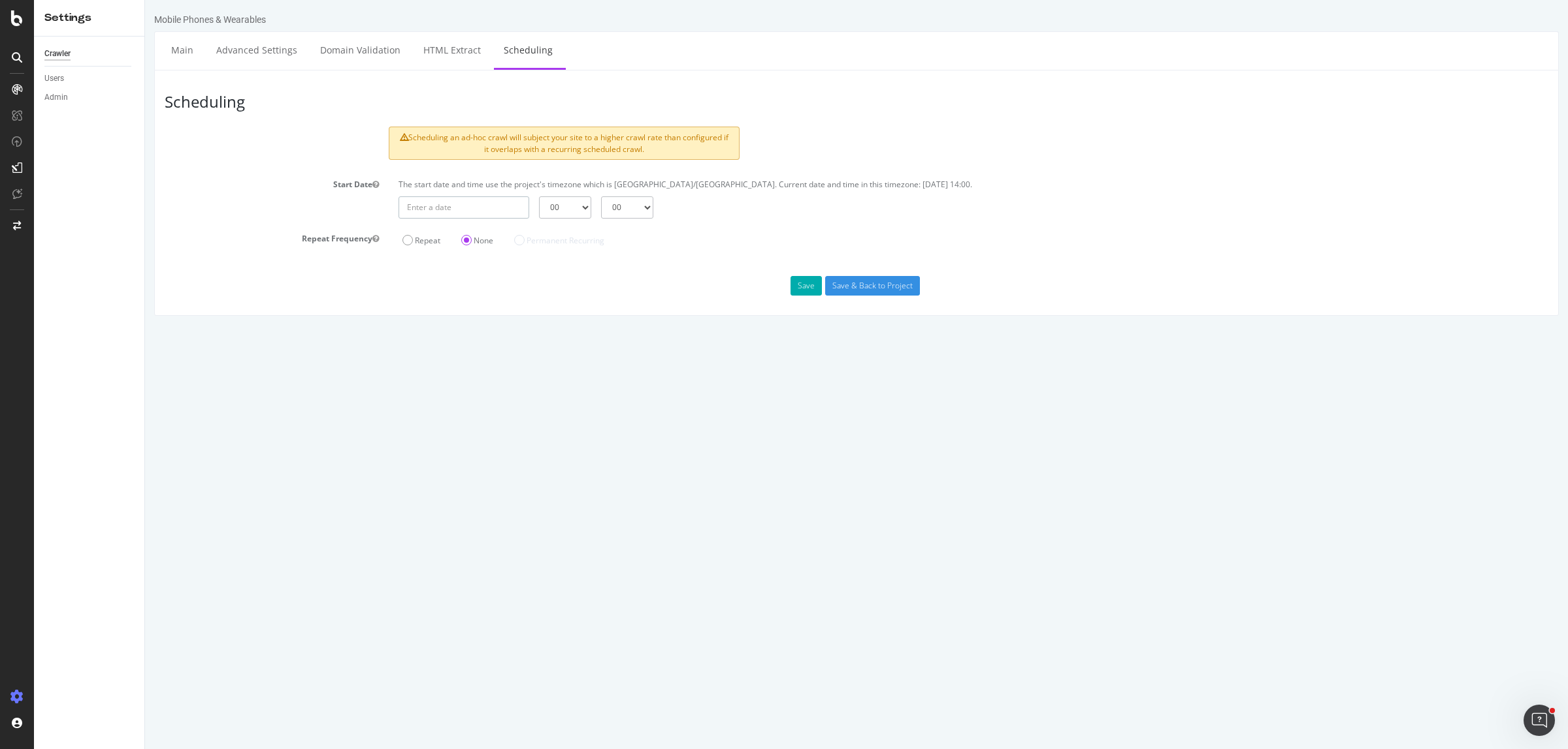
type input "2025-10-13"
click at [478, 210] on input "2025-10-13" at bounding box center [463, 207] width 131 height 22
click at [449, 318] on td "13" at bounding box center [446, 316] width 32 height 19
click at [568, 216] on select "00 01 02 03 04 05 06 07 08 09 10 11 12 13 14 15 16 17 18 19 20 21 22 23" at bounding box center [565, 207] width 52 height 22
select select "14"
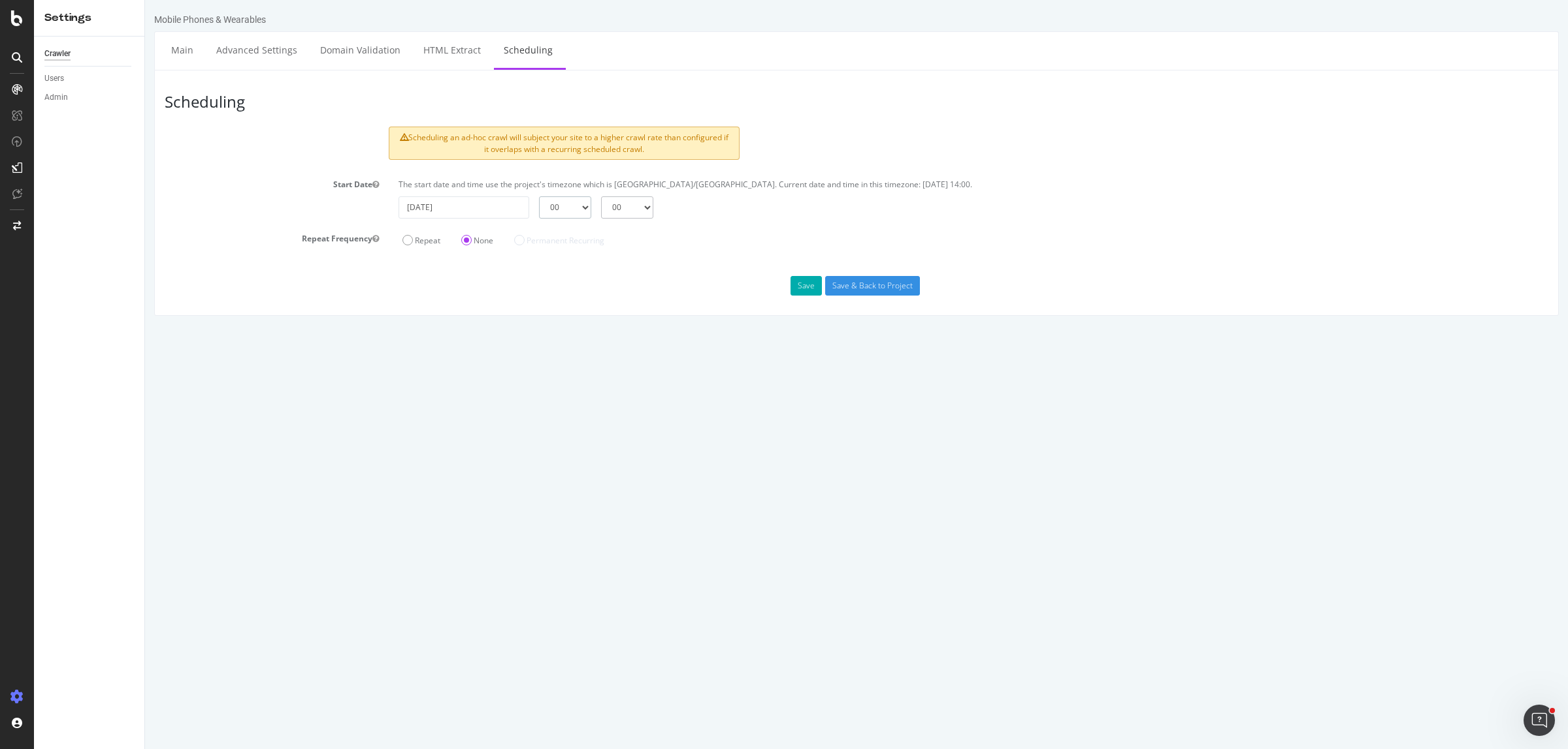
click at [539, 197] on select "00 01 02 03 04 05 06 07 08 09 10 11 12 13 14 15 16 17 18 19 20 21 22 23" at bounding box center [565, 207] width 52 height 22
click at [621, 211] on select "00 15 30 45" at bounding box center [627, 207] width 52 height 22
select select "15"
click at [601, 197] on select "00 15 30 45" at bounding box center [627, 207] width 52 height 22
click at [807, 288] on button "Save" at bounding box center [806, 286] width 32 height 19
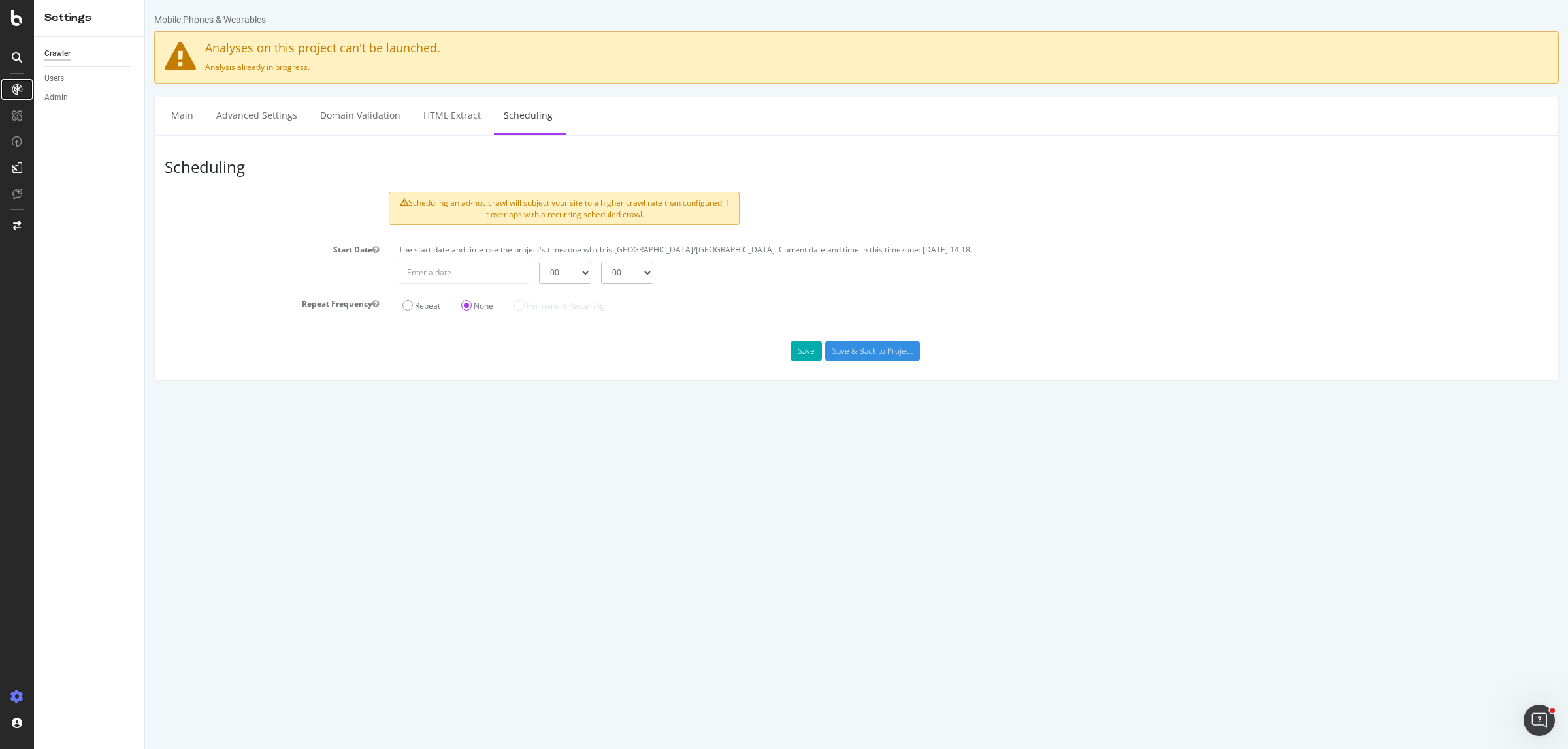
click at [13, 84] on icon at bounding box center [16, 89] width 11 height 11
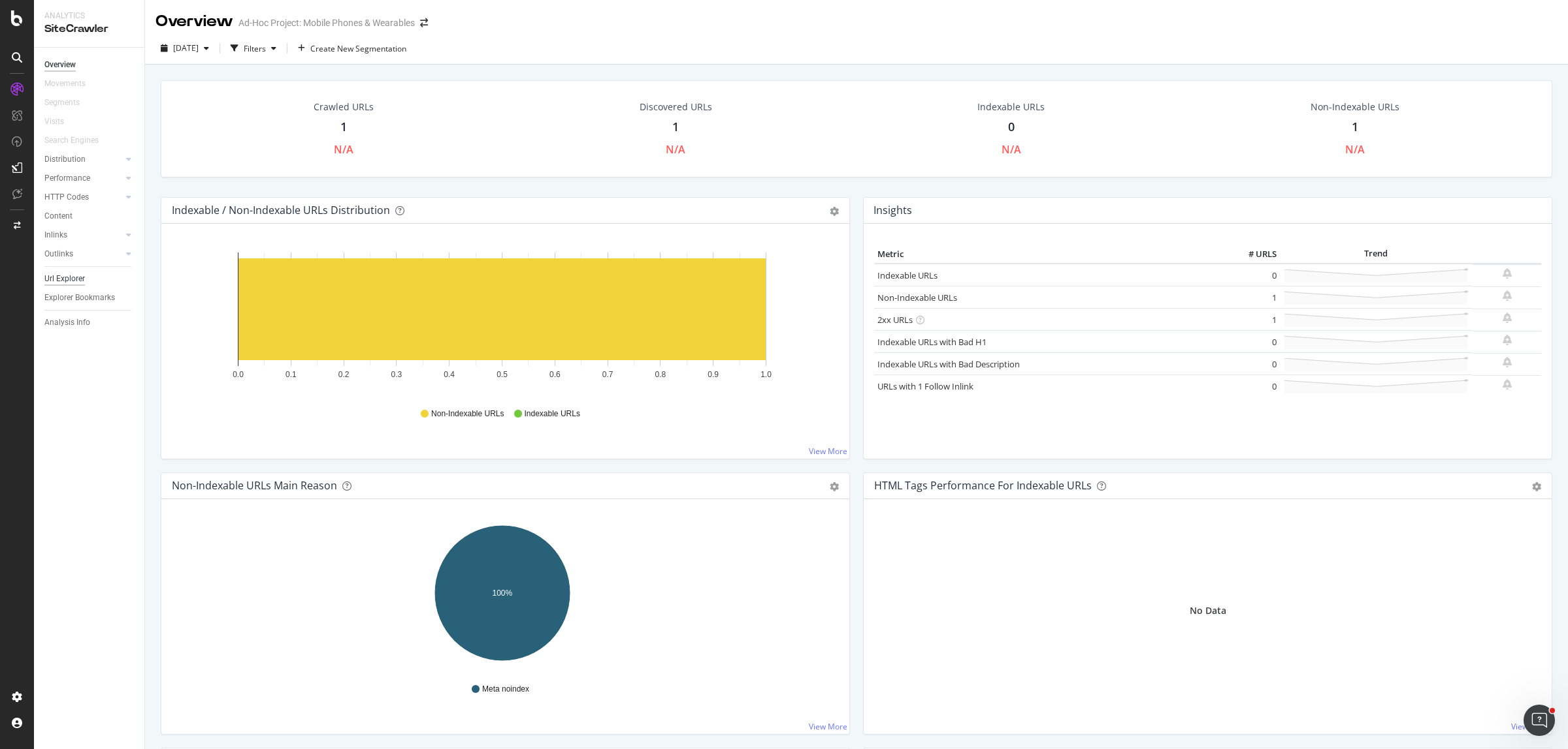
drag, startPoint x: 81, startPoint y: 283, endPoint x: 90, endPoint y: 285, distance: 9.2
click at [81, 282] on div "Url Explorer" at bounding box center [64, 279] width 40 height 13
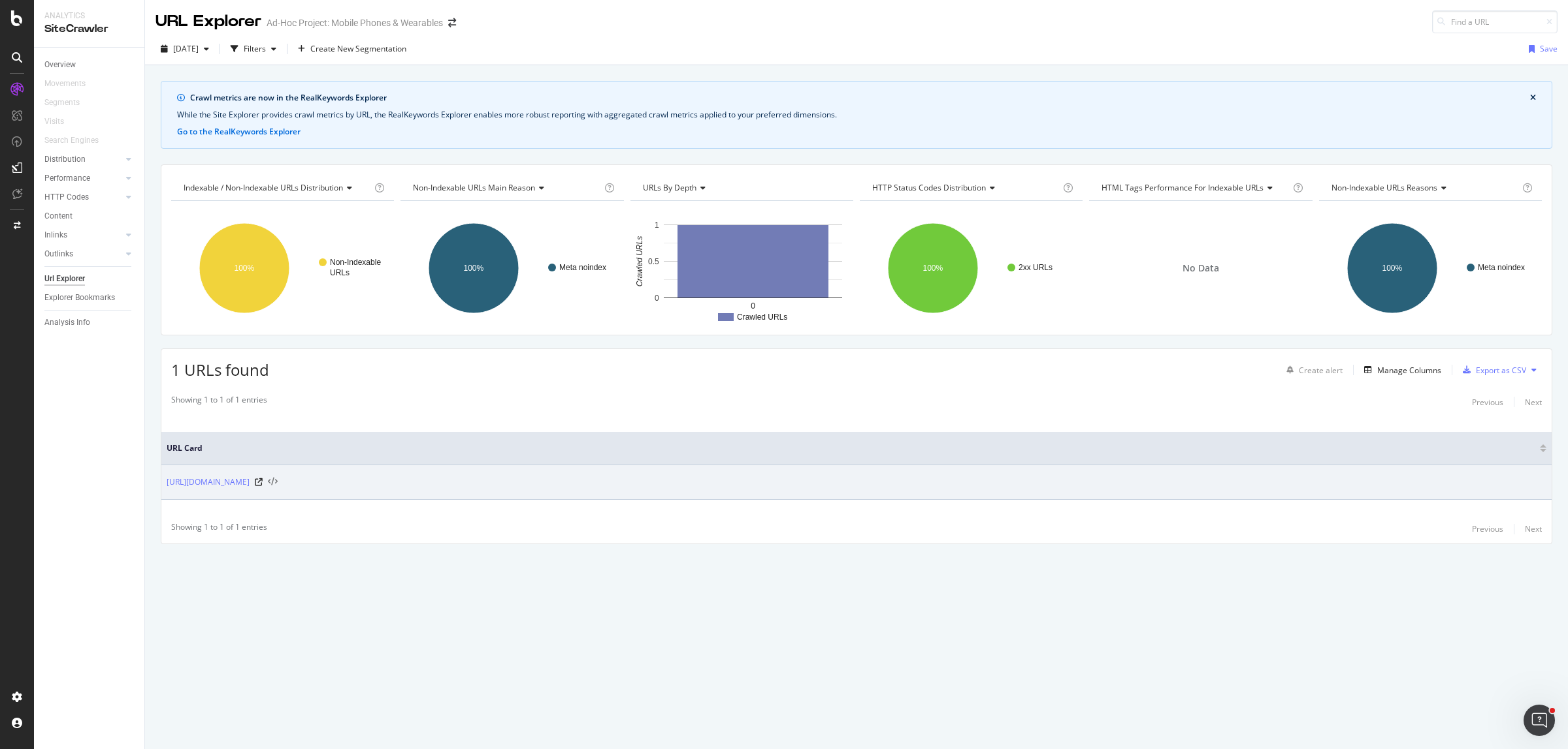
click at [277, 483] on icon at bounding box center [273, 482] width 10 height 10
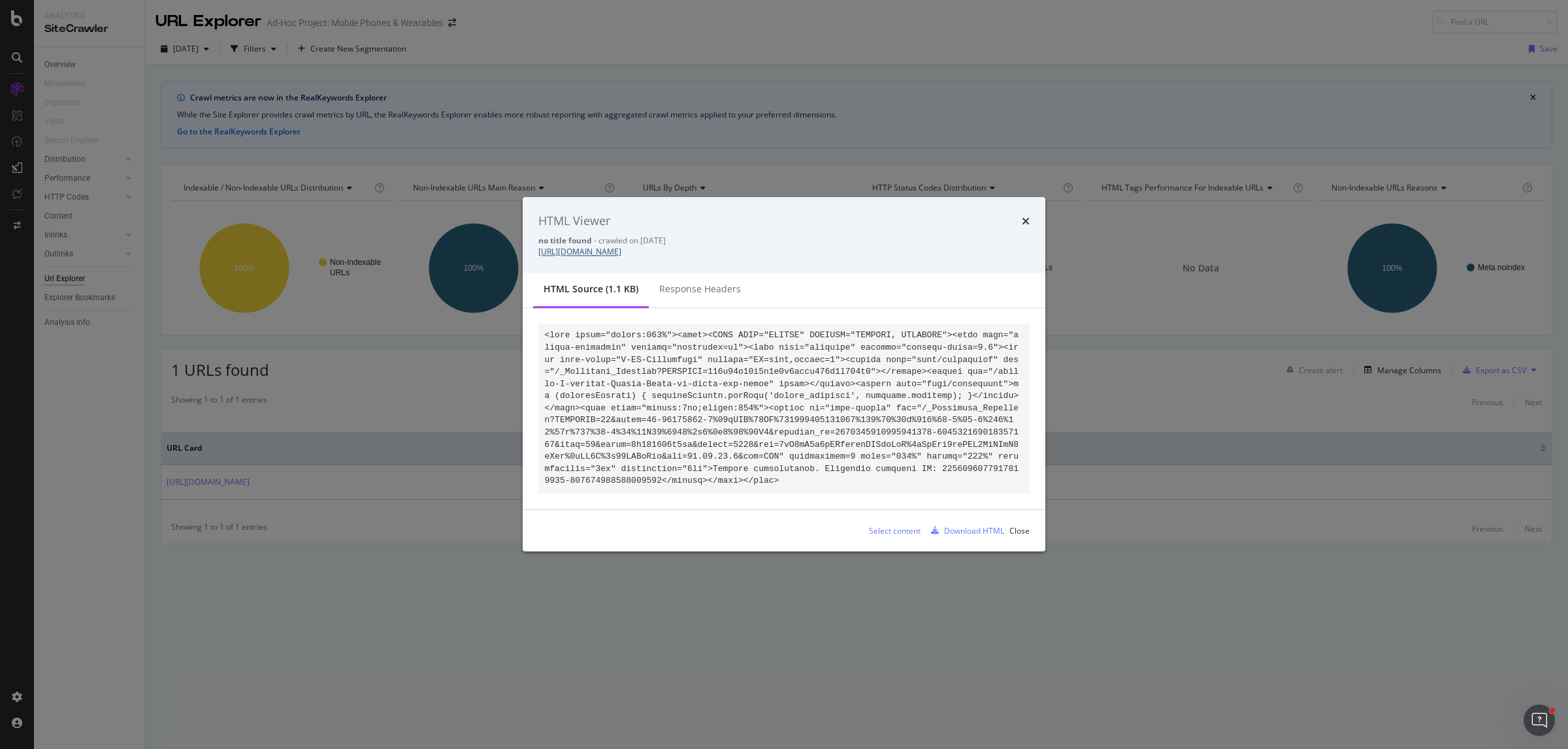
click at [621, 257] on link "[URL][DOMAIN_NAME]" at bounding box center [580, 252] width 83 height 12
click at [1027, 226] on icon "times" at bounding box center [1026, 221] width 8 height 11
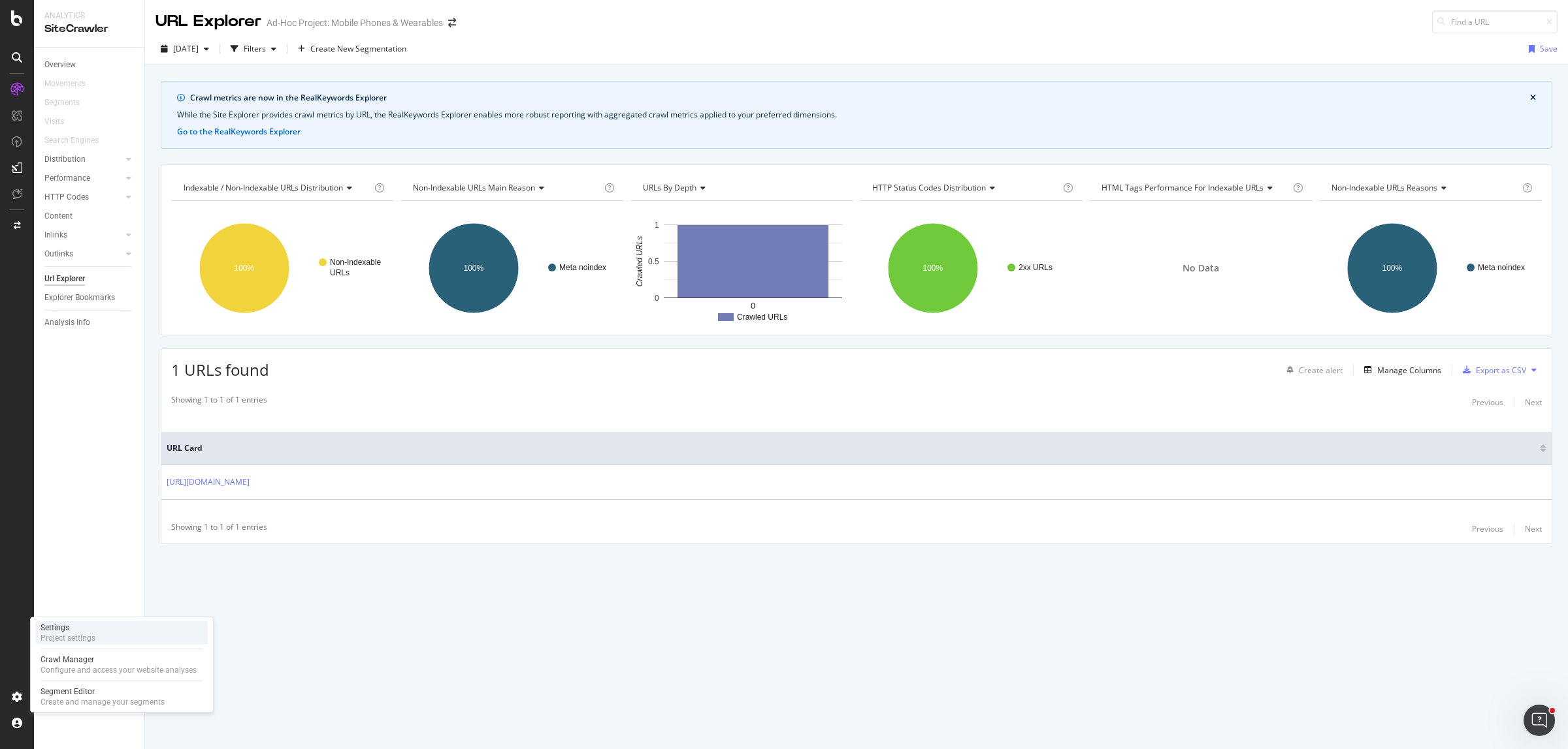
click at [70, 629] on div "Settings" at bounding box center [67, 627] width 55 height 11
